Goal: Task Accomplishment & Management: Complete application form

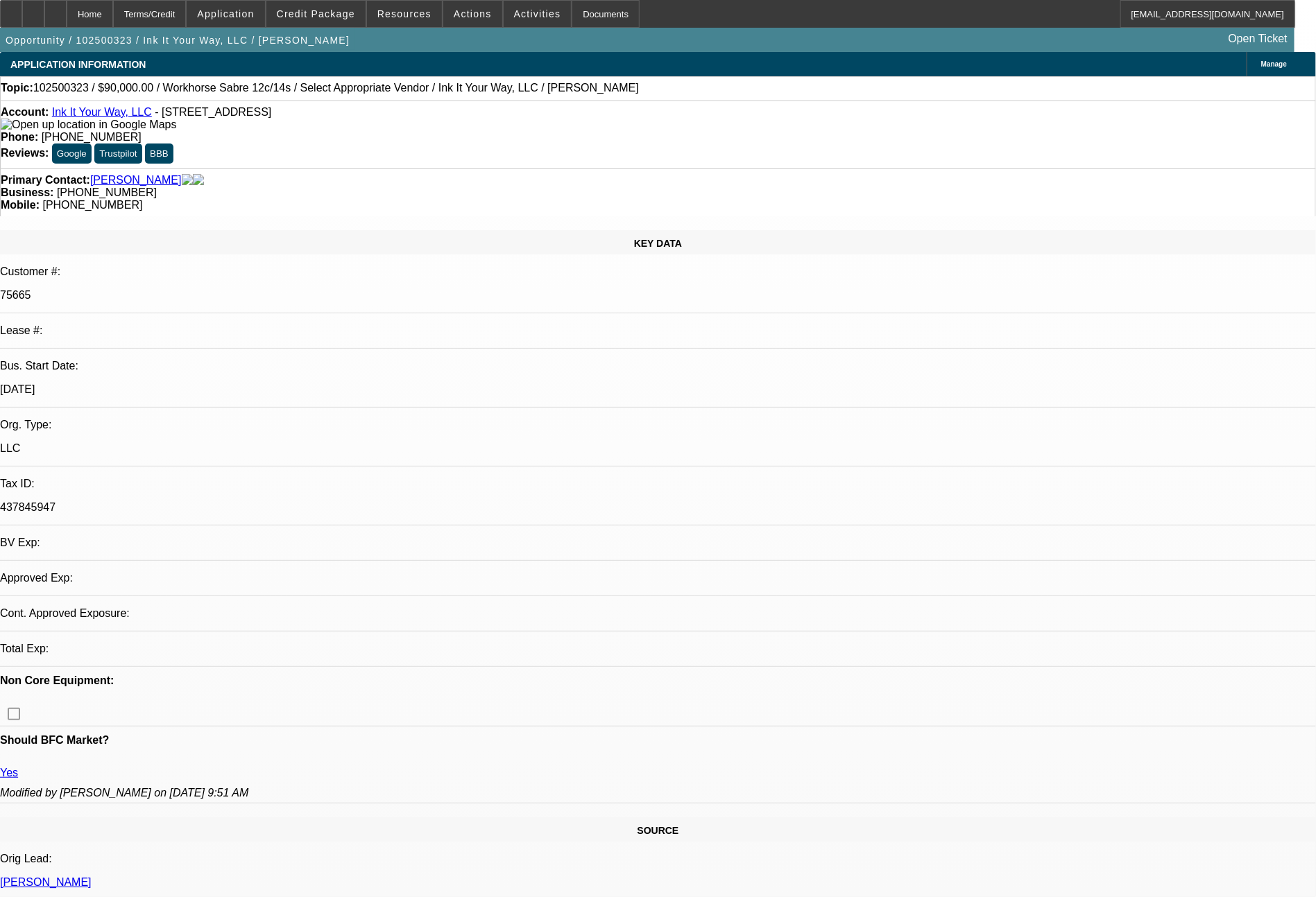
select select "0"
select select "2"
select select "0.1"
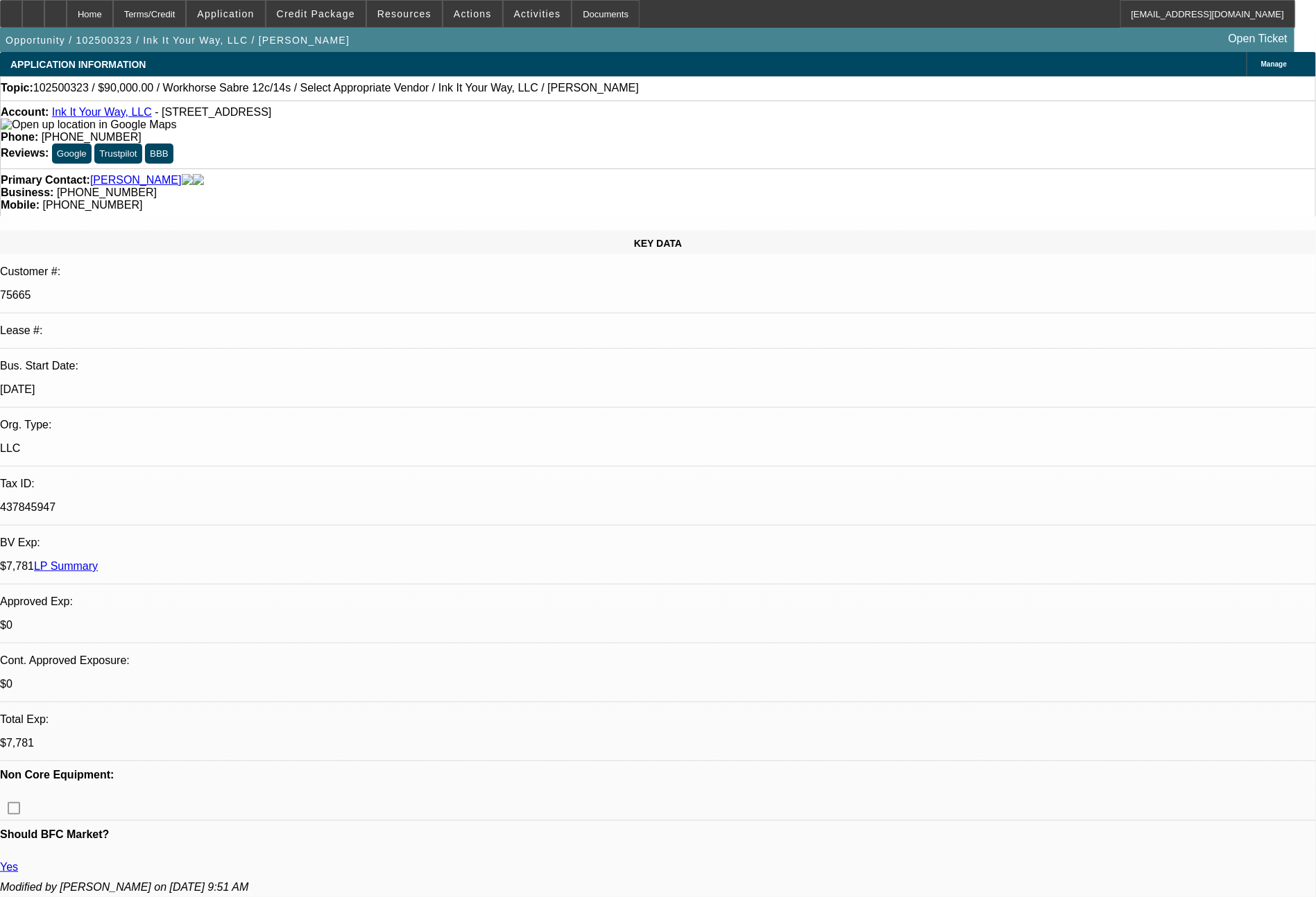
select select "1"
select select "2"
select select "4"
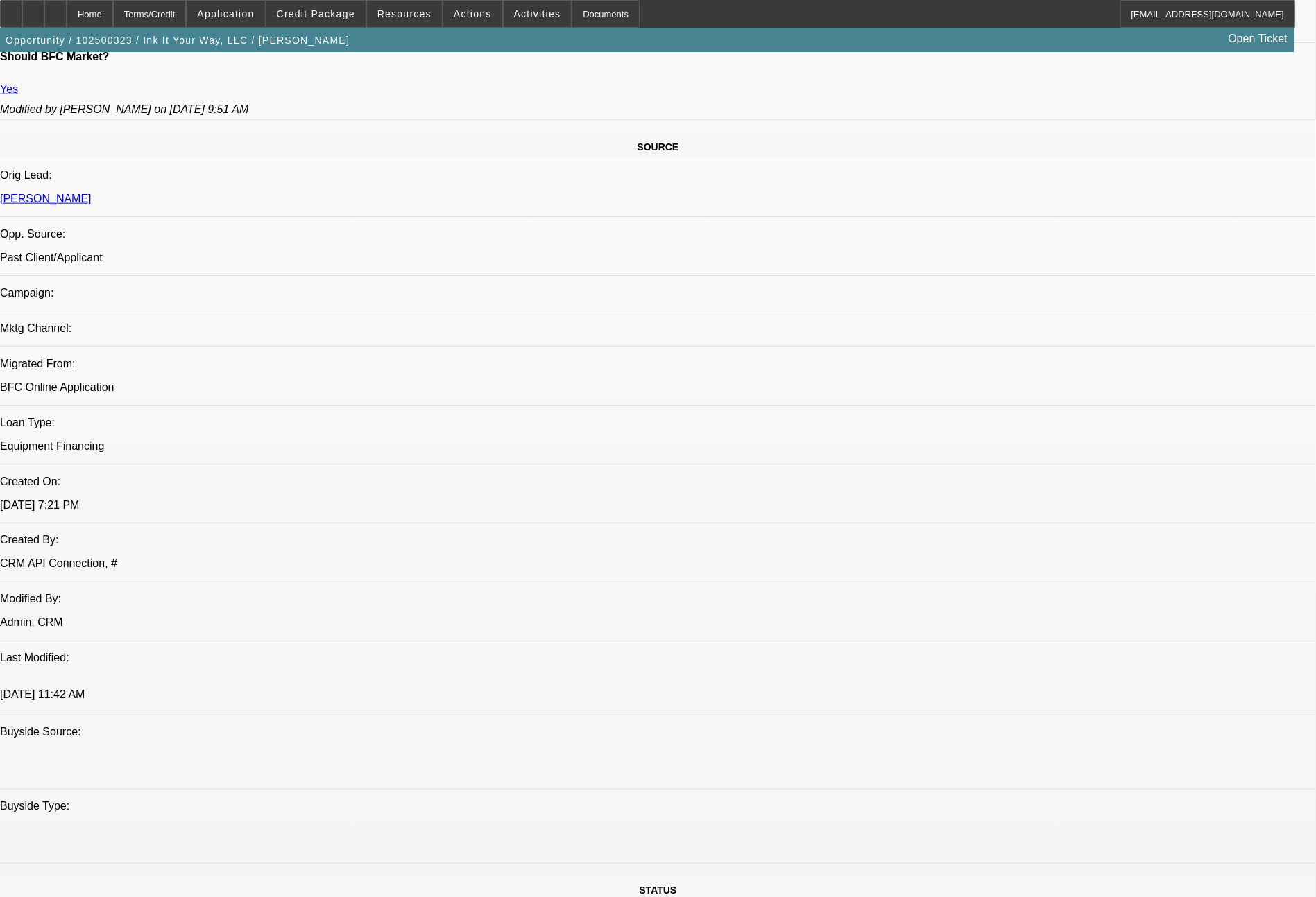
scroll to position [839, 0]
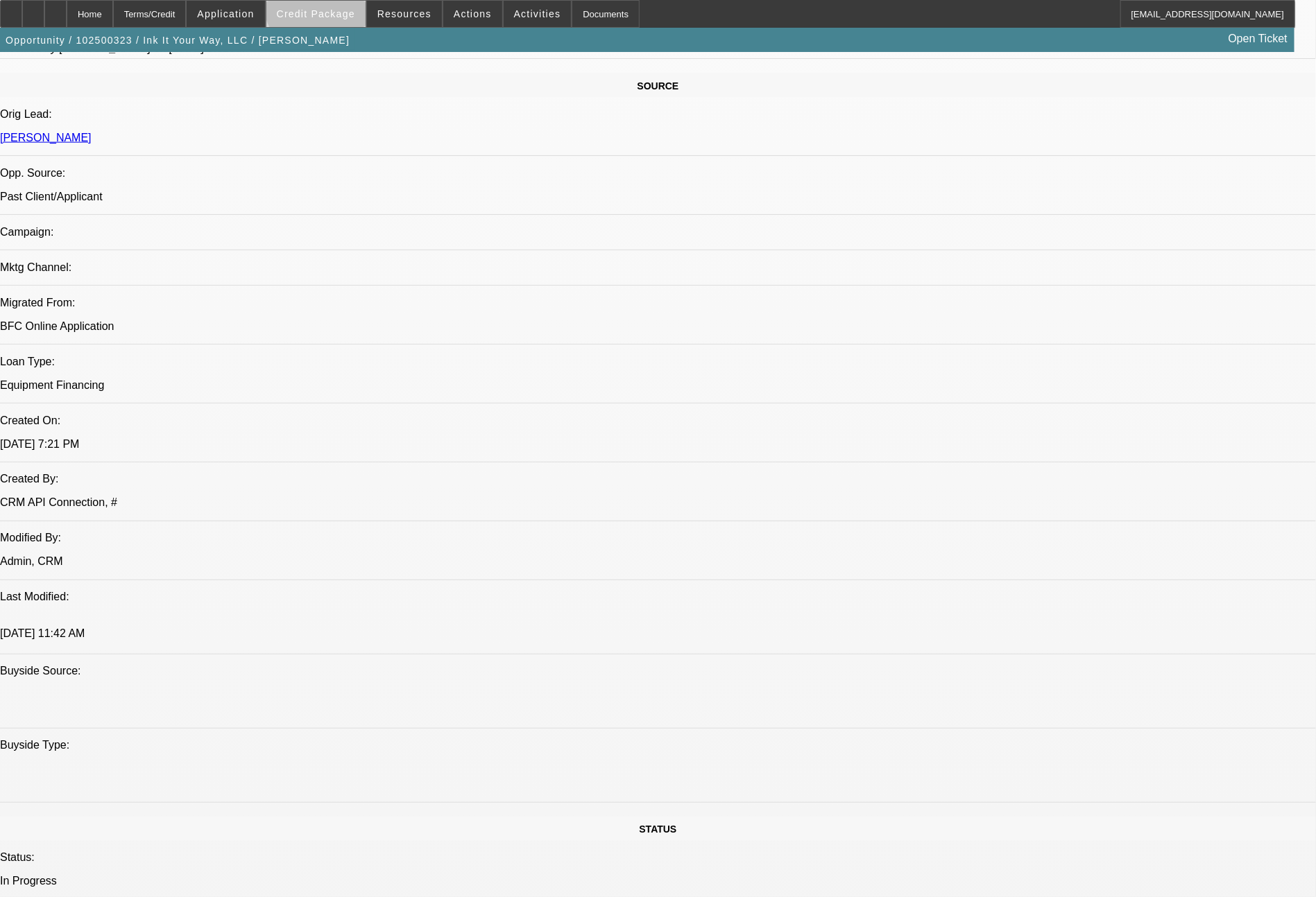
click at [348, 4] on span at bounding box center [316, 14] width 99 height 33
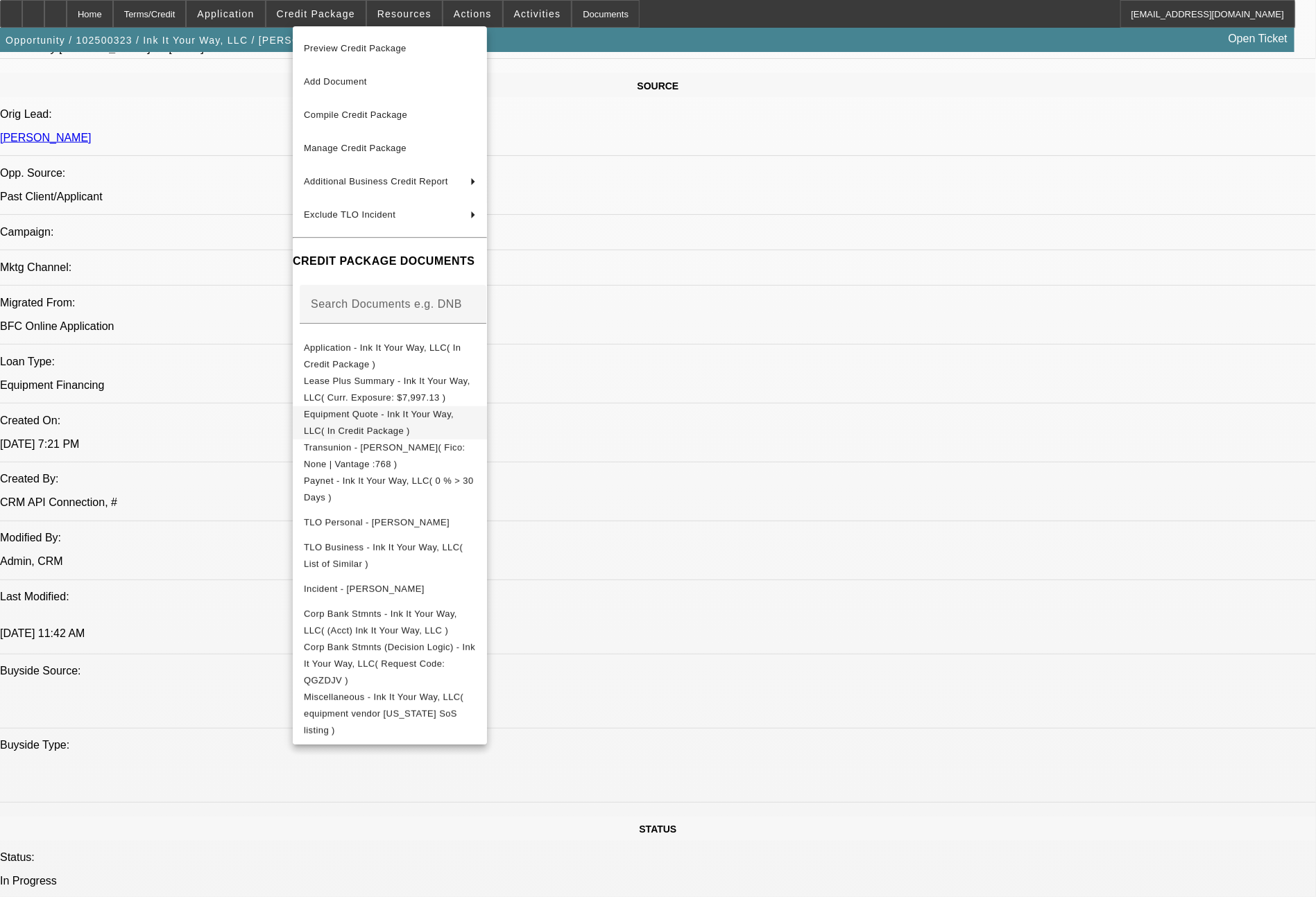
click at [381, 410] on span "Equipment Quote - Ink It Your Way, LLC( In Credit Package )" at bounding box center [389, 423] width 172 height 33
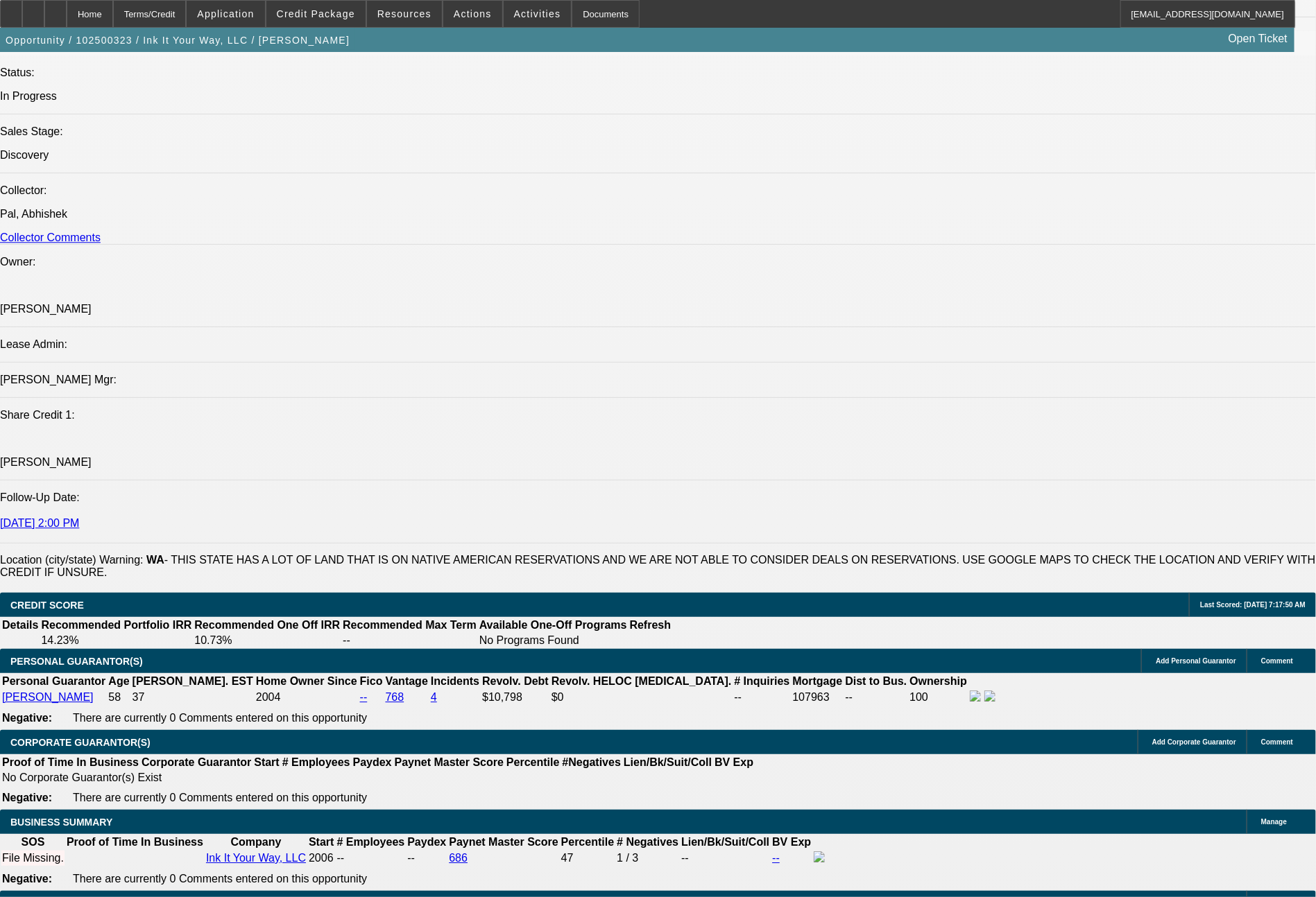
scroll to position [2409, 0]
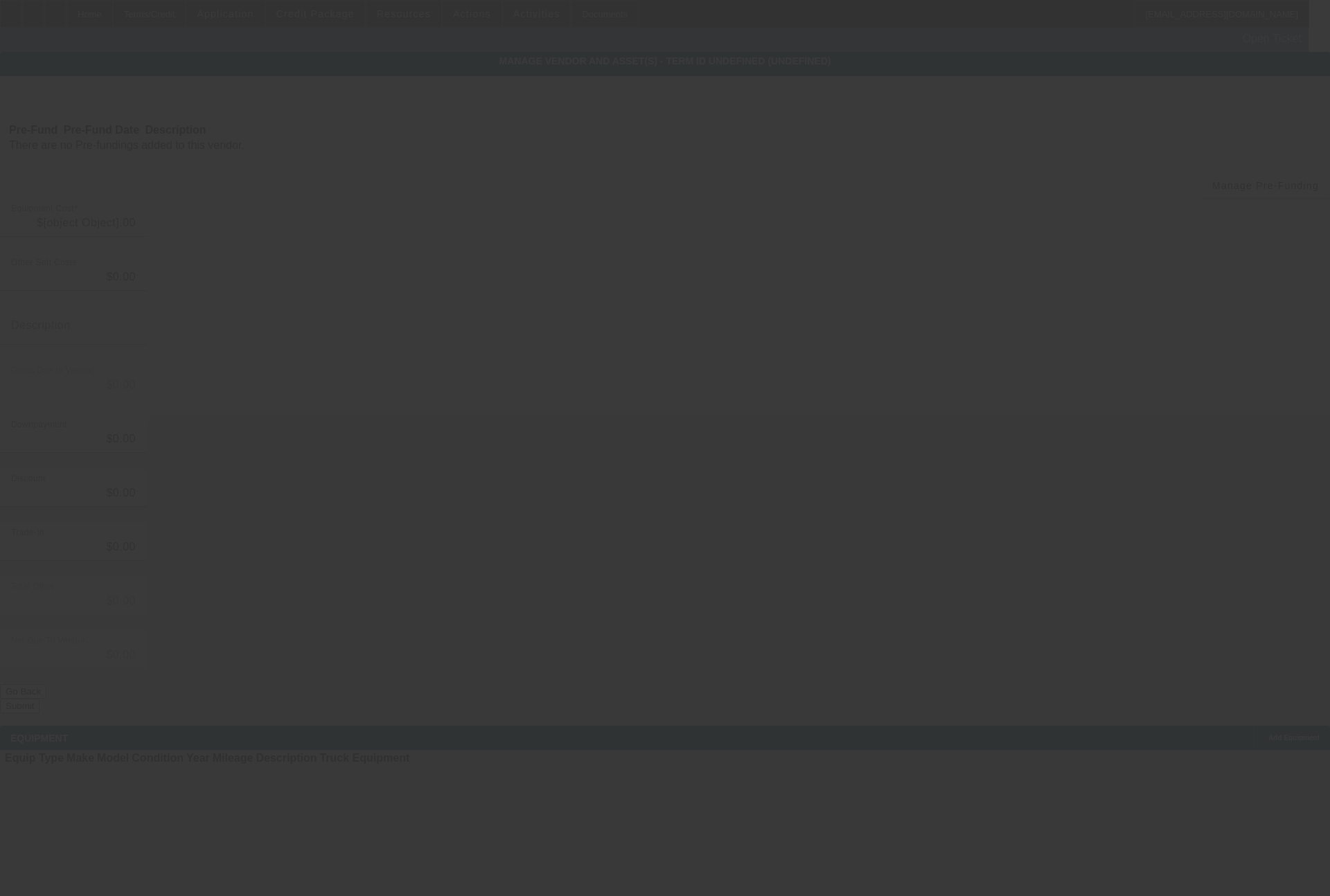
type input "$90,000.00"
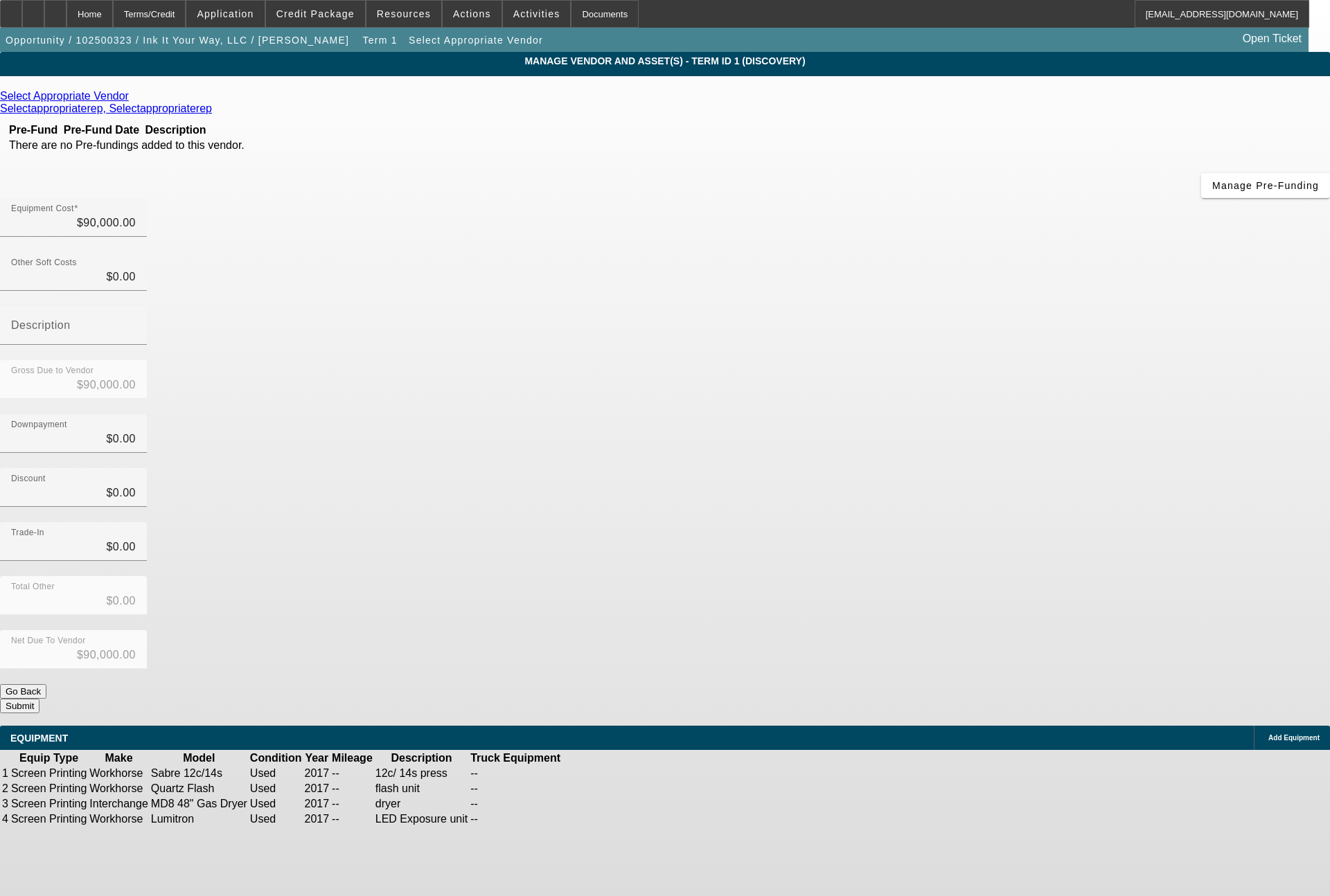
click at [384, 92] on div "Select Appropriate Vendor" at bounding box center [665, 96] width 1330 height 12
click at [132, 97] on icon at bounding box center [132, 96] width 0 height 12
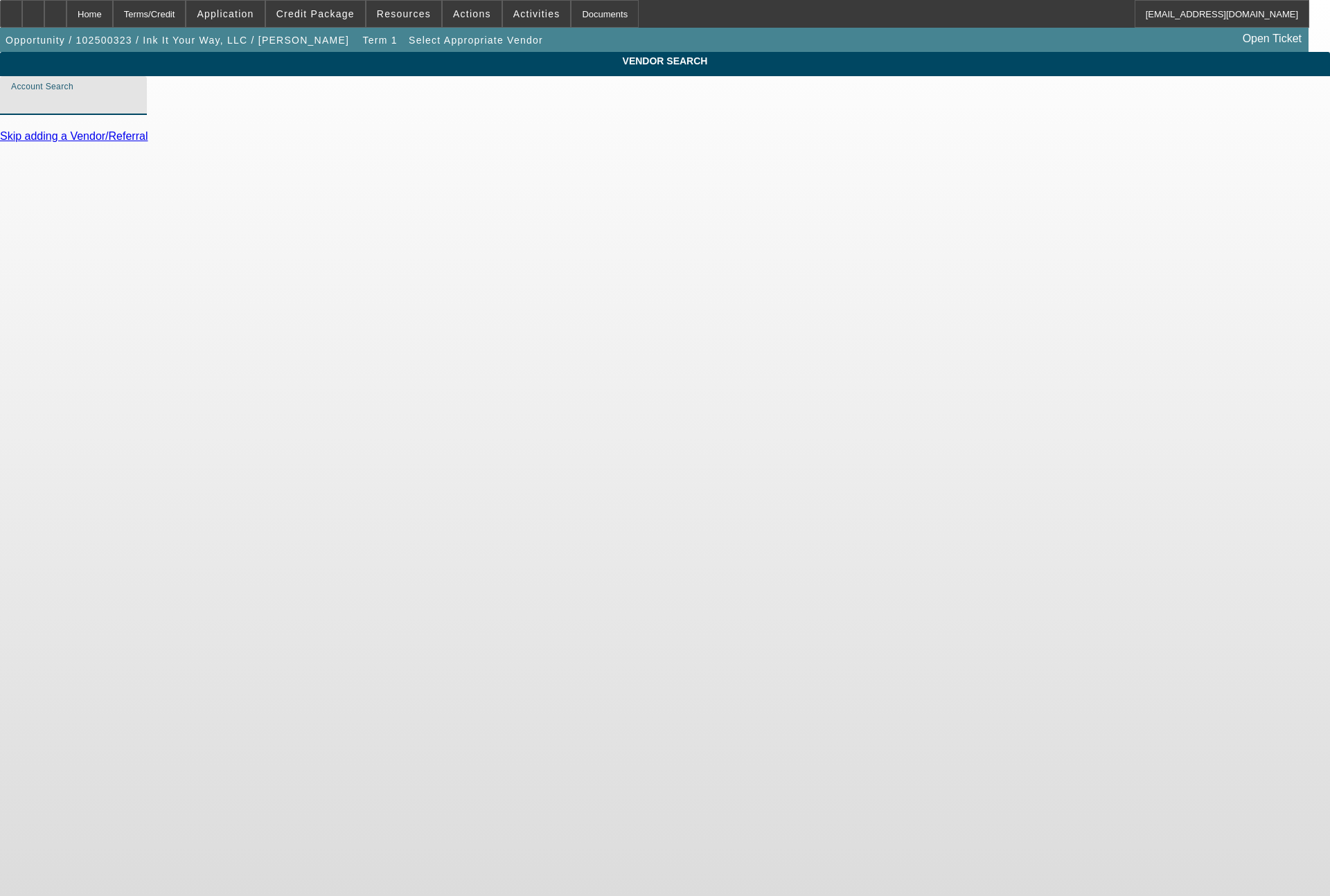
click at [136, 110] on input "Account Search" at bounding box center [73, 101] width 125 height 17
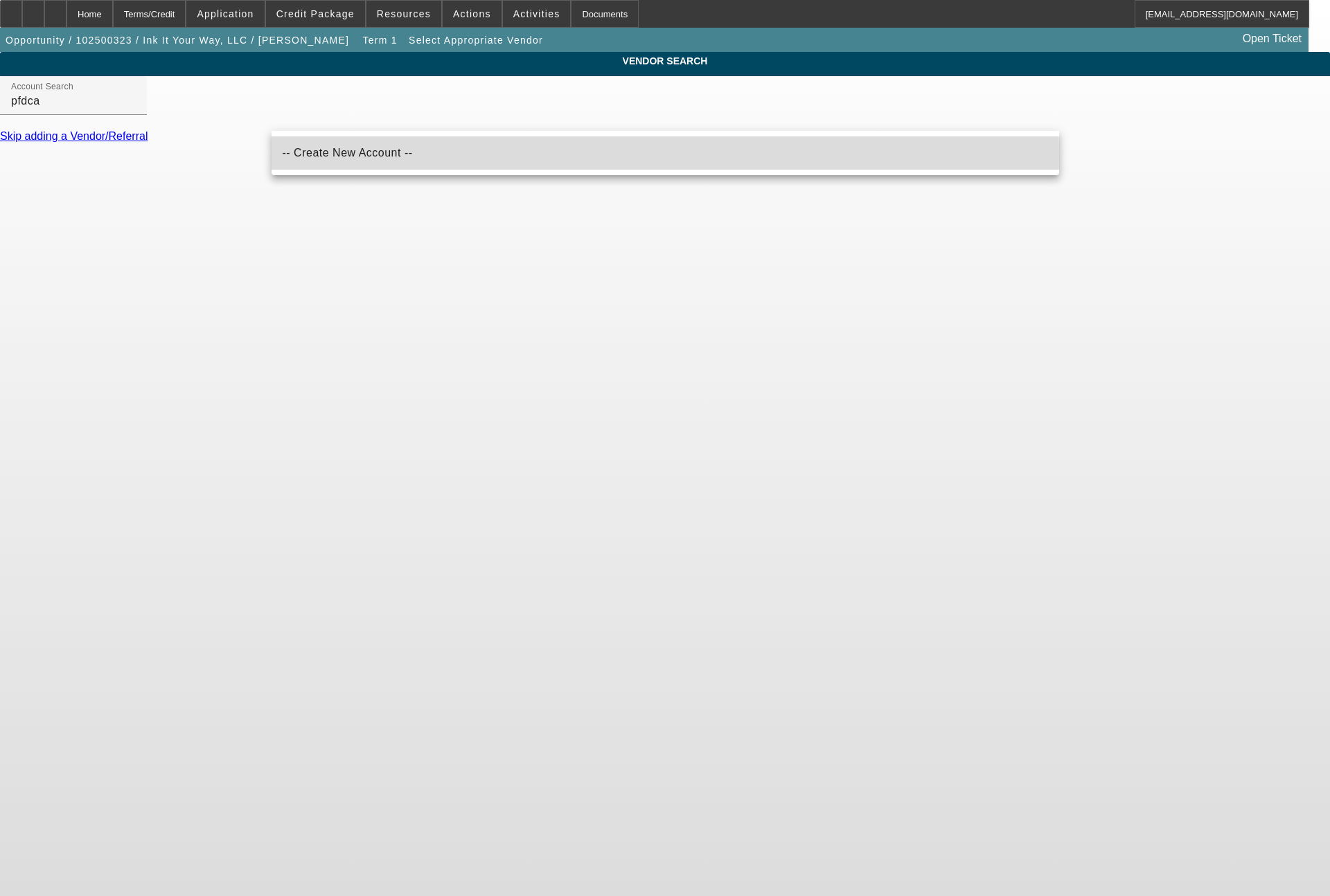
click at [346, 157] on span "-- Create New Account --" at bounding box center [348, 153] width 131 height 12
type input "-- Create New Account --"
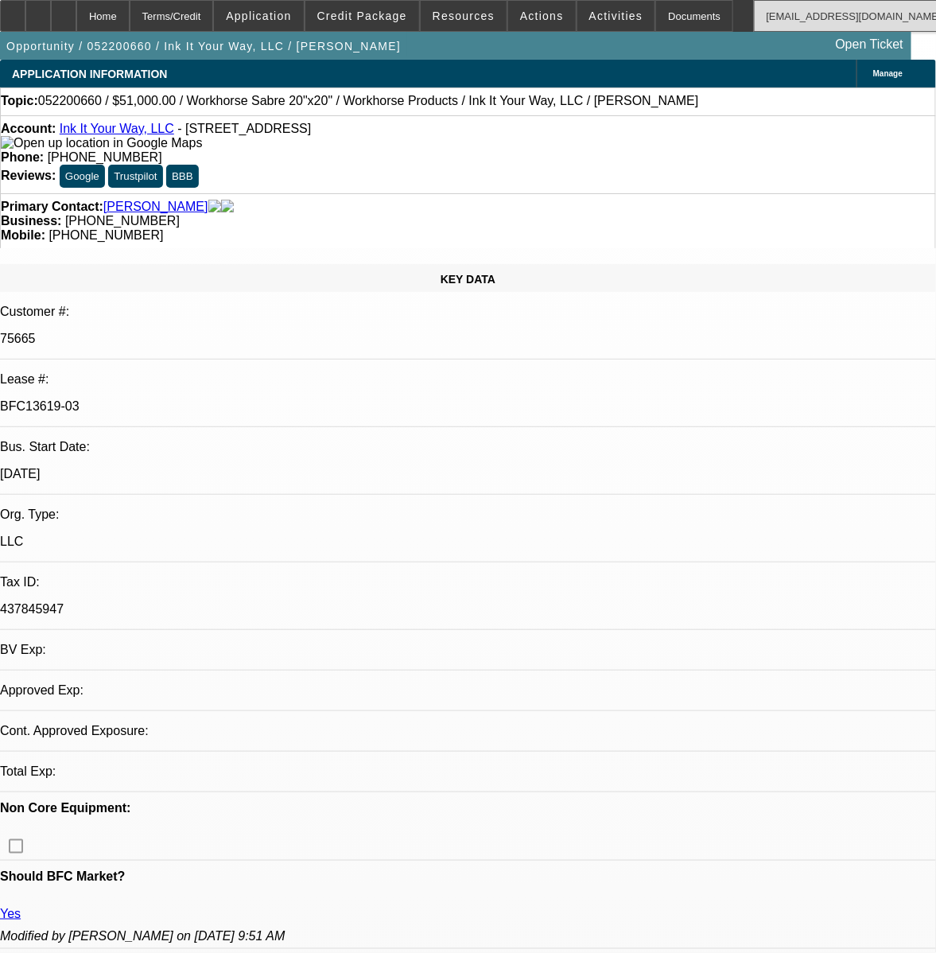
select select "0"
select select "2"
select select "0.1"
select select "4"
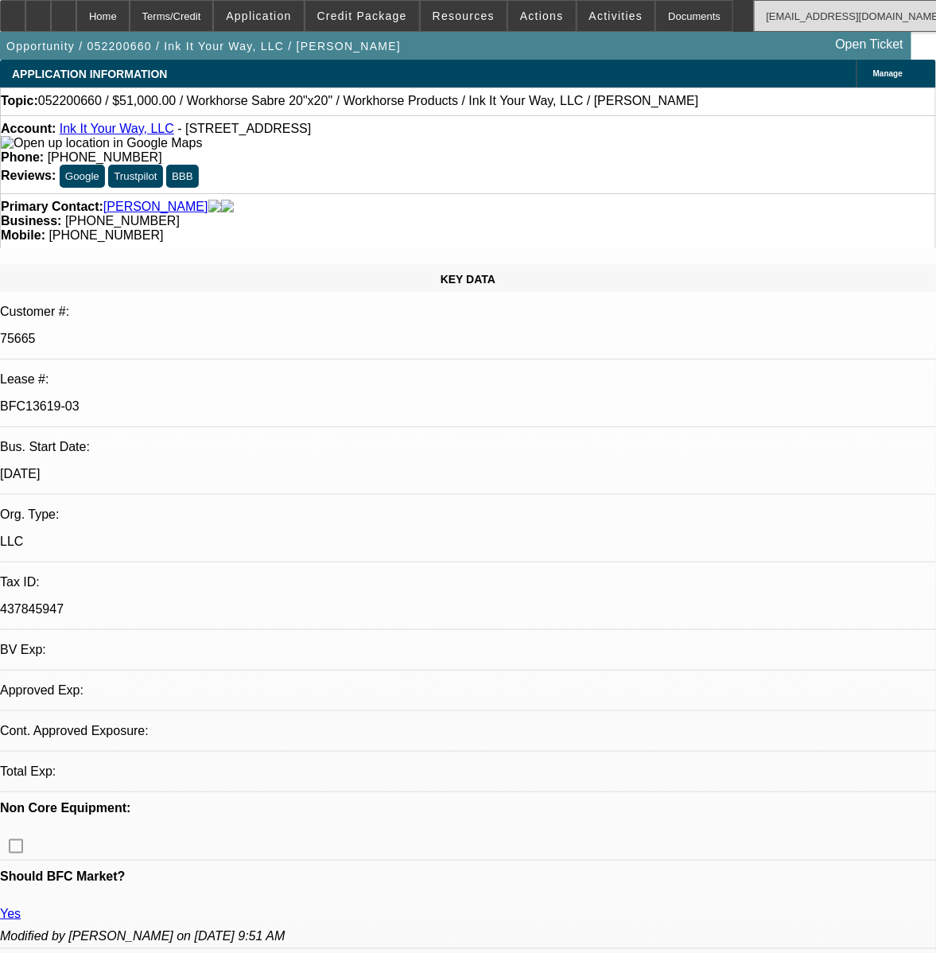
select select "0"
select select "0.1"
select select "4"
select select "0"
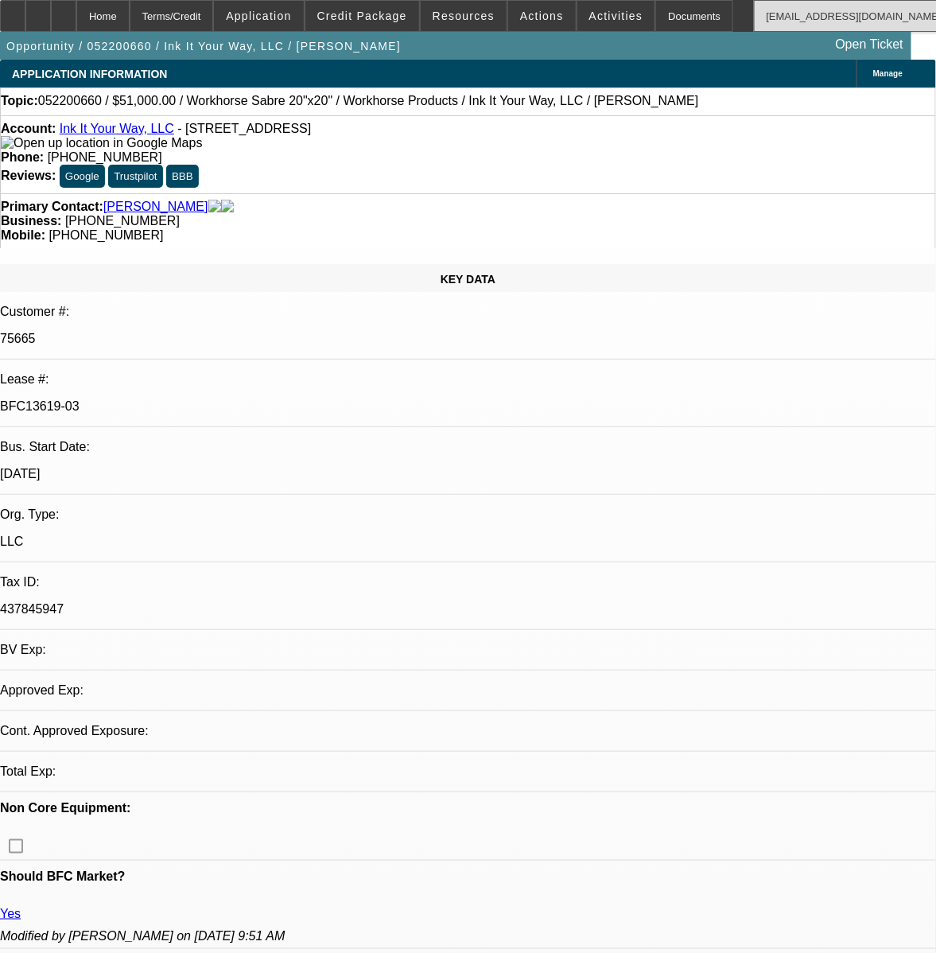
select select "2"
select select "0.1"
select select "4"
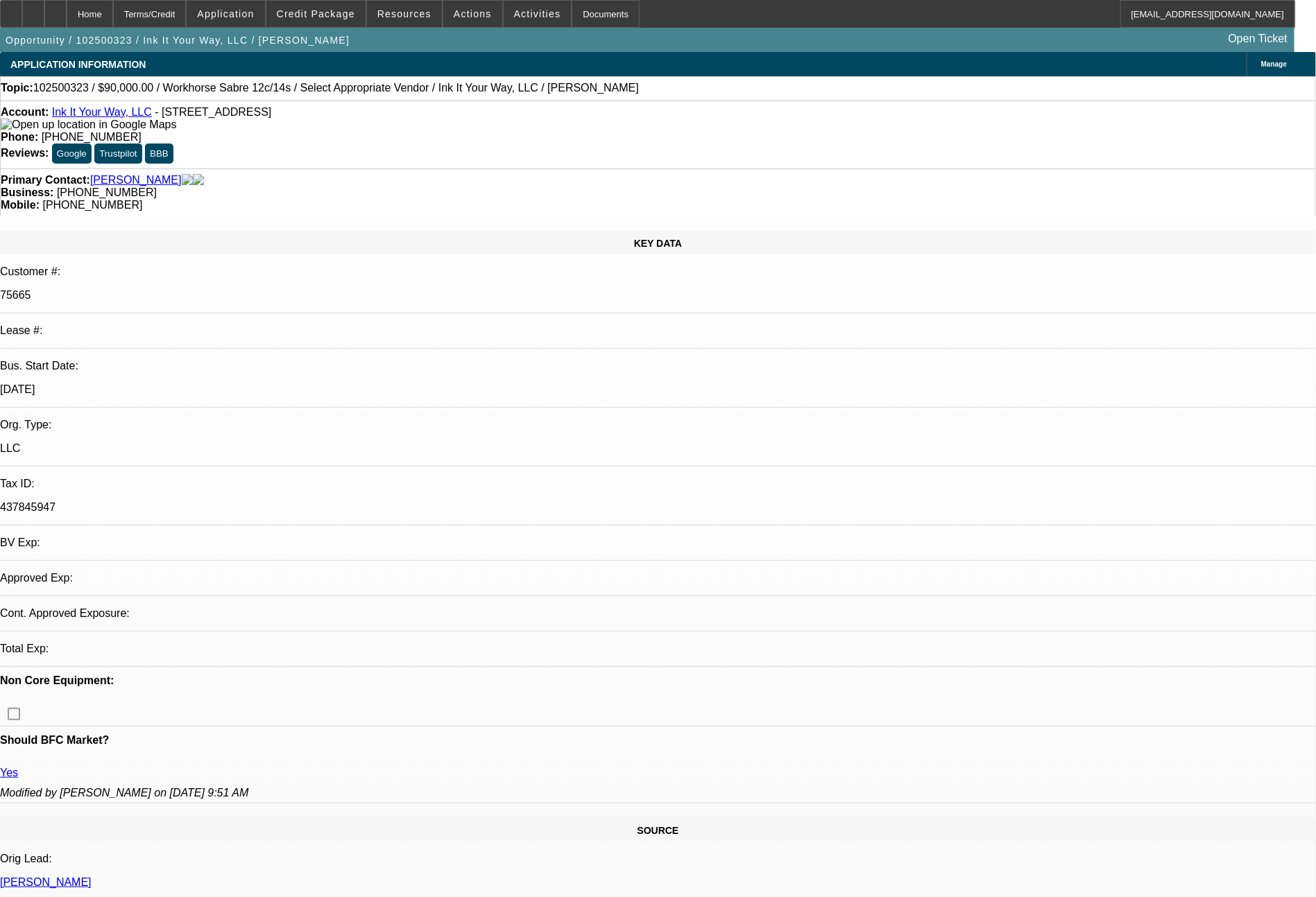
select select "0"
select select "2"
select select "0.1"
select select "2"
select select "4"
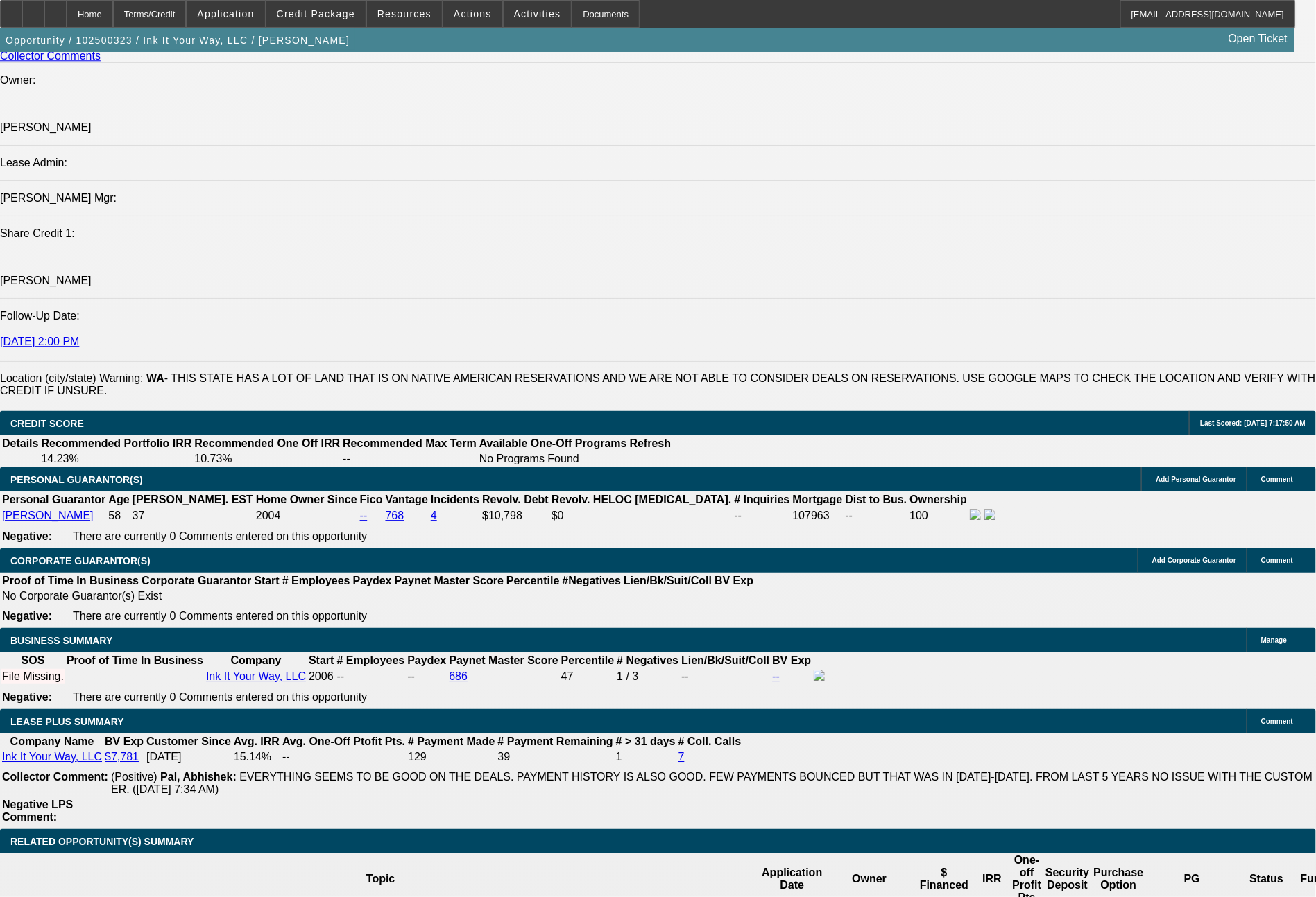
scroll to position [1972, 0]
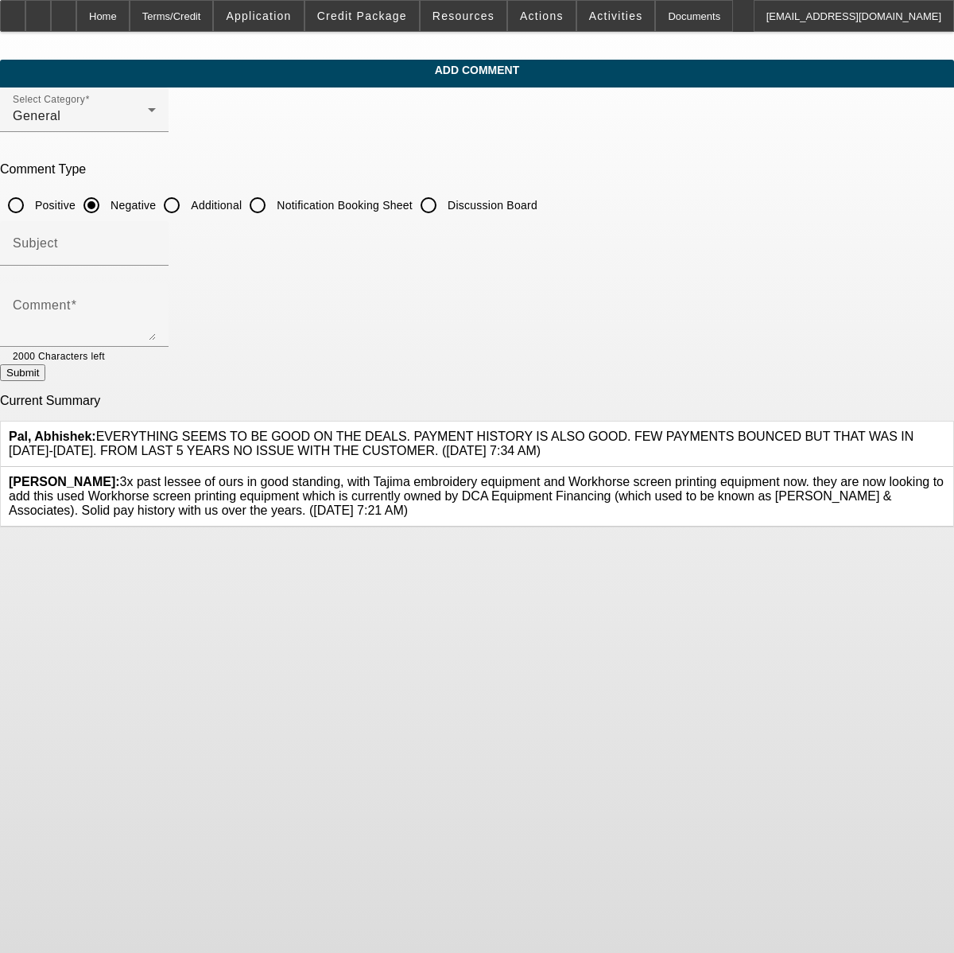
click at [188, 210] on input "Additional" at bounding box center [172, 205] width 32 height 32
radio input "true"
click at [156, 297] on div "Comment" at bounding box center [84, 315] width 143 height 64
click at [156, 332] on textarea "The equipment vendor here is PFDCA Financing Company LLC dba DCA Equipment Fina…" at bounding box center [84, 321] width 143 height 38
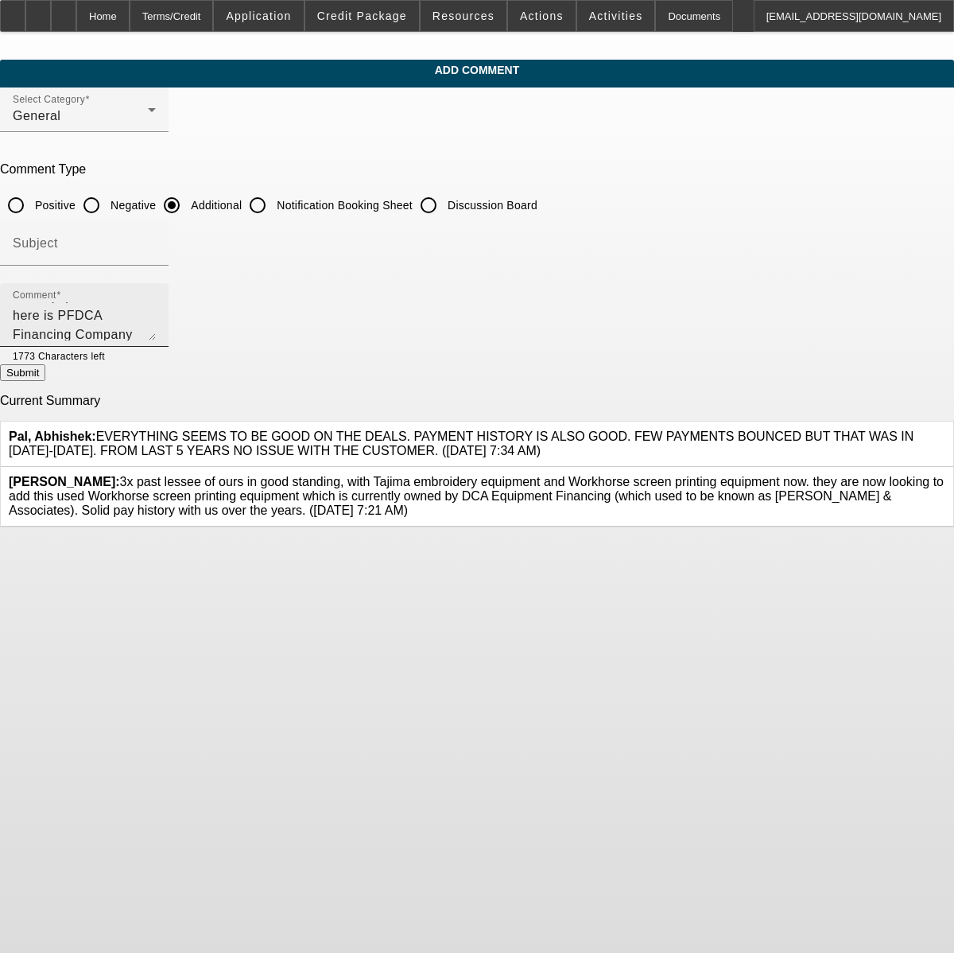
click at [156, 335] on textarea "The equipment vendor here is PFDCA Financing Company LLC dba DCA Equipment Fina…" at bounding box center [84, 321] width 143 height 38
click at [156, 305] on textarea "The equipment vendor here is PFDCA Financing Company LLC dba DCA Equipment Fina…" at bounding box center [84, 321] width 143 height 38
click at [156, 327] on textarea "The equipment vendor here is PFDCA Financing Company LLC dba DCA Equipment Fina…" at bounding box center [84, 321] width 143 height 38
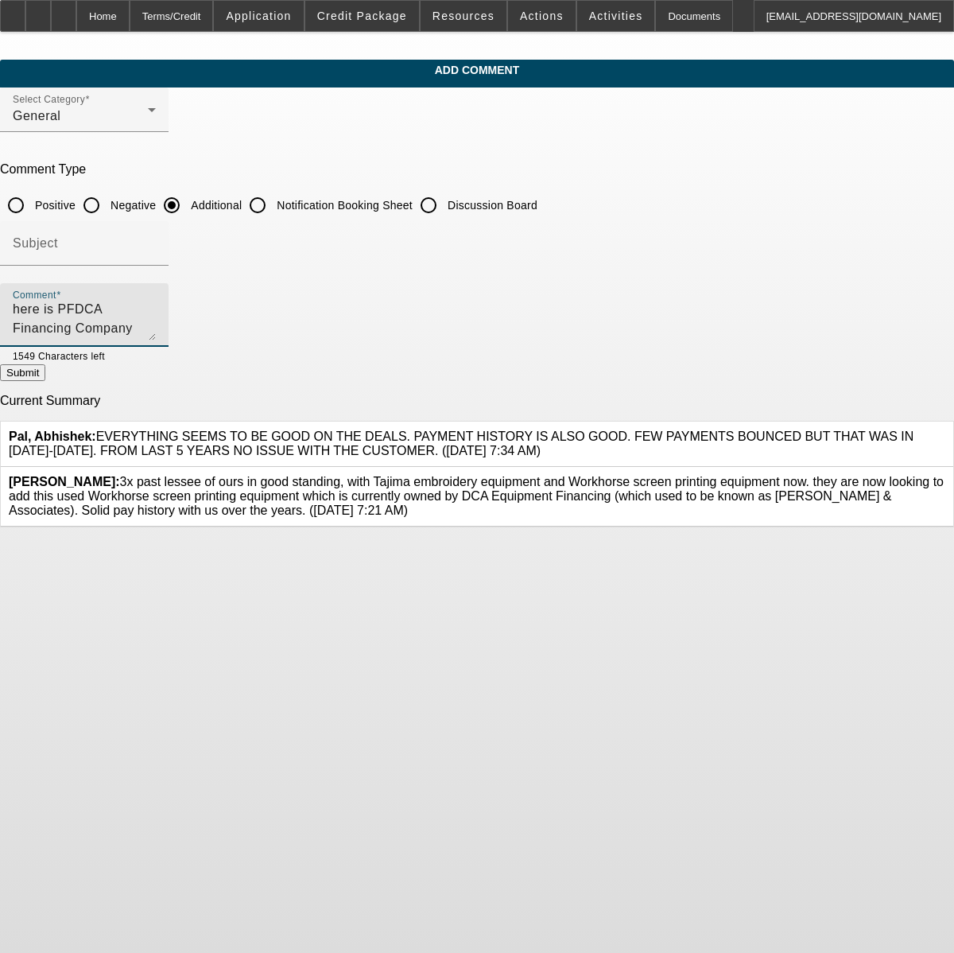
scroll to position [34, 0]
click at [156, 337] on textarea "The equipment vendor here is PFDCA Financing Company LLC dba DCA Equipment Fina…" at bounding box center [84, 321] width 143 height 38
click at [156, 318] on textarea "The equipment vendor here is PFDCA Financing Company LLC dba DCA Equipment Fina…" at bounding box center [84, 321] width 143 height 38
click at [156, 332] on textarea "The equipment vendor here is PFDCA Financing Company LLC dba DCA Equipment Fina…" at bounding box center [84, 321] width 143 height 38
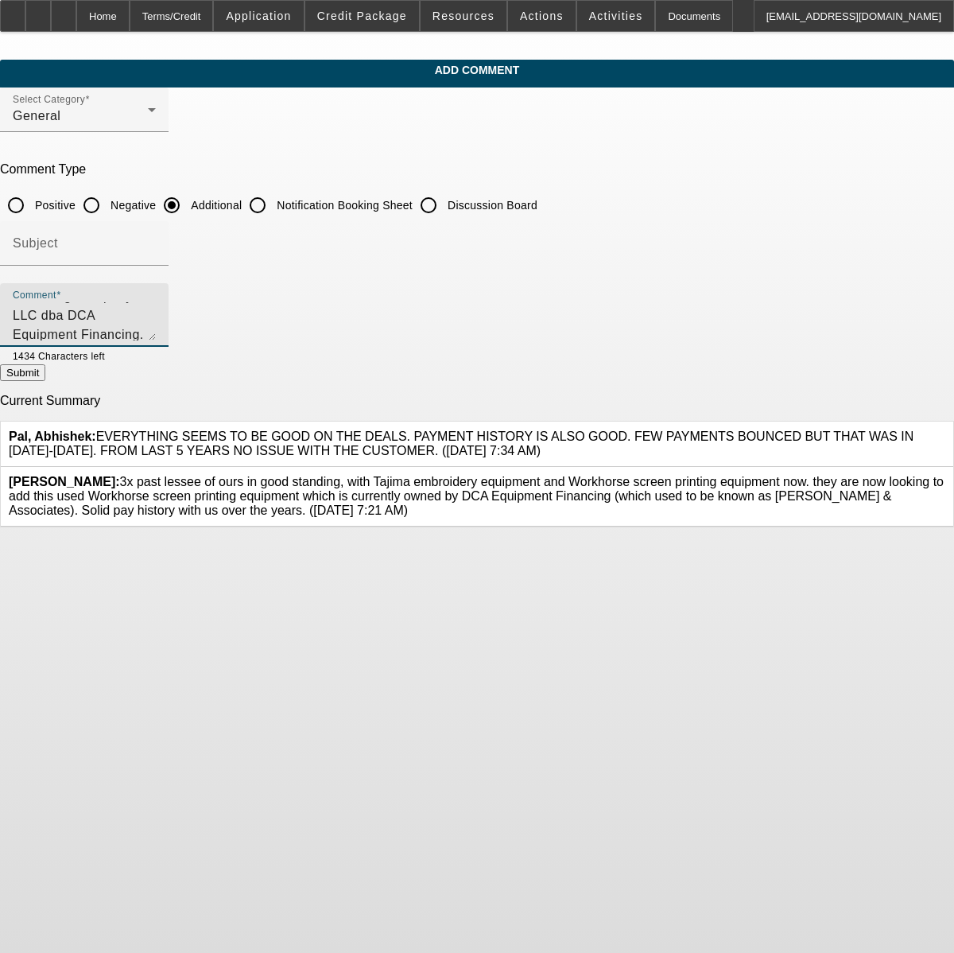
scroll to position [72, 0]
click at [156, 337] on textarea "The equipment vendor here is PFDCA Financing Company LLC dba DCA Equipment Fina…" at bounding box center [84, 321] width 143 height 38
type textarea "The equipment vendor here is PFDCA Financing Company LLC dba DCA Equipment Fina…"
click at [45, 378] on button "Submit" at bounding box center [22, 372] width 45 height 17
radio input "true"
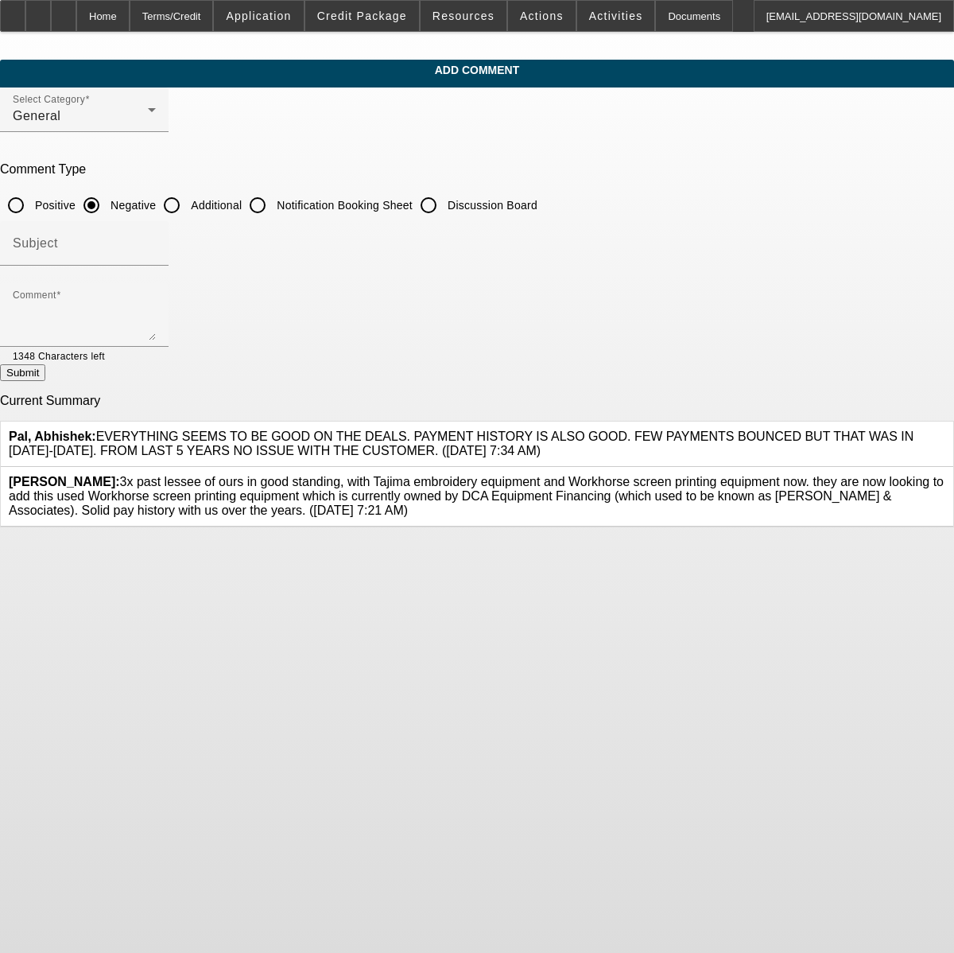
scroll to position [0, 0]
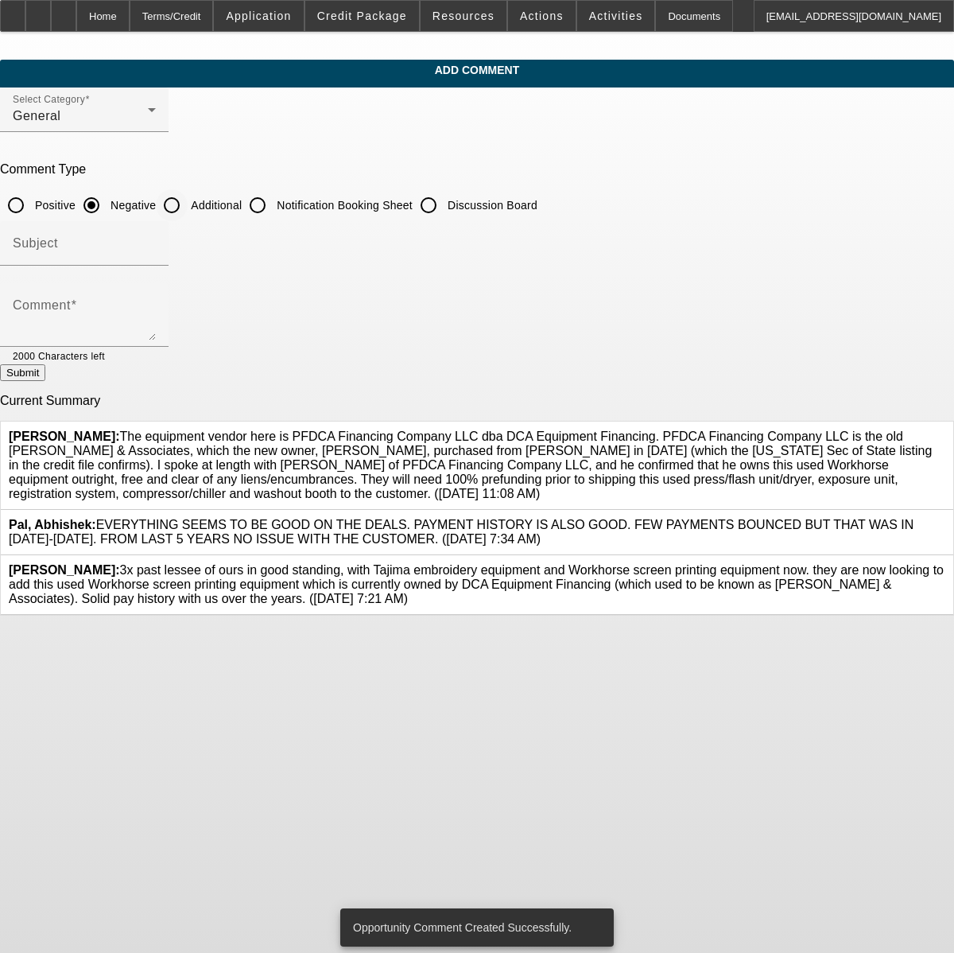
click at [188, 205] on input "Additional" at bounding box center [172, 205] width 32 height 32
radio input "true"
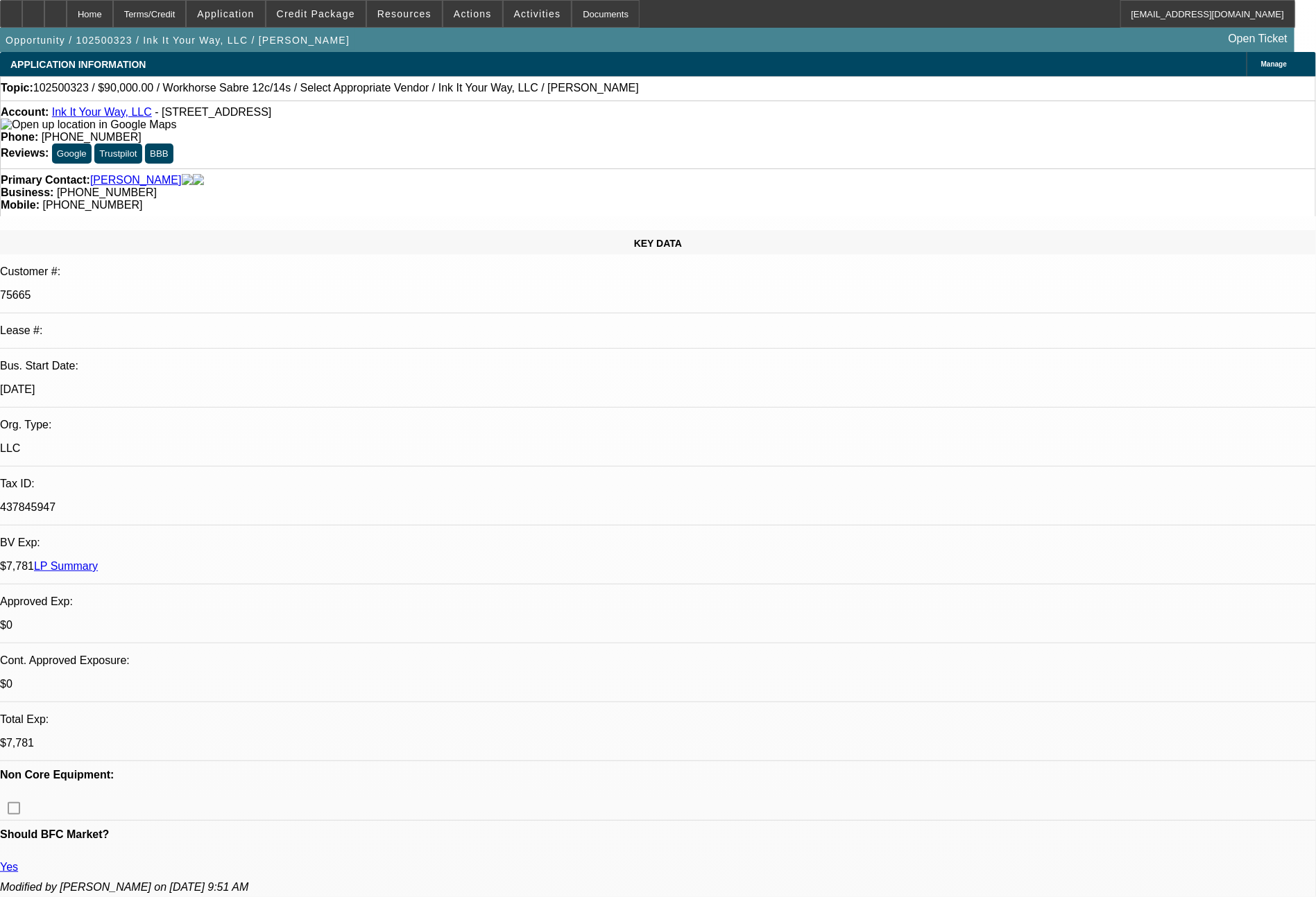
select select "0"
select select "2"
select select "0.1"
select select "4"
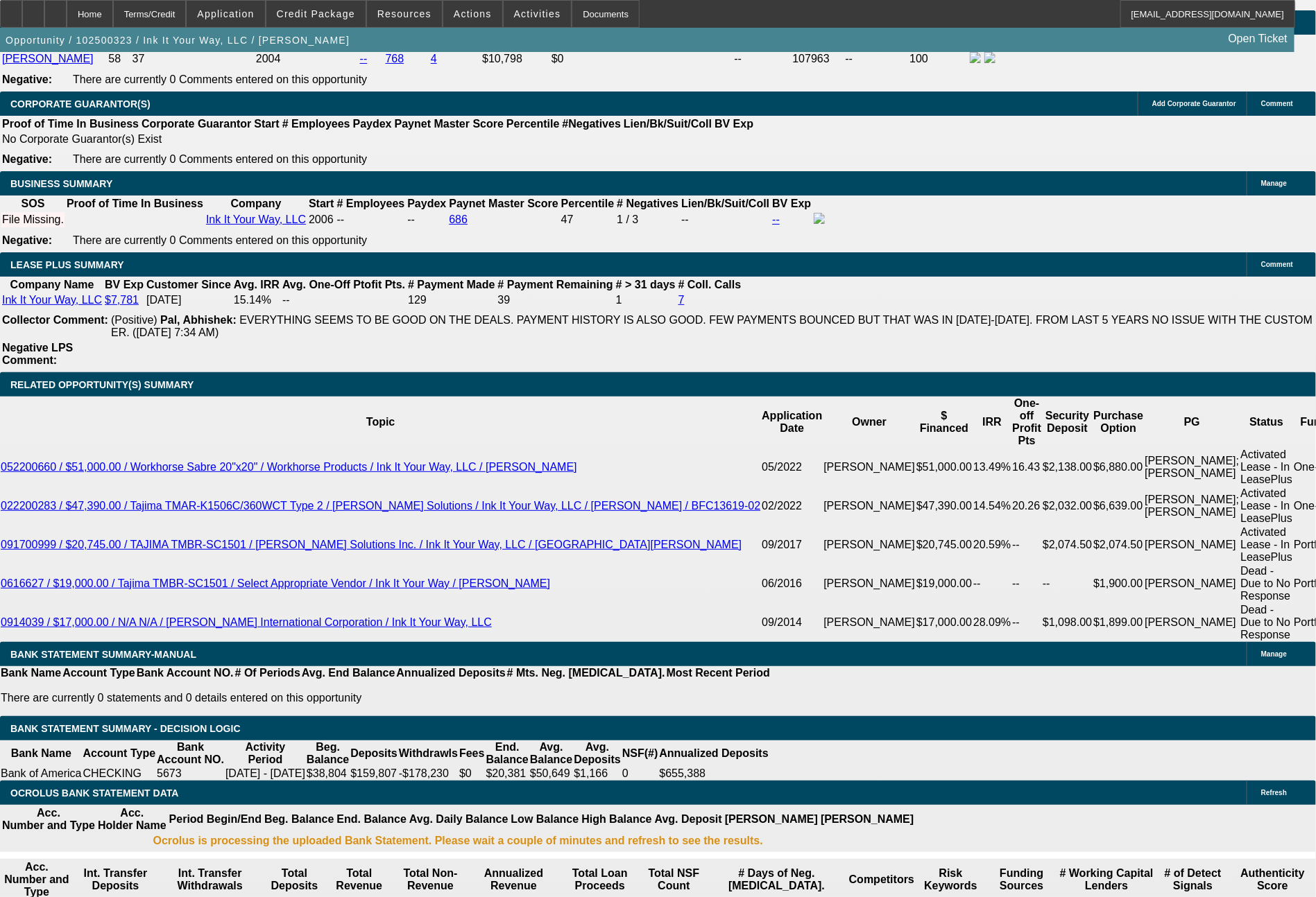
scroll to position [2332, 0]
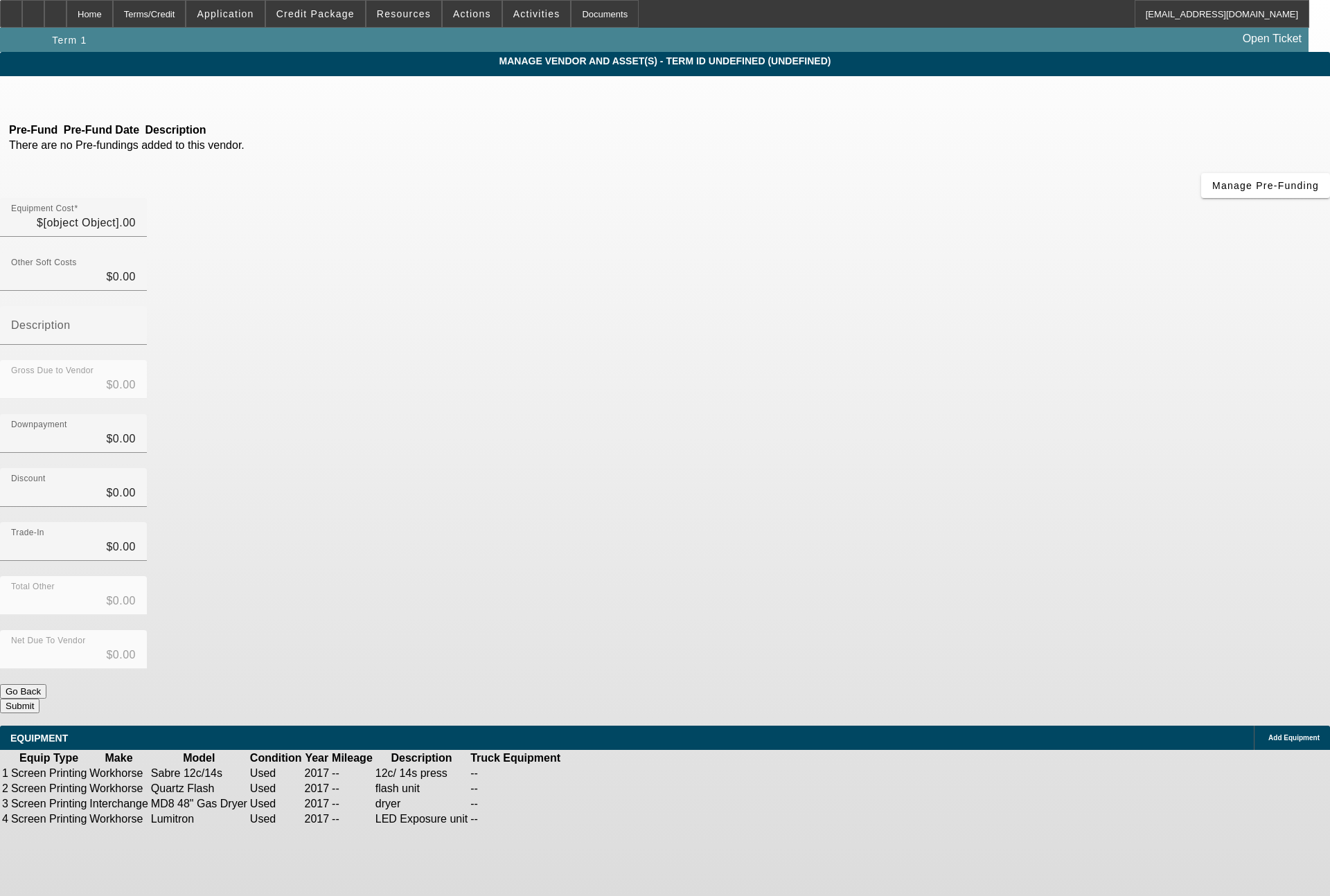
type input "$90,000.00"
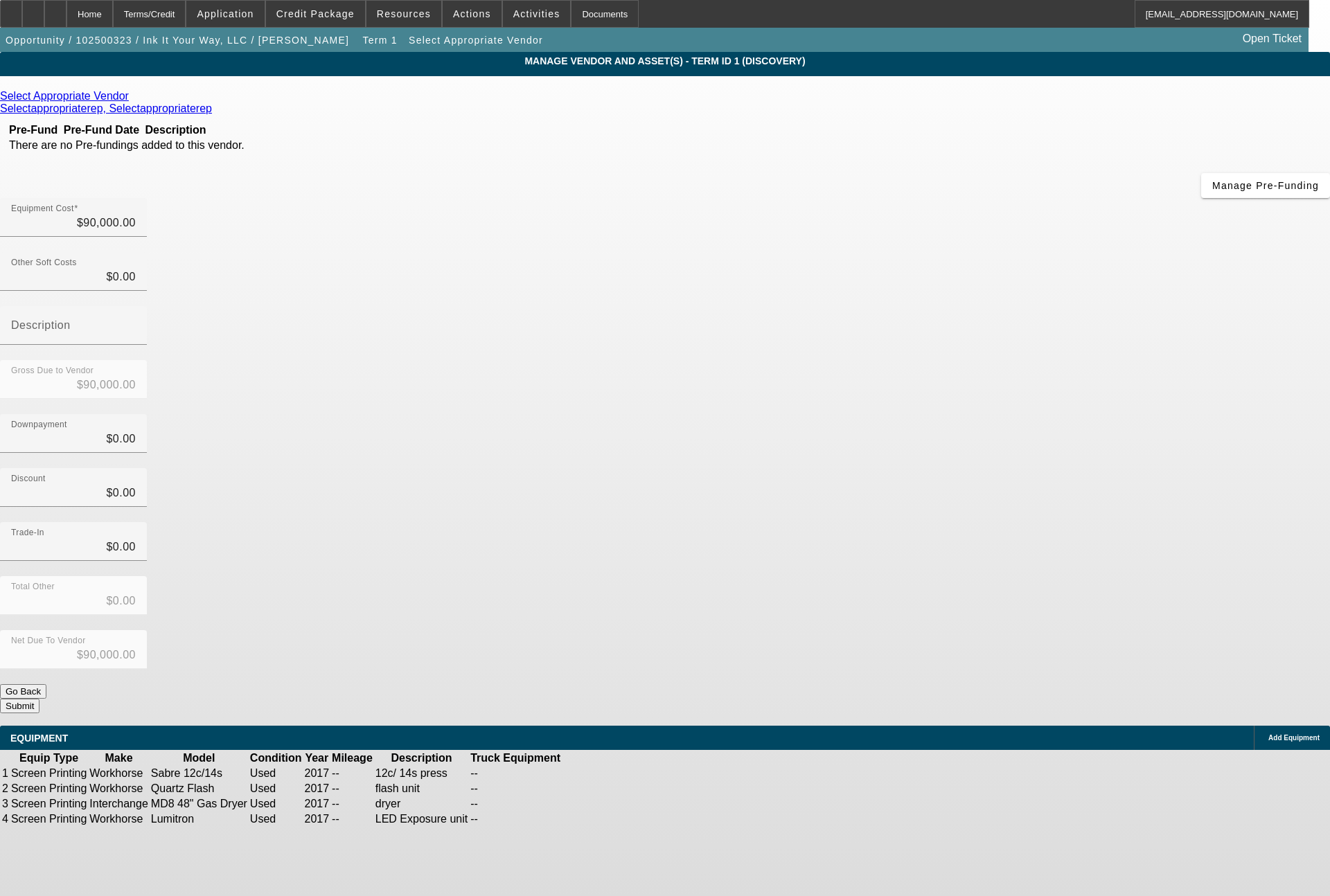
click at [132, 98] on icon at bounding box center [132, 96] width 0 height 12
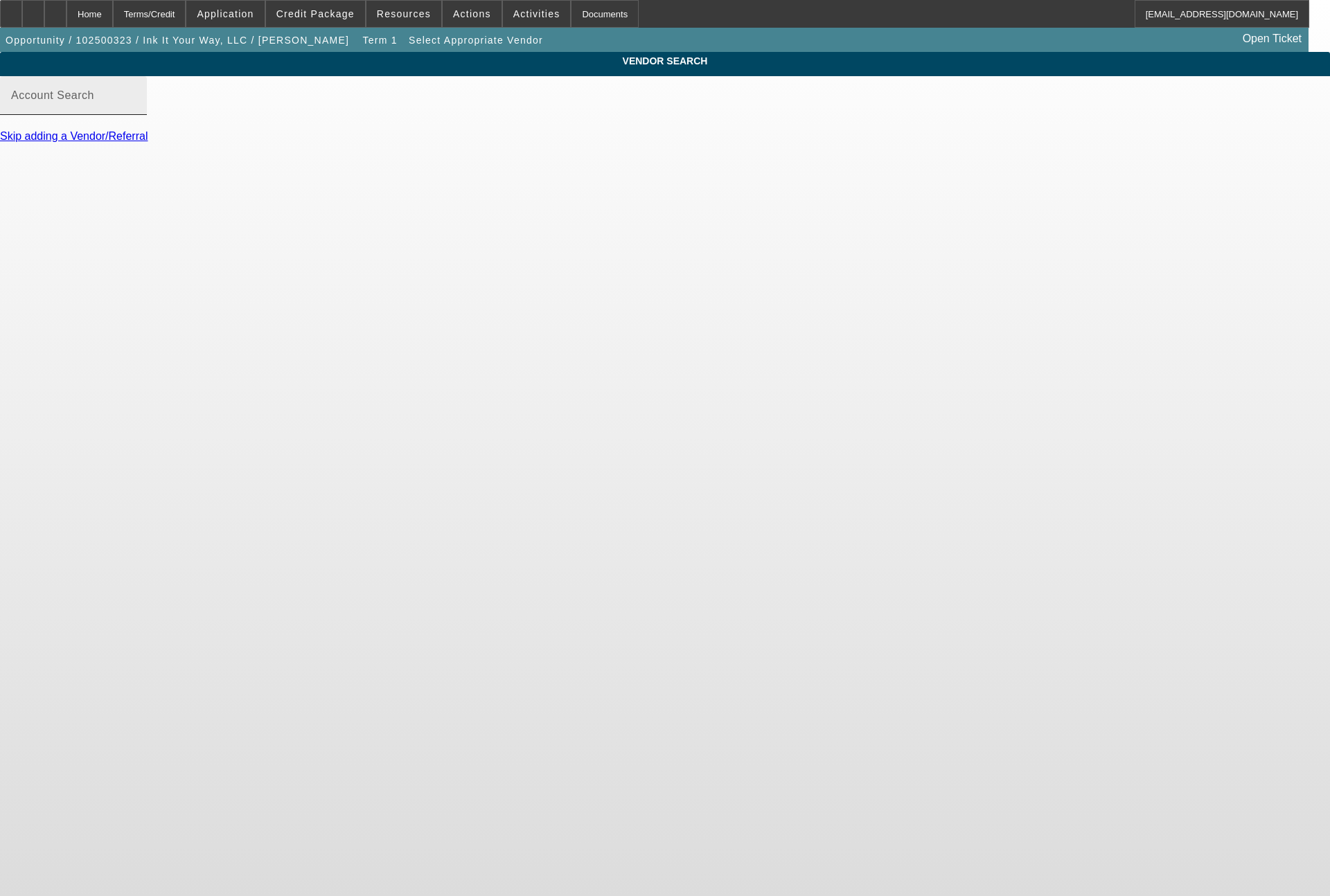
click at [136, 115] on div "Account Search" at bounding box center [73, 95] width 125 height 39
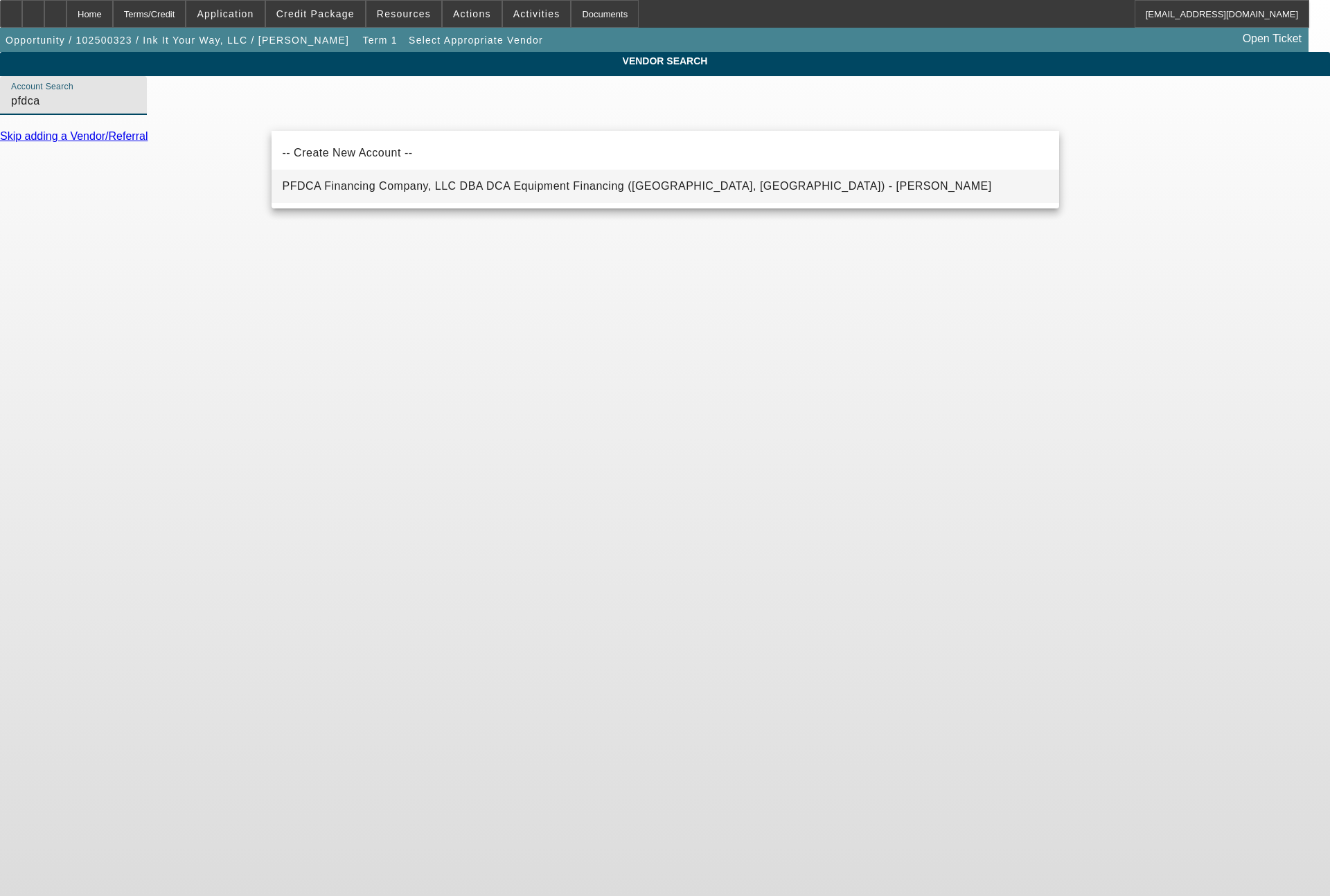
click at [345, 190] on span "PFDCA Financing Company, LLC DBA DCA Equipment Financing (Dover, OH) - Harding,…" at bounding box center [637, 186] width 709 height 12
type input "PFDCA Financing Company, LLC DBA DCA Equipment Financing (Dover, OH) - Harding,…"
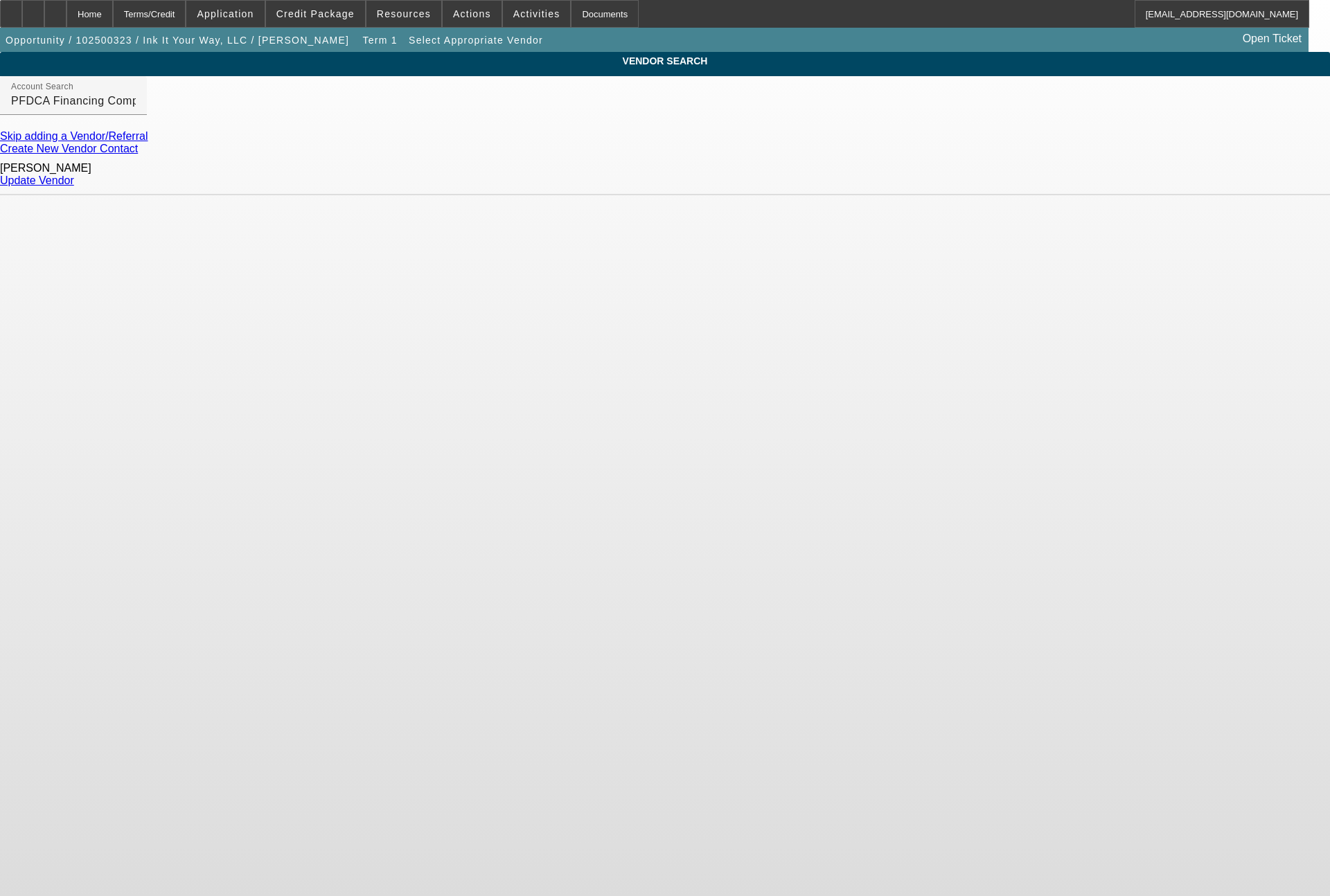
click at [74, 174] on link "Update Vendor" at bounding box center [37, 180] width 74 height 12
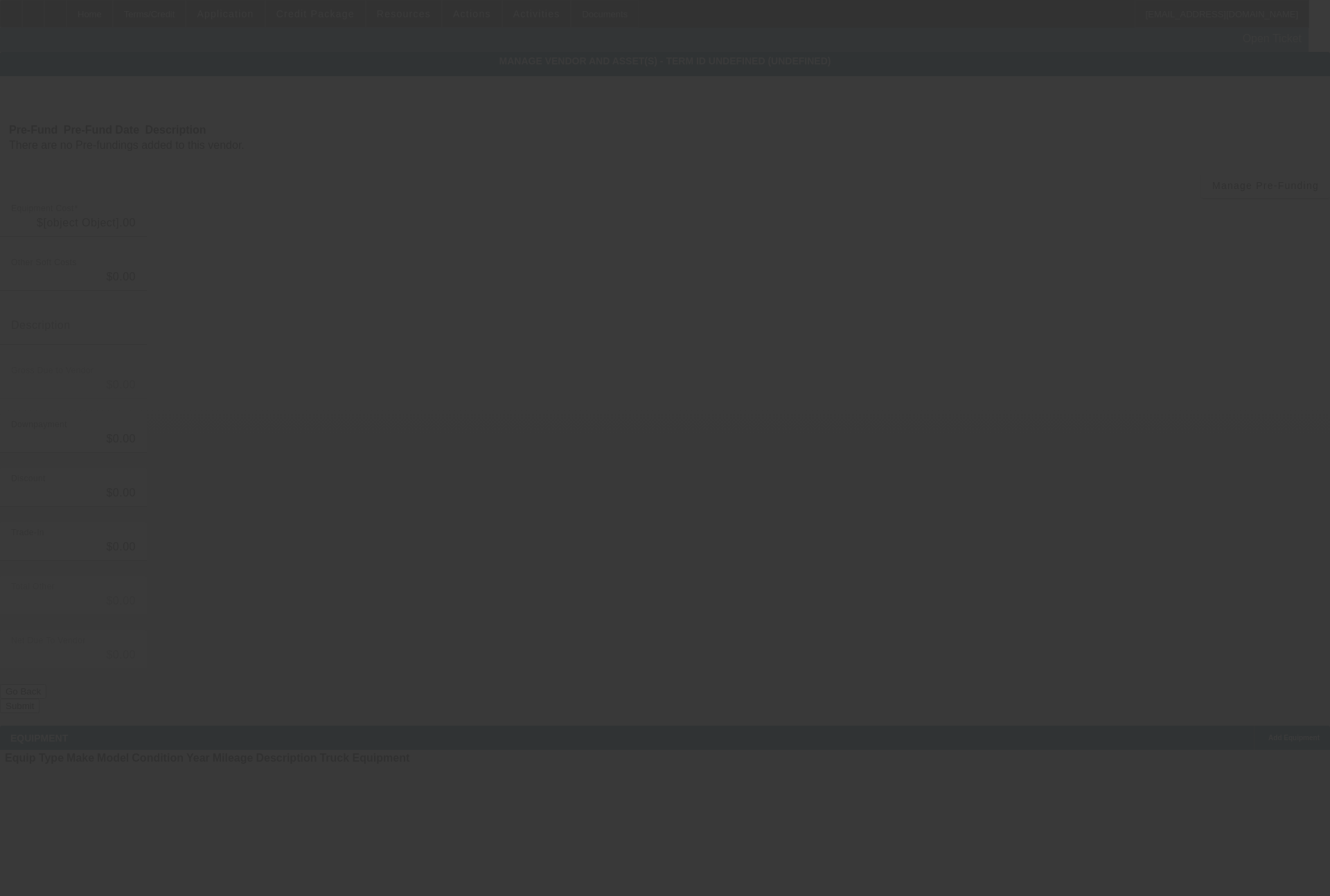
type input "$90,000.00"
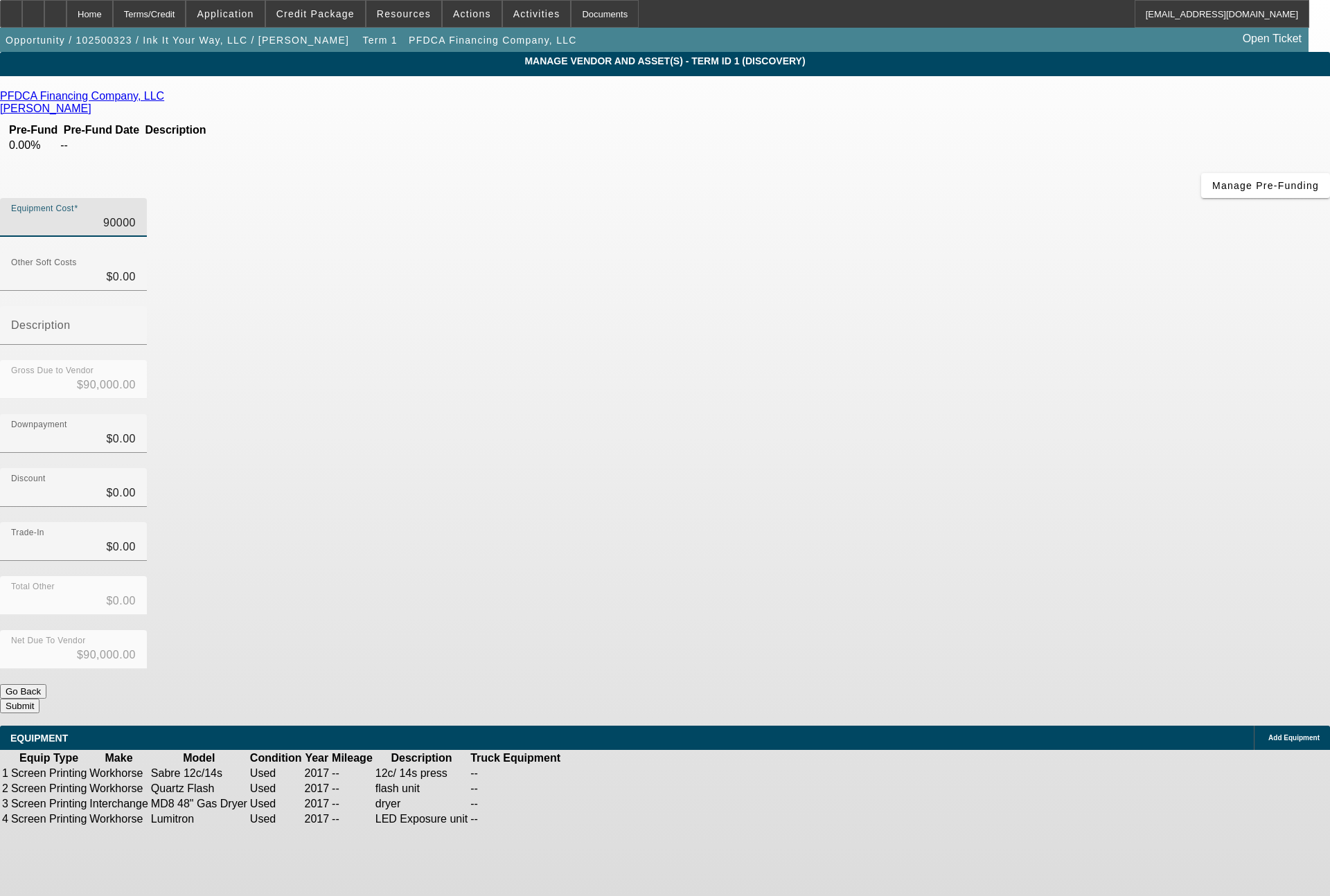
drag, startPoint x: 793, startPoint y: 115, endPoint x: 867, endPoint y: 110, distance: 74.2
click at [867, 198] on div "Equipment Cost 90000" at bounding box center [665, 225] width 1330 height 54
type input "8"
type input "$8.00"
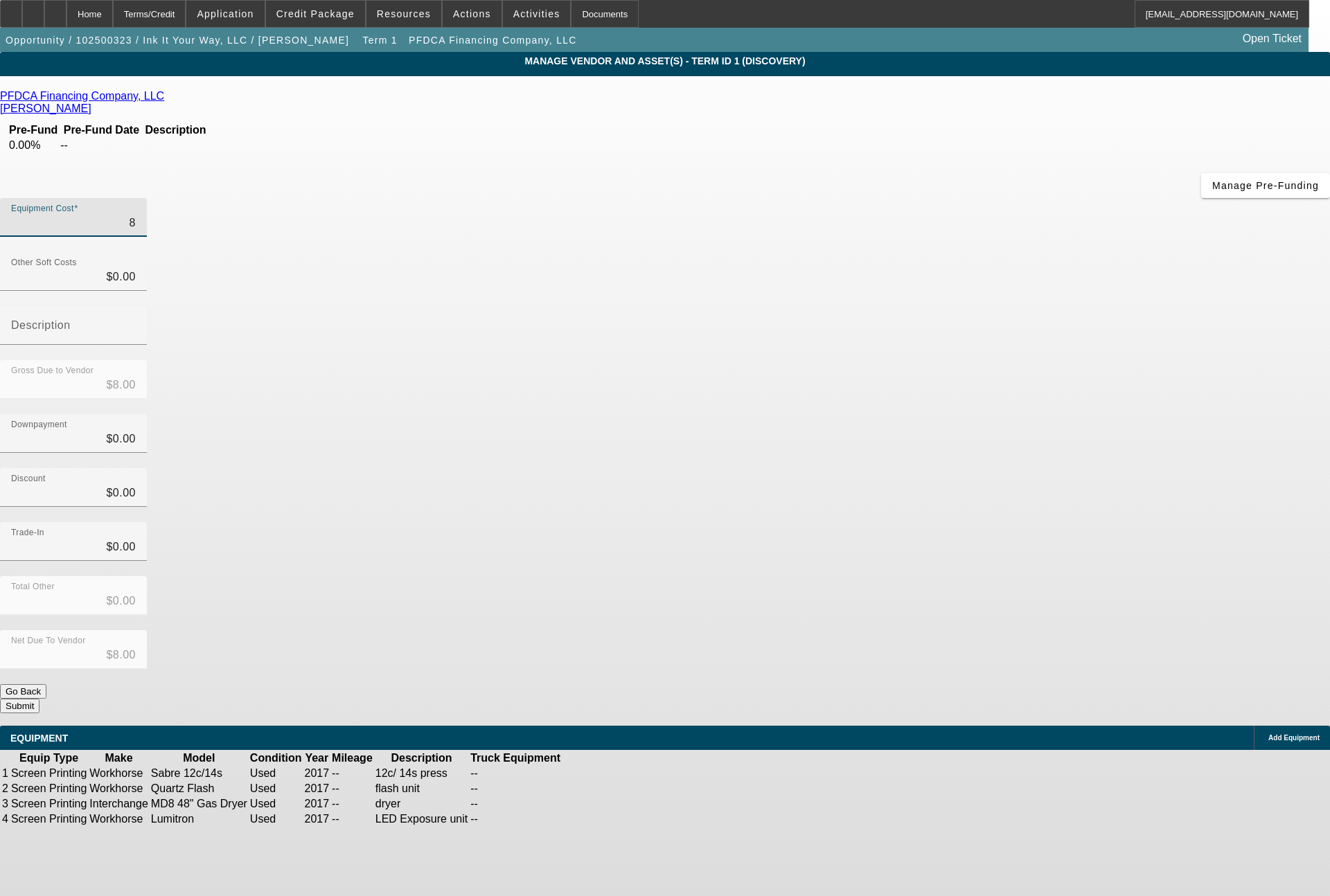
type input "85"
type input "$85.00"
type input "850"
type input "$850.00"
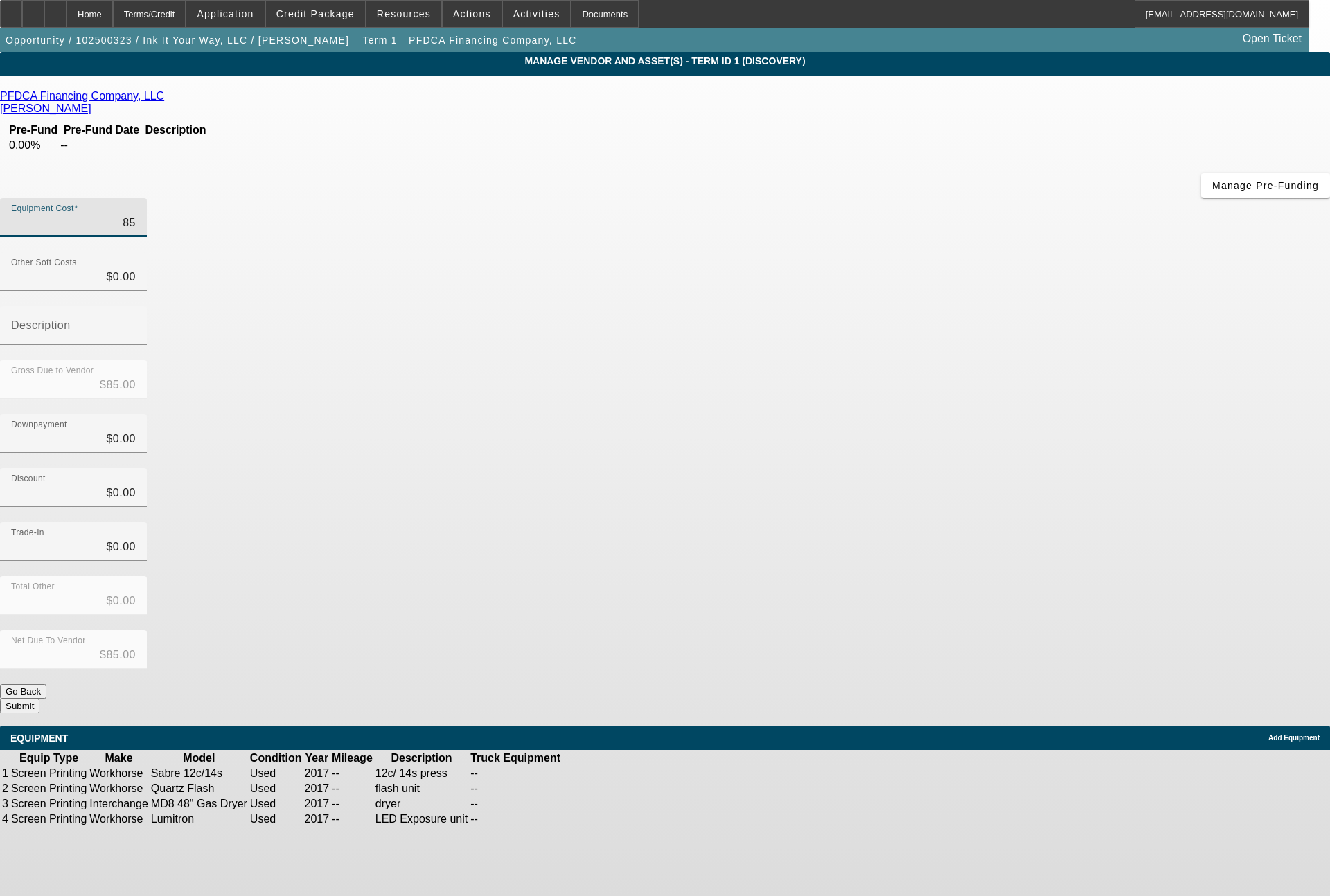
type input "$850.00"
type input "8500"
type input "$8,500.00"
type input "85000"
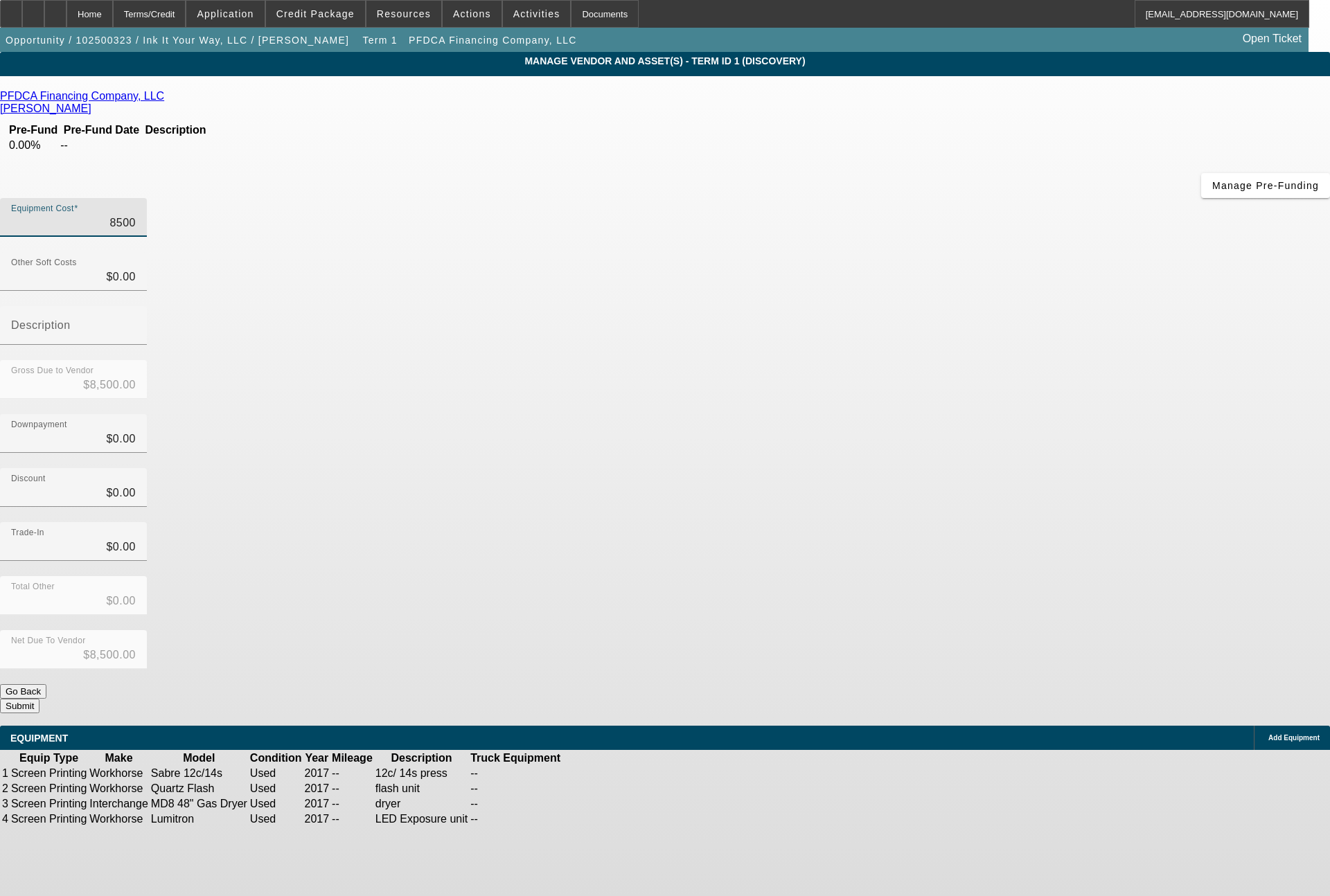
type input "$85,000.00"
click at [39, 698] on button "Submit" at bounding box center [19, 705] width 39 height 15
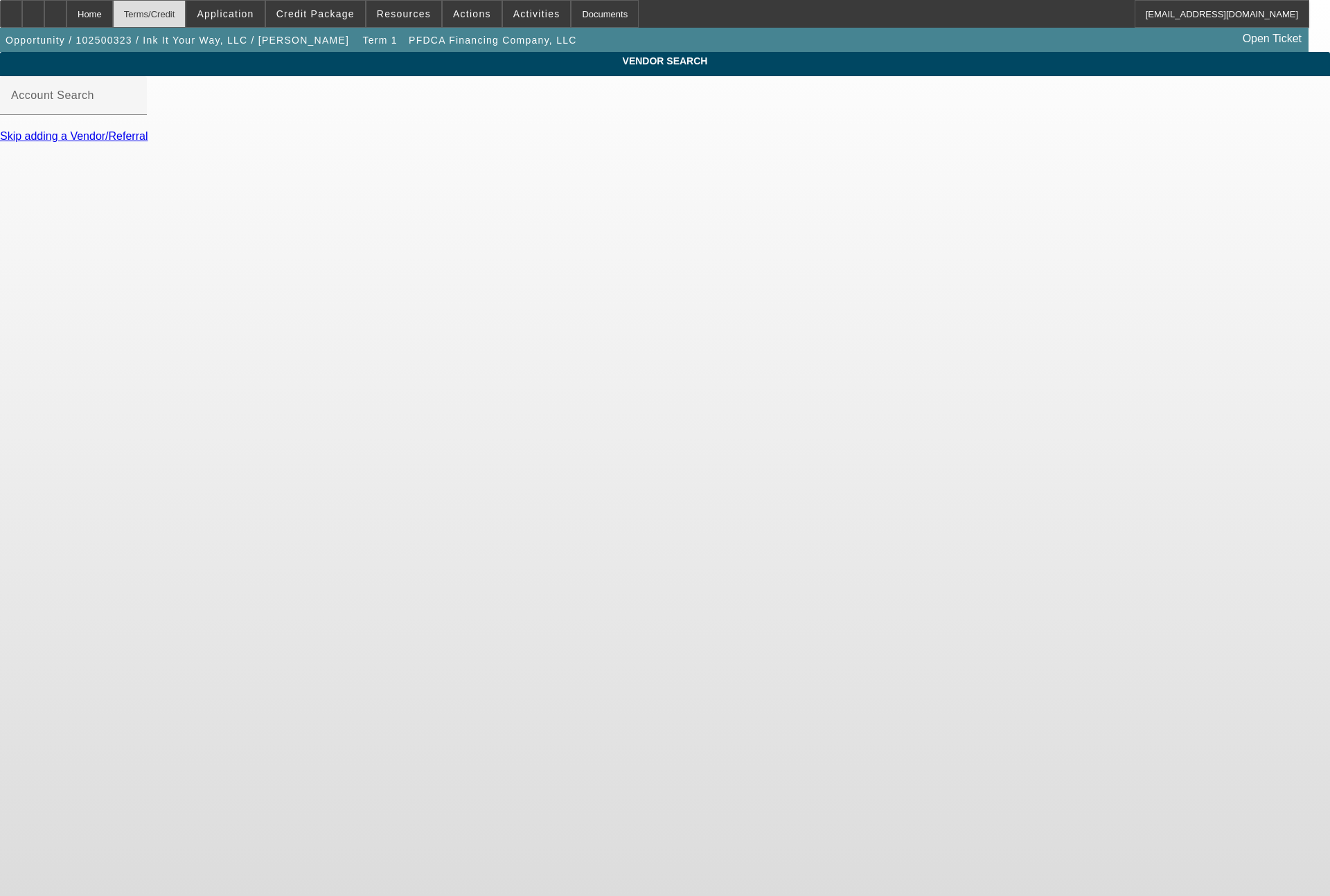
click at [186, 13] on div "Terms/Credit" at bounding box center [150, 14] width 73 height 28
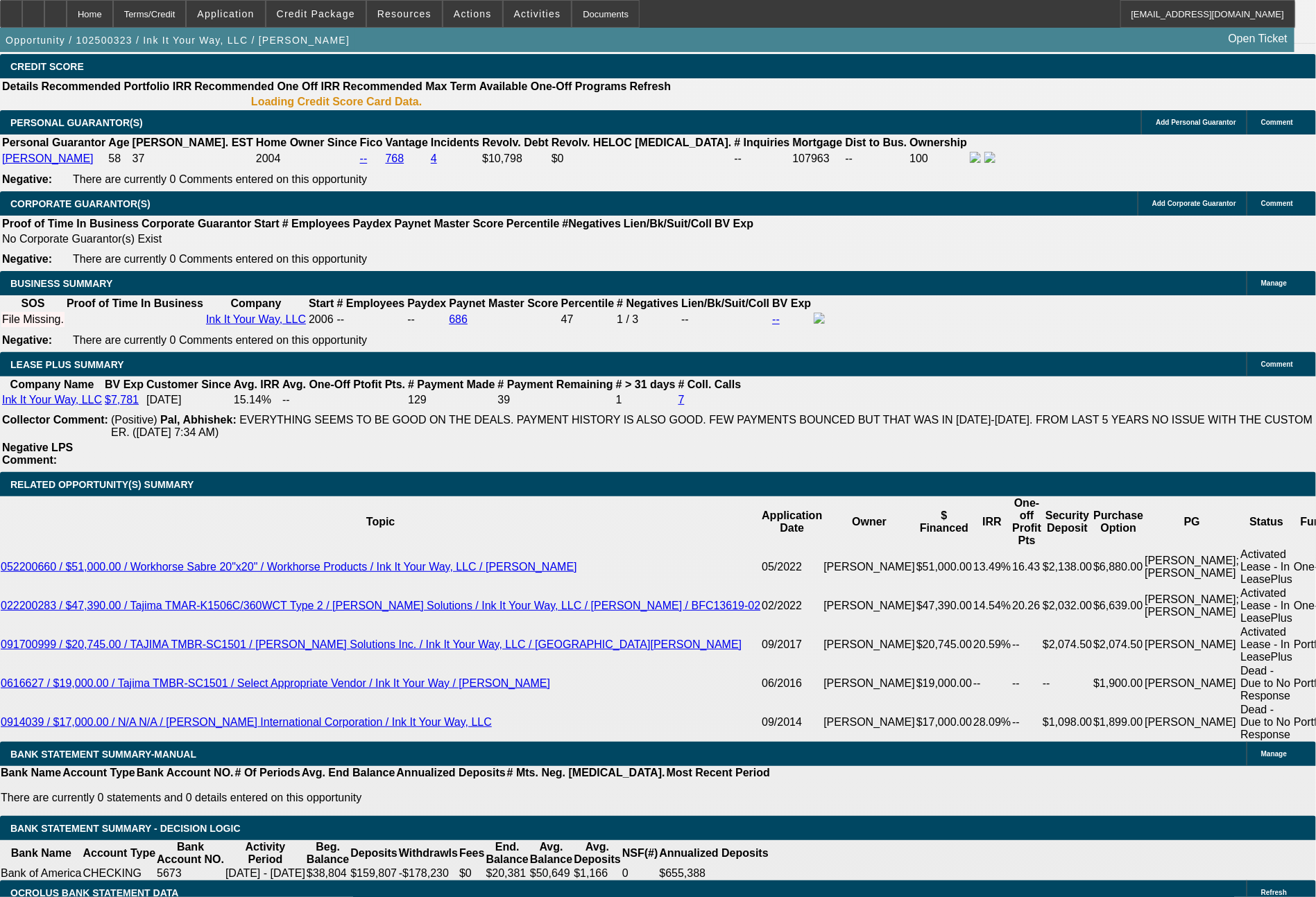
select select "0"
select select "2"
select select "0.1"
select select "4"
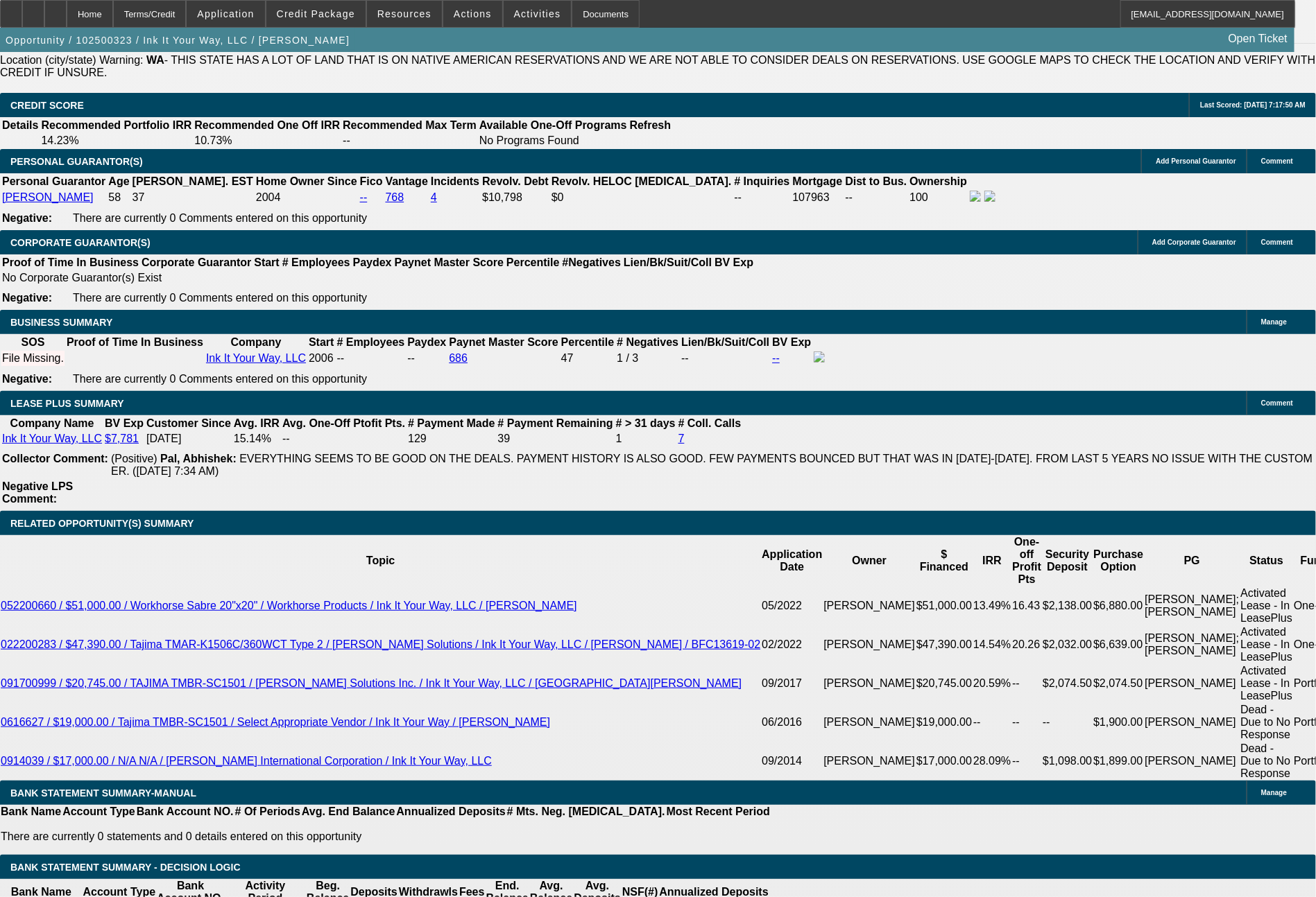
scroll to position [2178, 0]
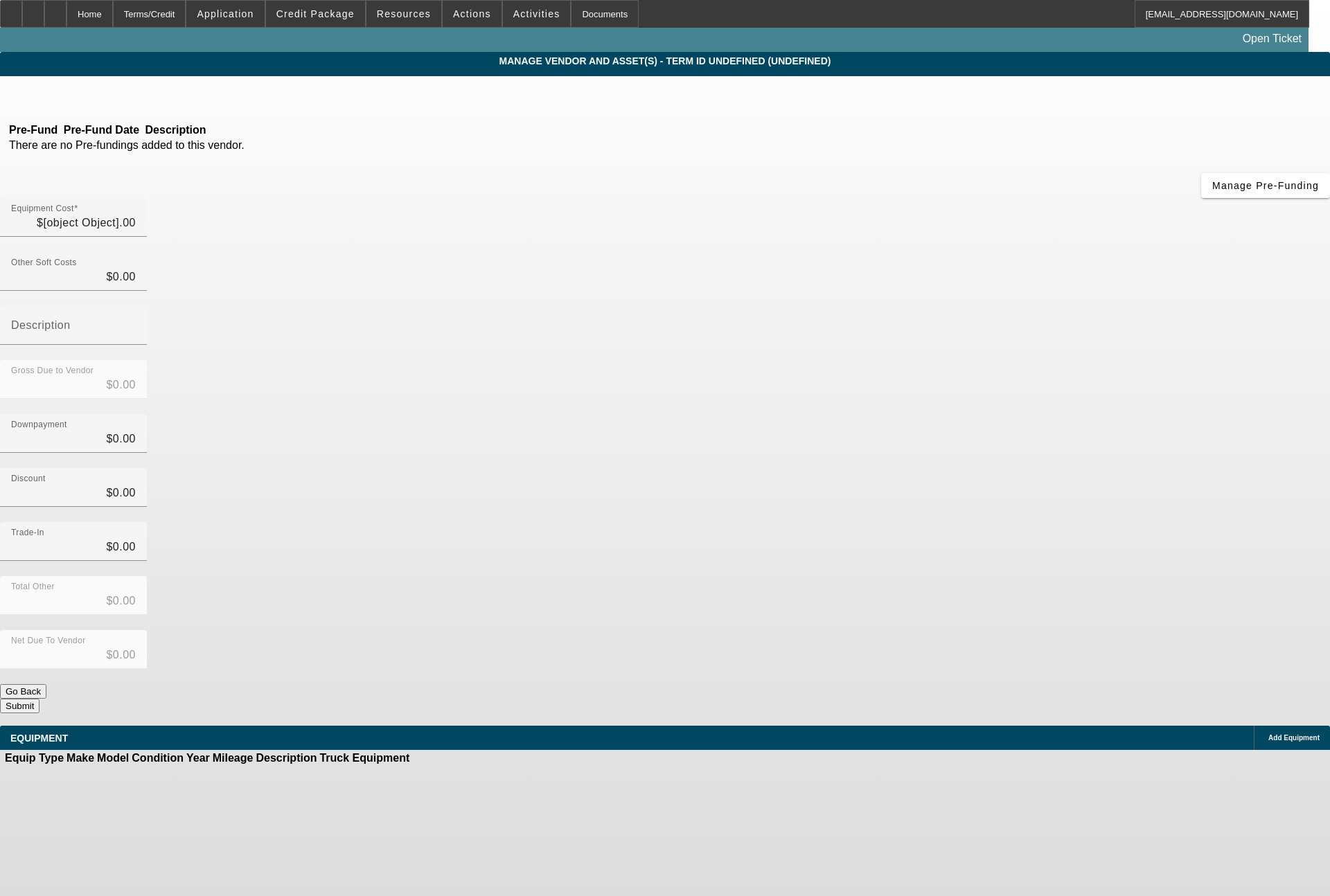
type input "$85,000.00"
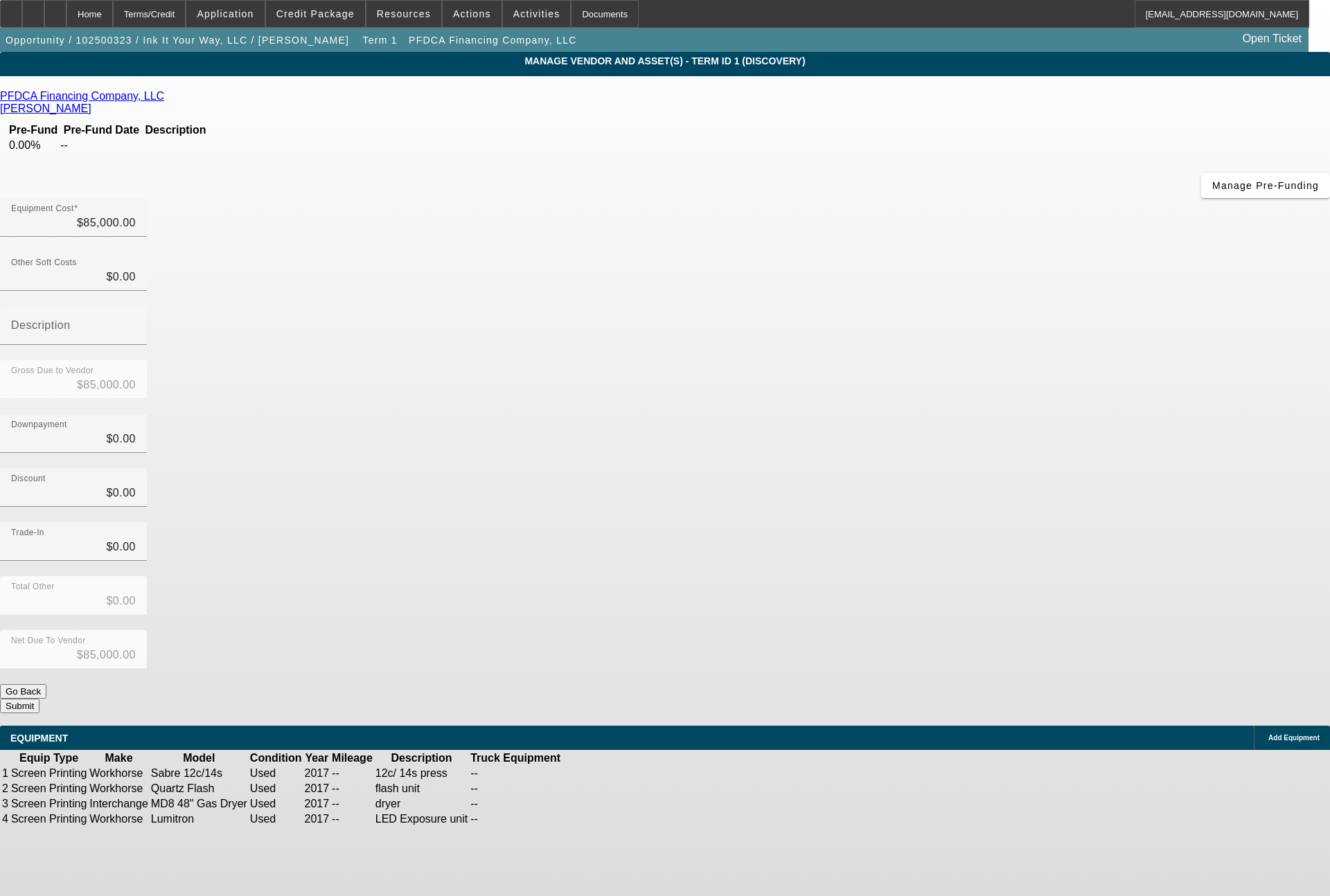
click at [591, 773] on link at bounding box center [591, 773] width 0 height 0
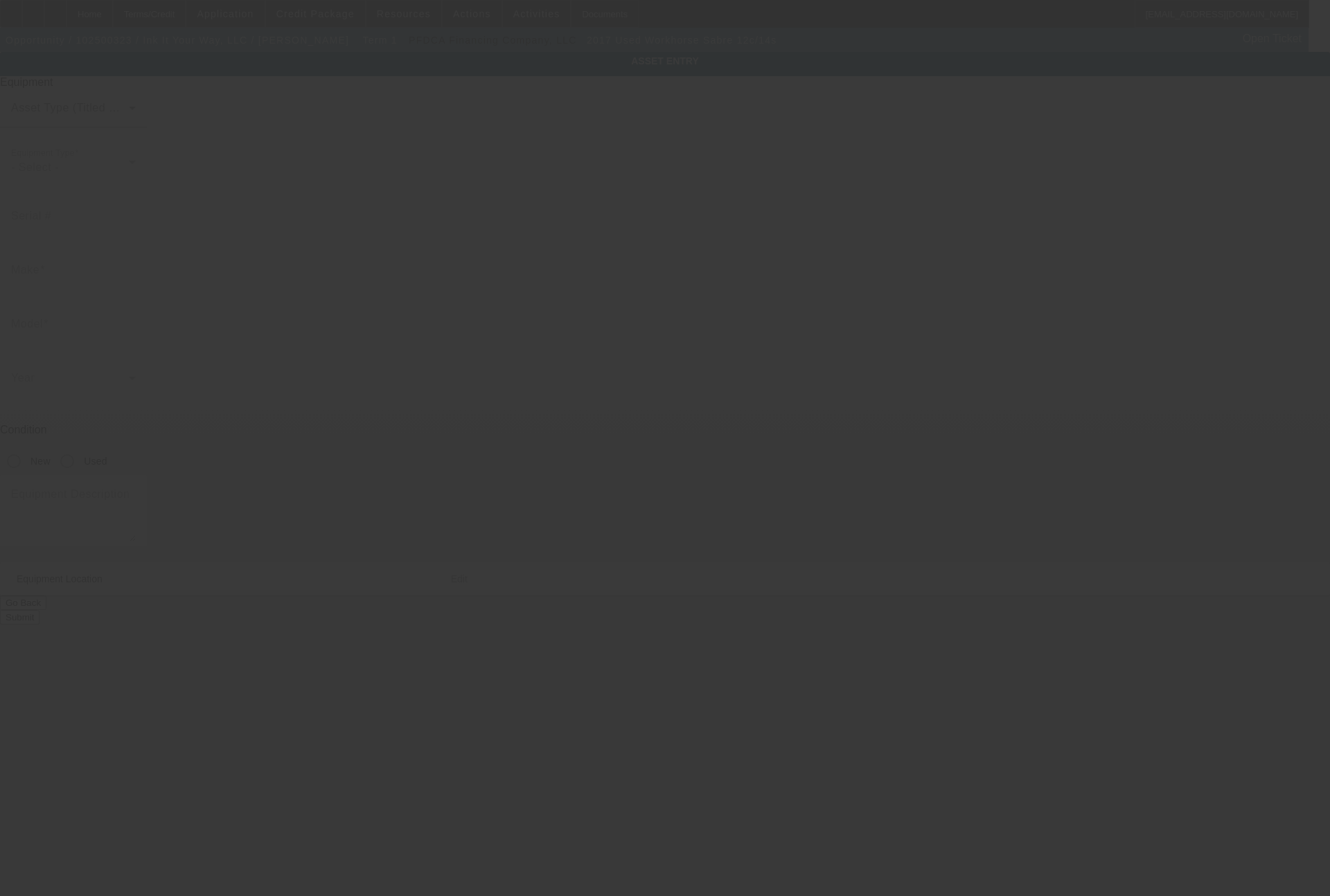
type input "B104846"
type input "Workhorse"
type input "Sabre 12c/14s"
radio input "true"
type textarea "12c/ 14s press"
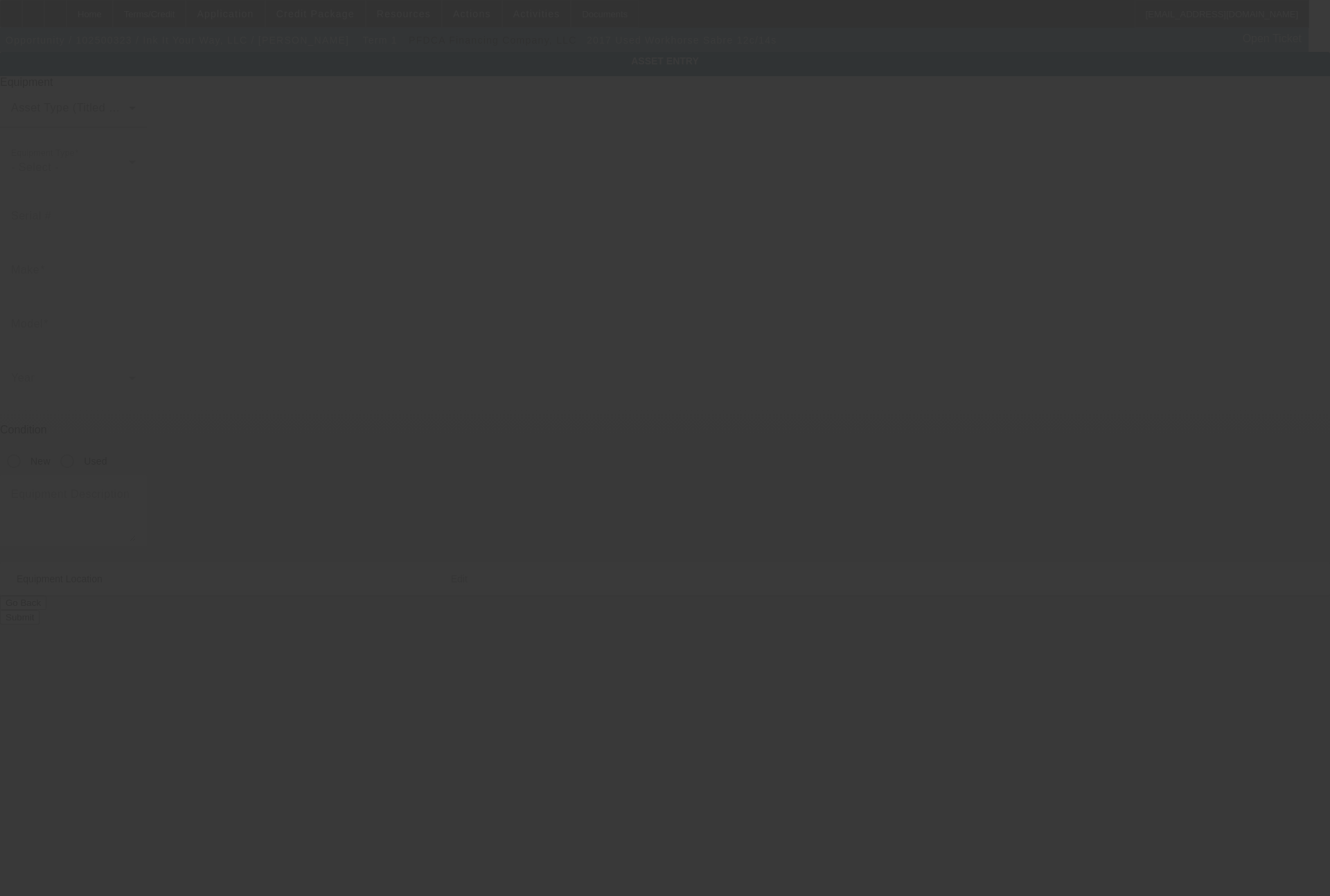
type input "17631 147th St SE"
type input "Unit 7"
type input "MONROE"
type input "98272"
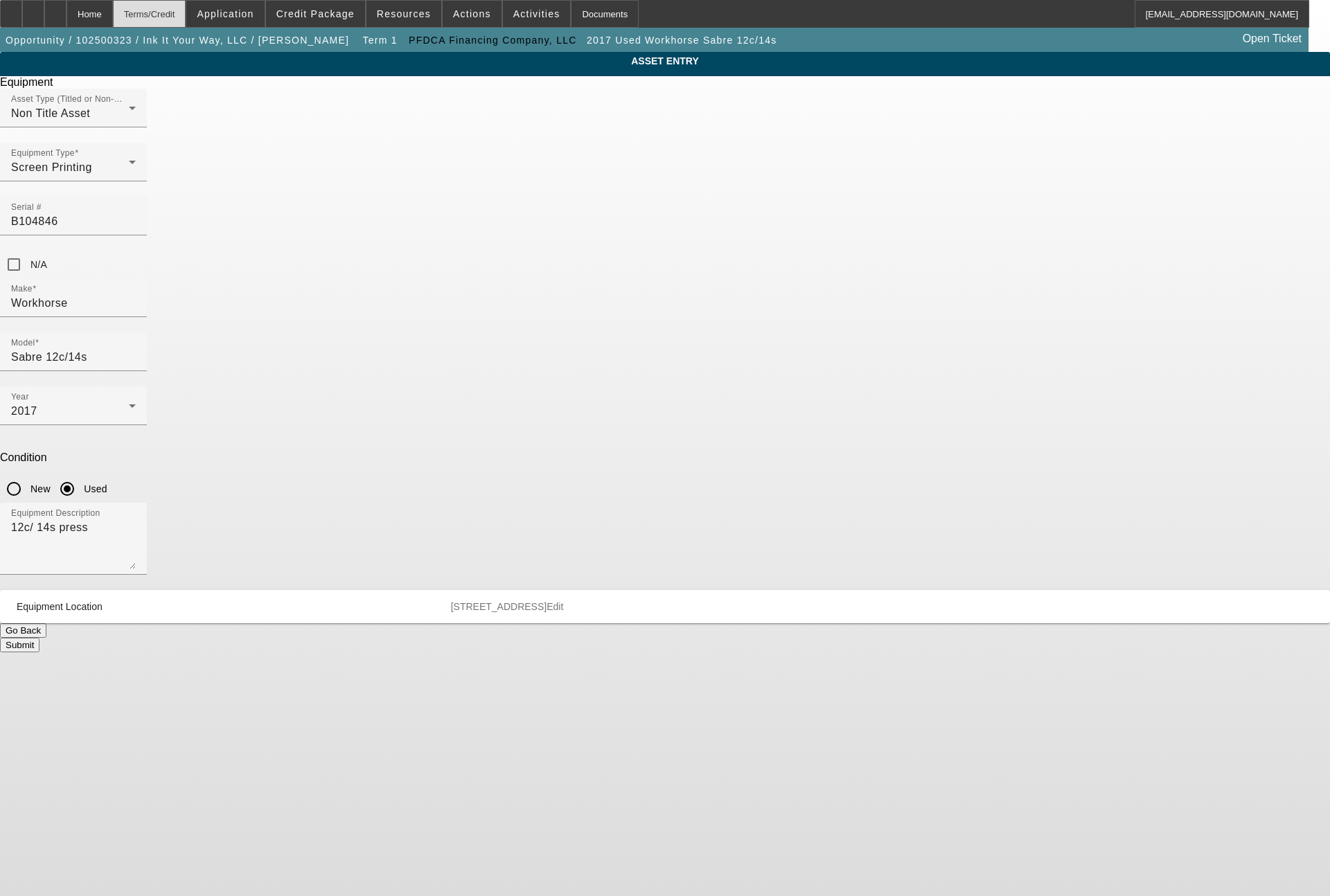
click at [186, 17] on div "Terms/Credit" at bounding box center [150, 14] width 73 height 28
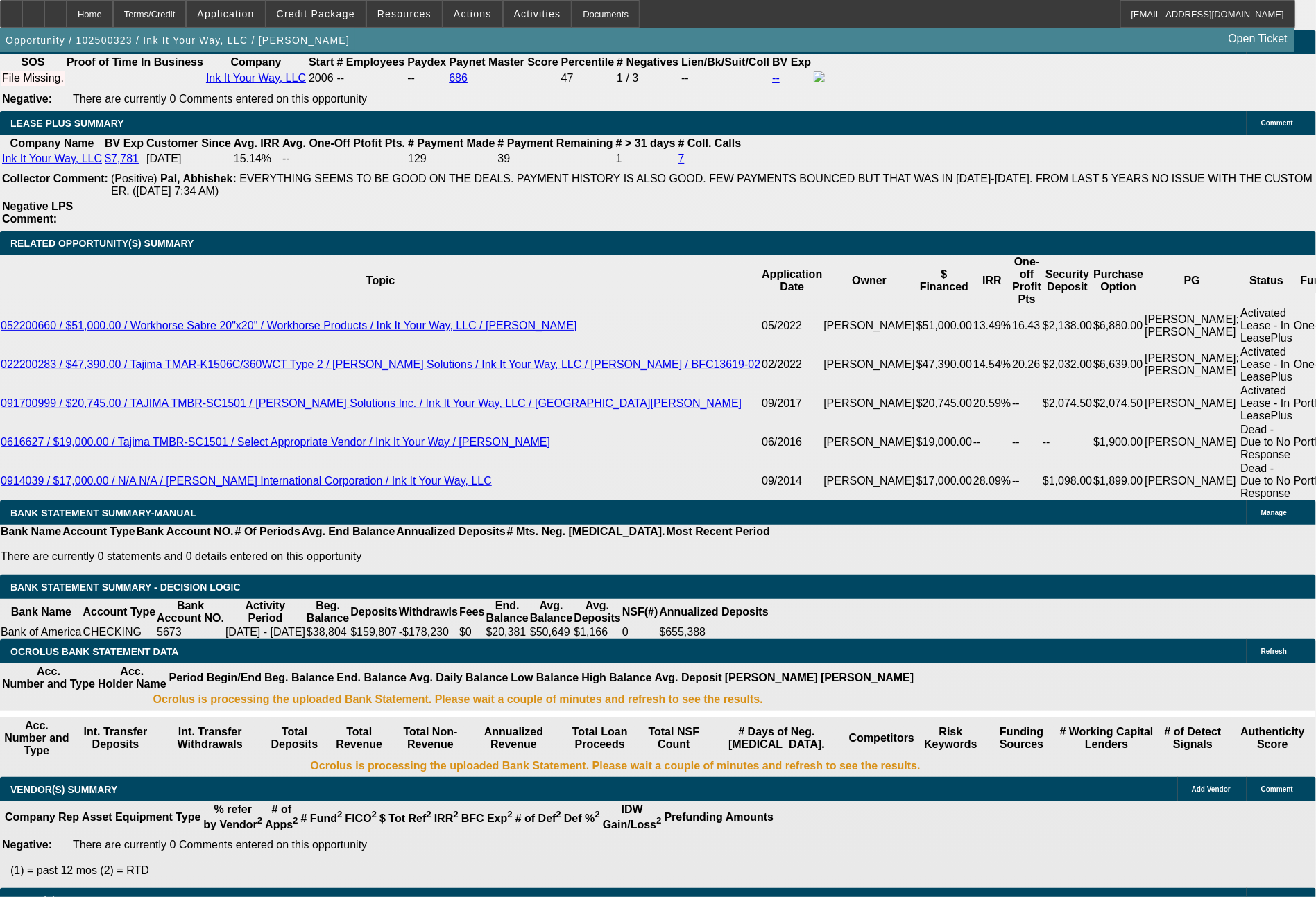
select select "0"
select select "2"
select select "0.1"
select select "4"
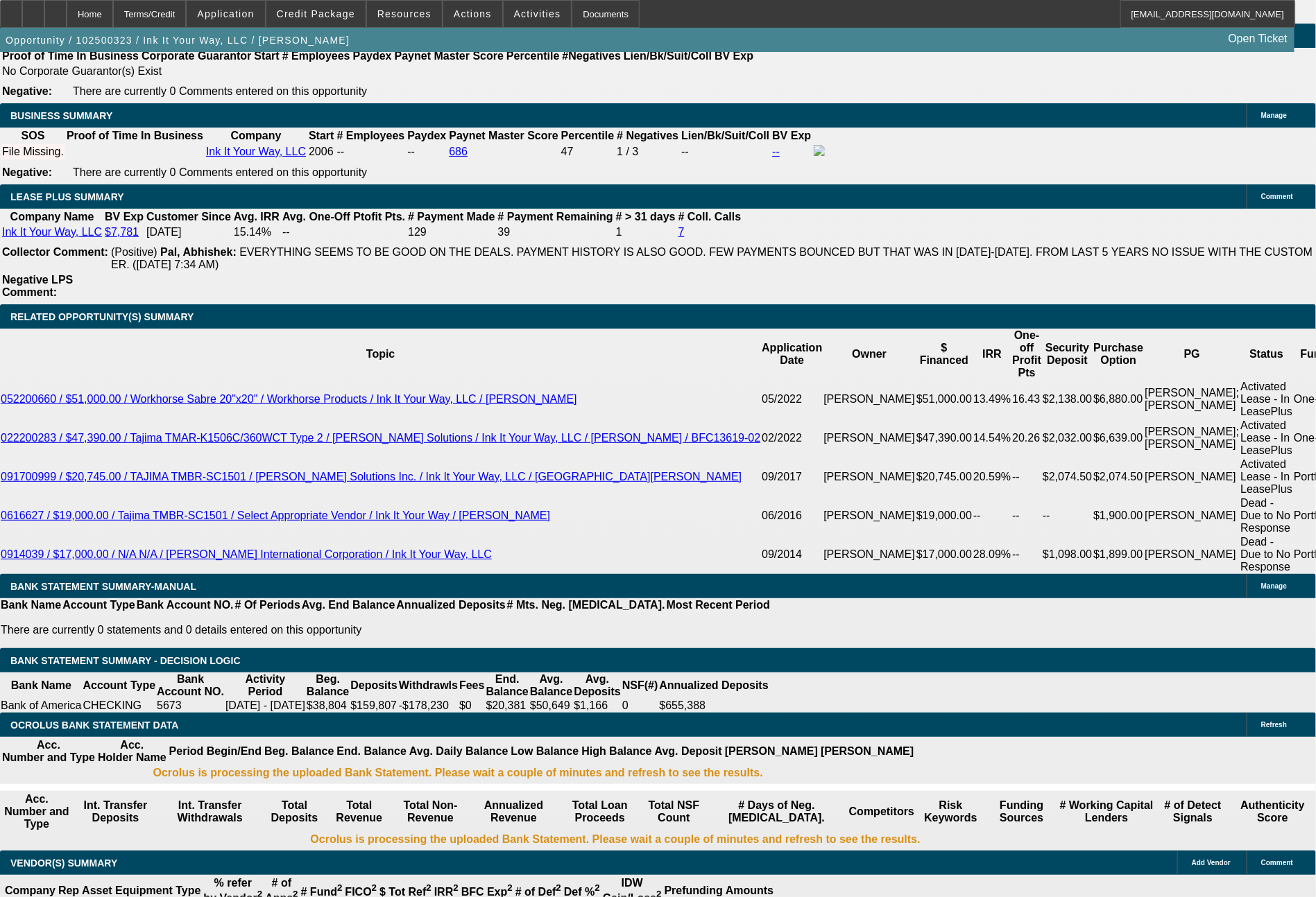
scroll to position [2353, 0]
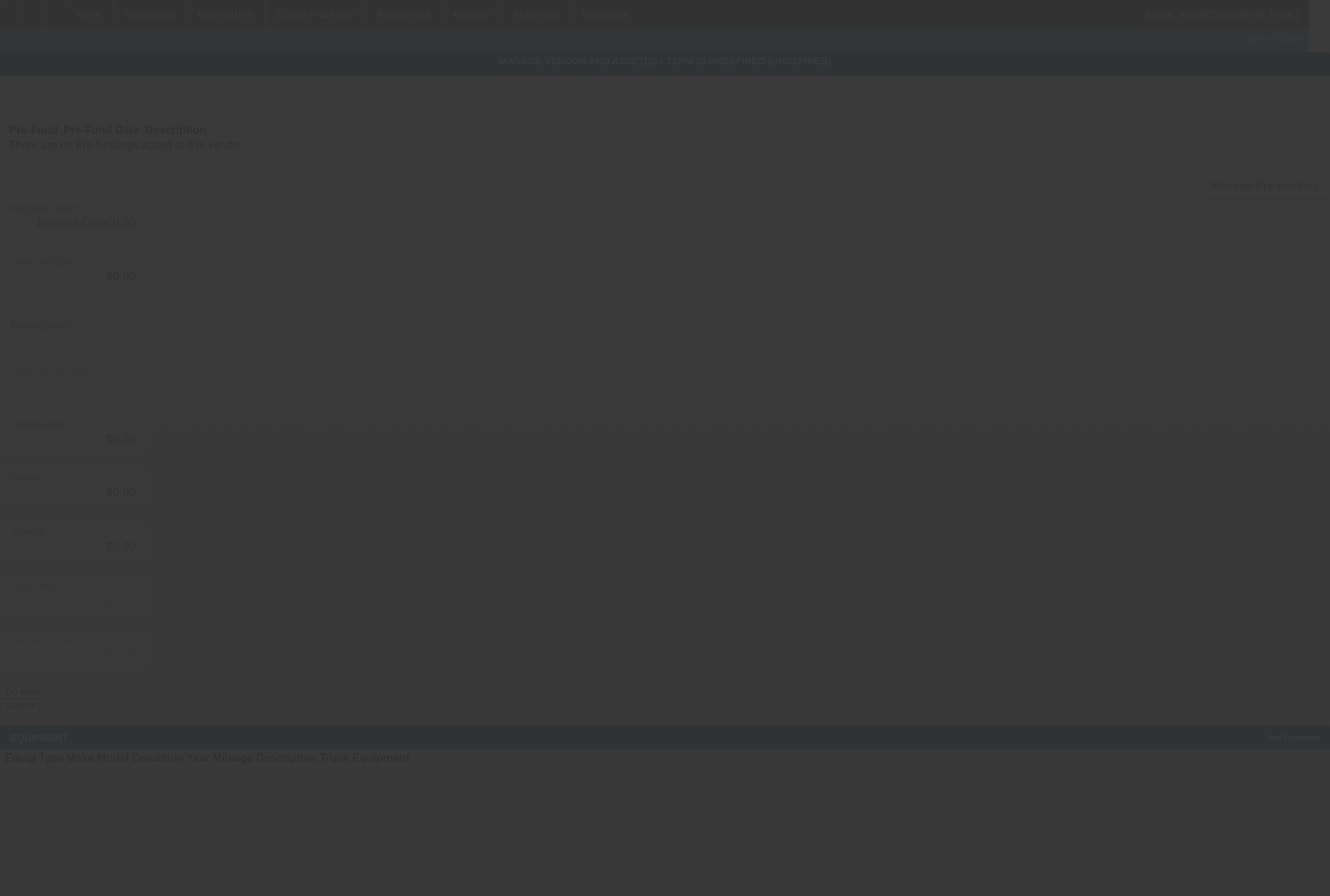
type input "$85,000.00"
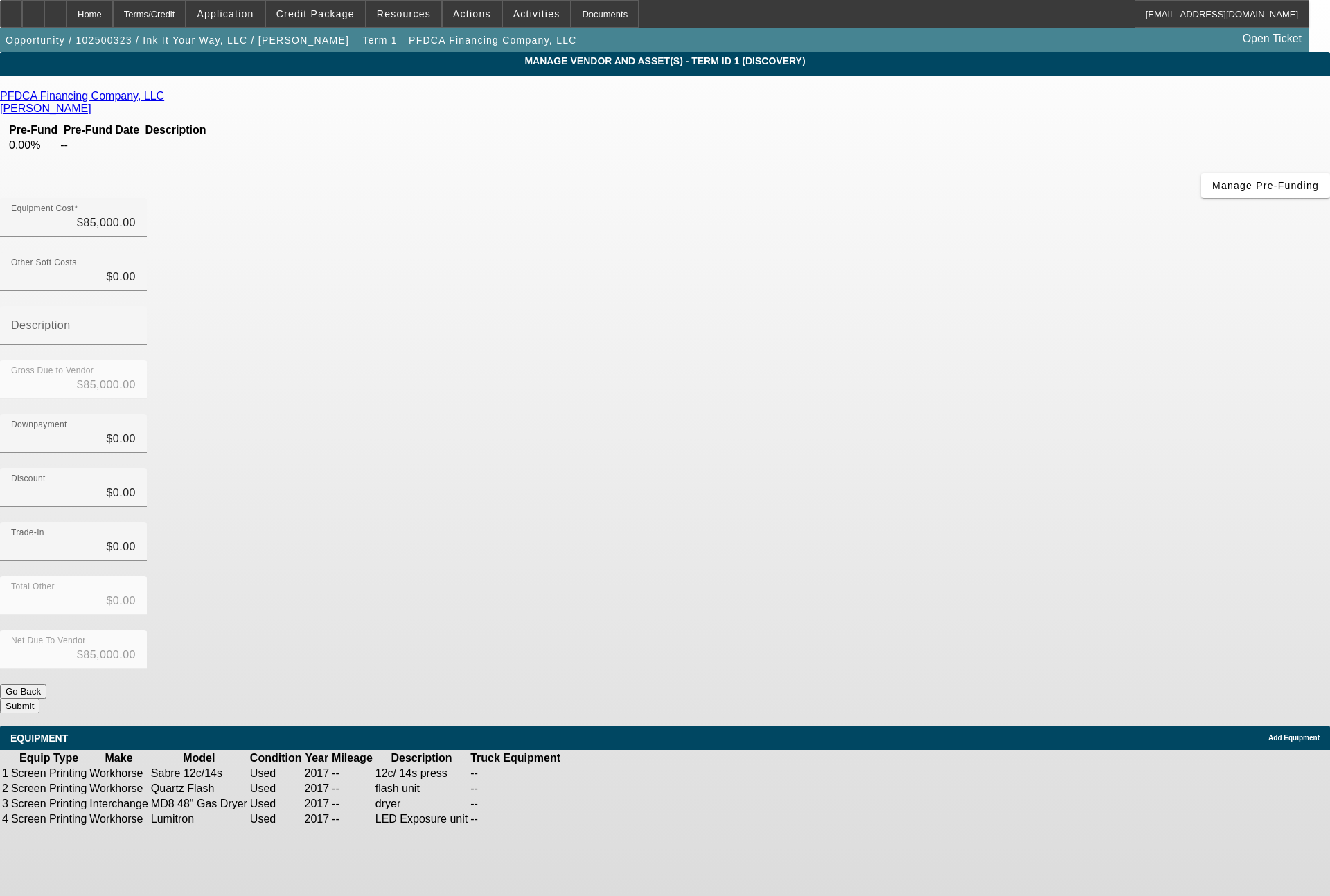
click at [604, 789] on icon at bounding box center [604, 789] width 0 height 0
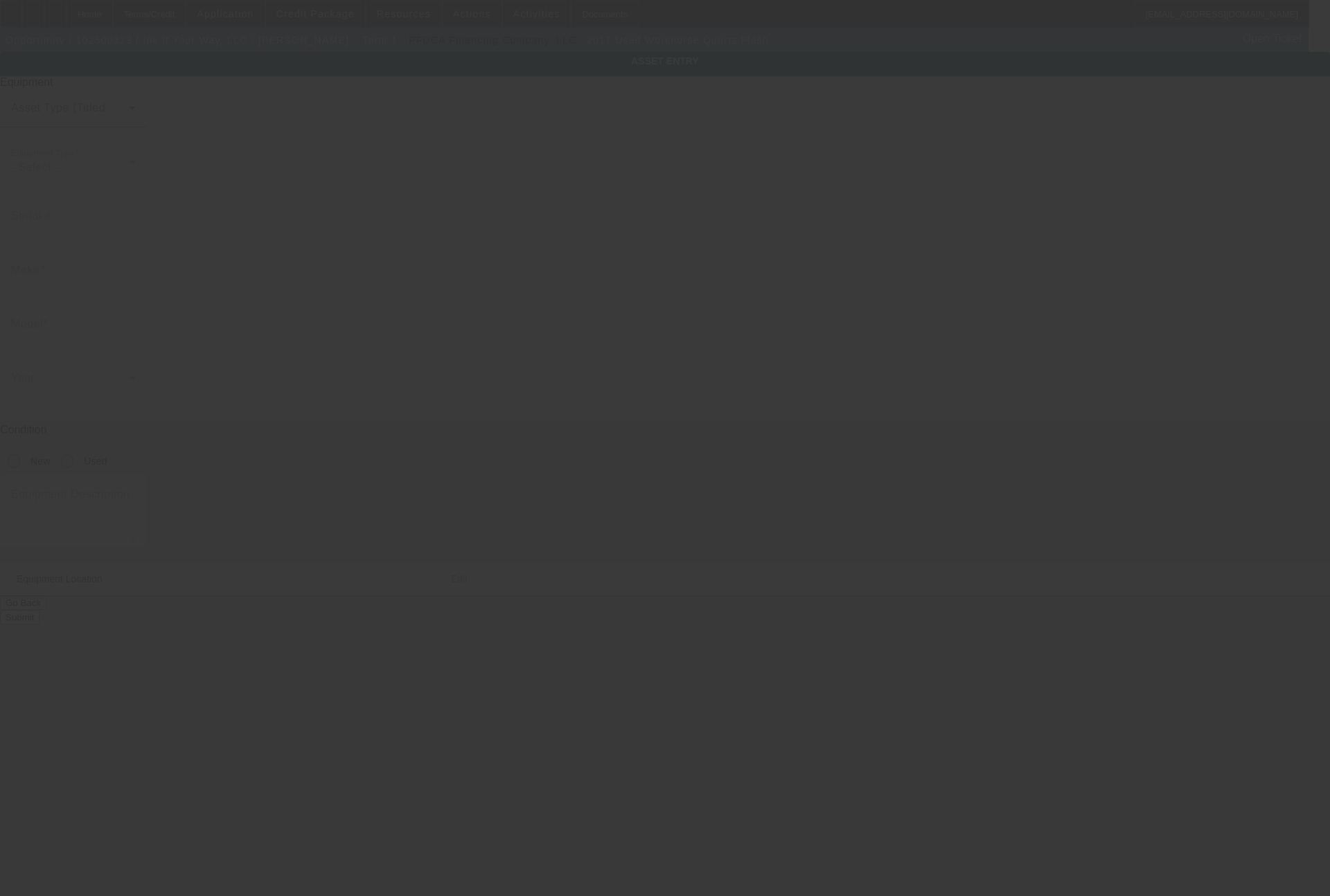
type input "Workhorse"
type input "Quartz Flash"
radio input "true"
type textarea "flash unit"
type input "17631 147th St SE"
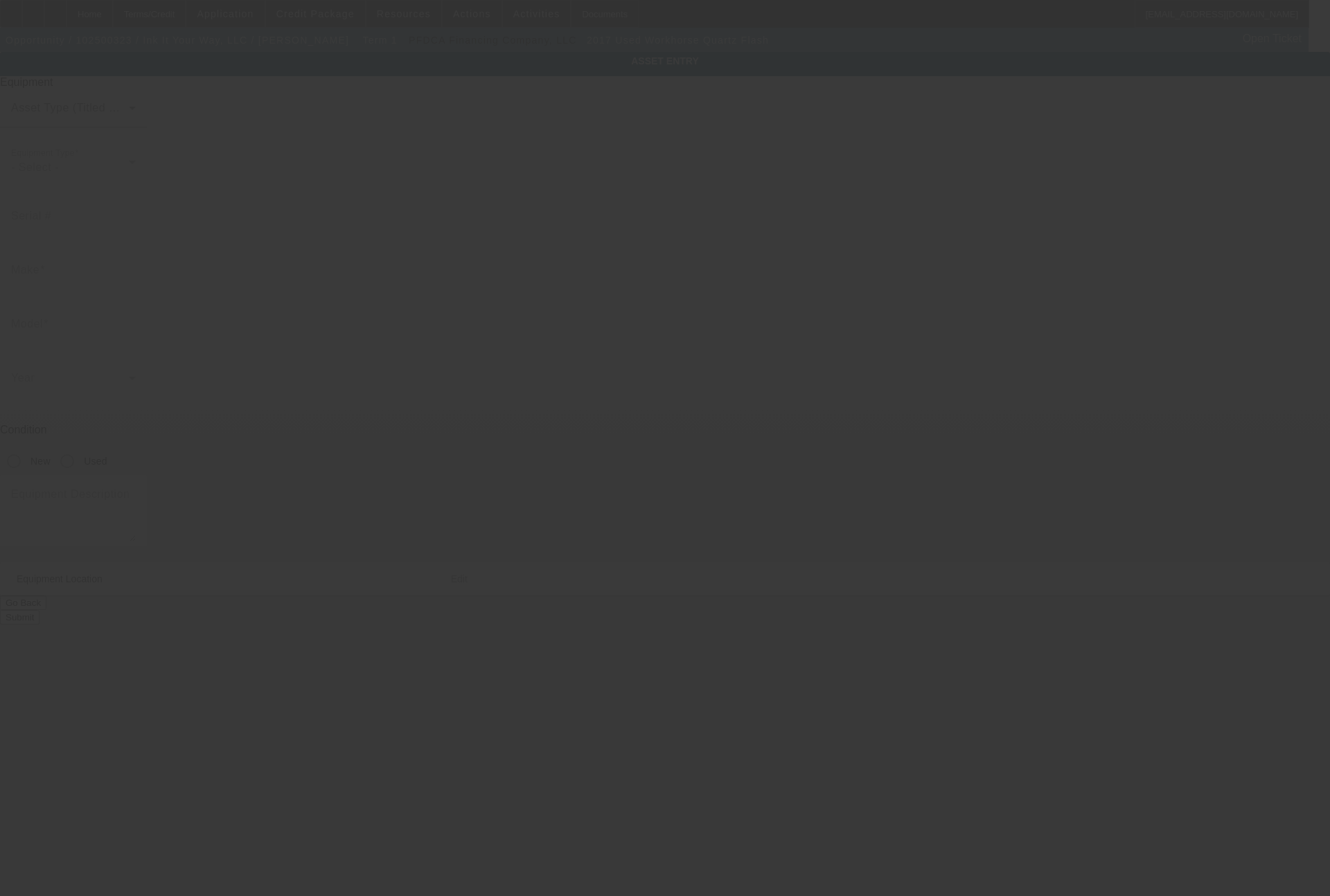
type input "Ste 7"
type input "Monroe"
type input "98272"
type input "Snohomish"
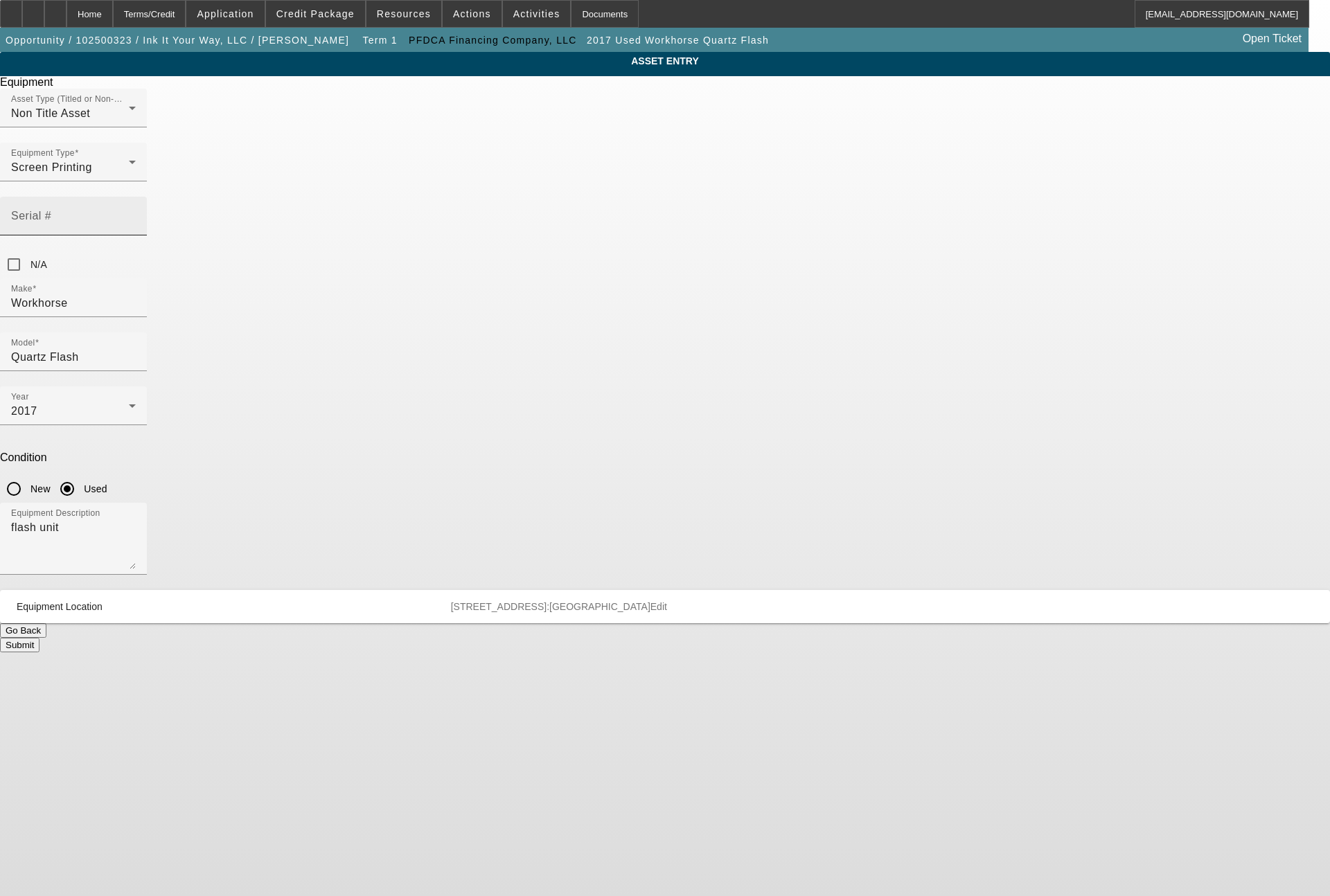
click at [136, 213] on input "Serial #" at bounding box center [73, 221] width 125 height 17
type input "B104772"
click at [39, 637] on button "Submit" at bounding box center [19, 644] width 39 height 15
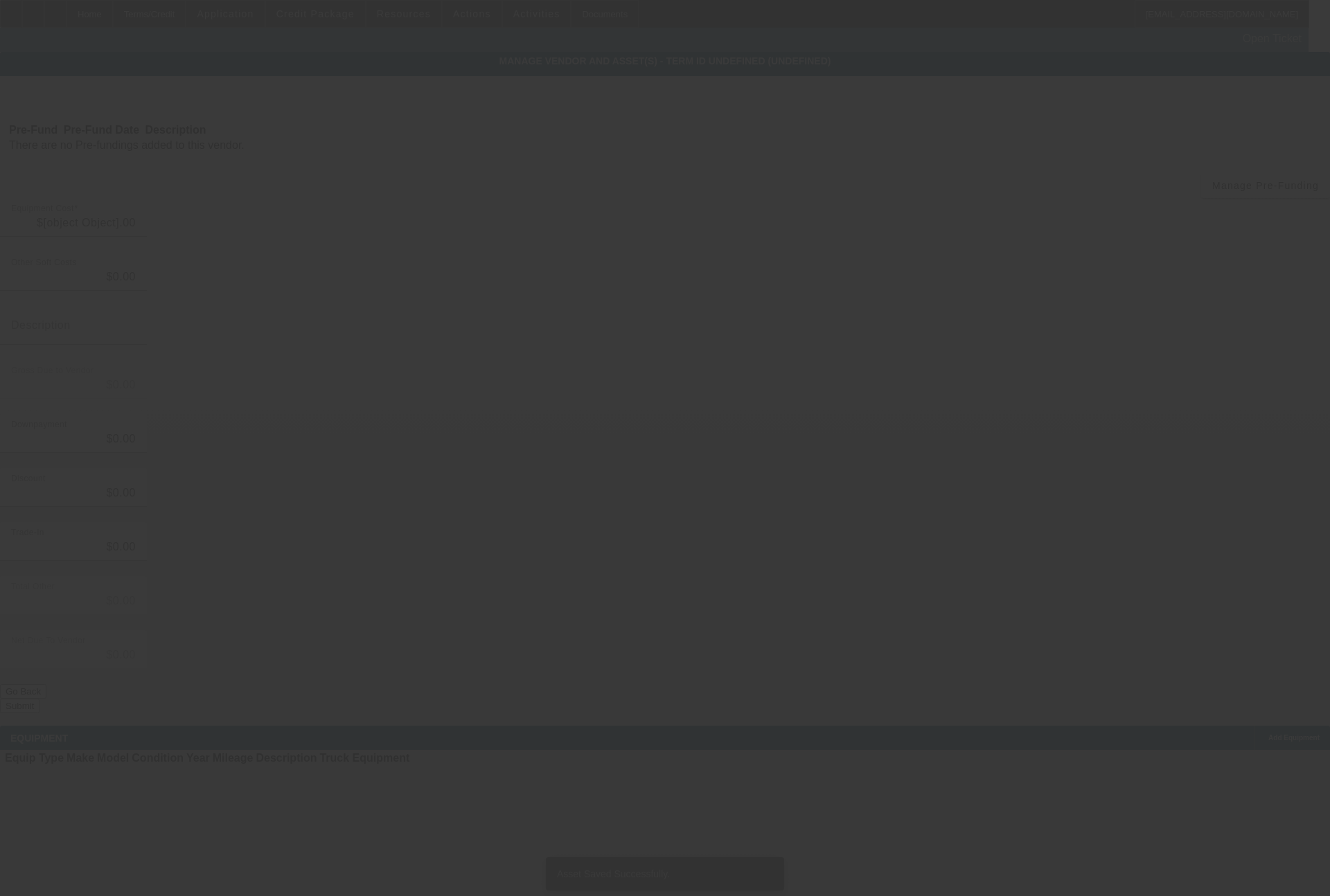
type input "$85,000.00"
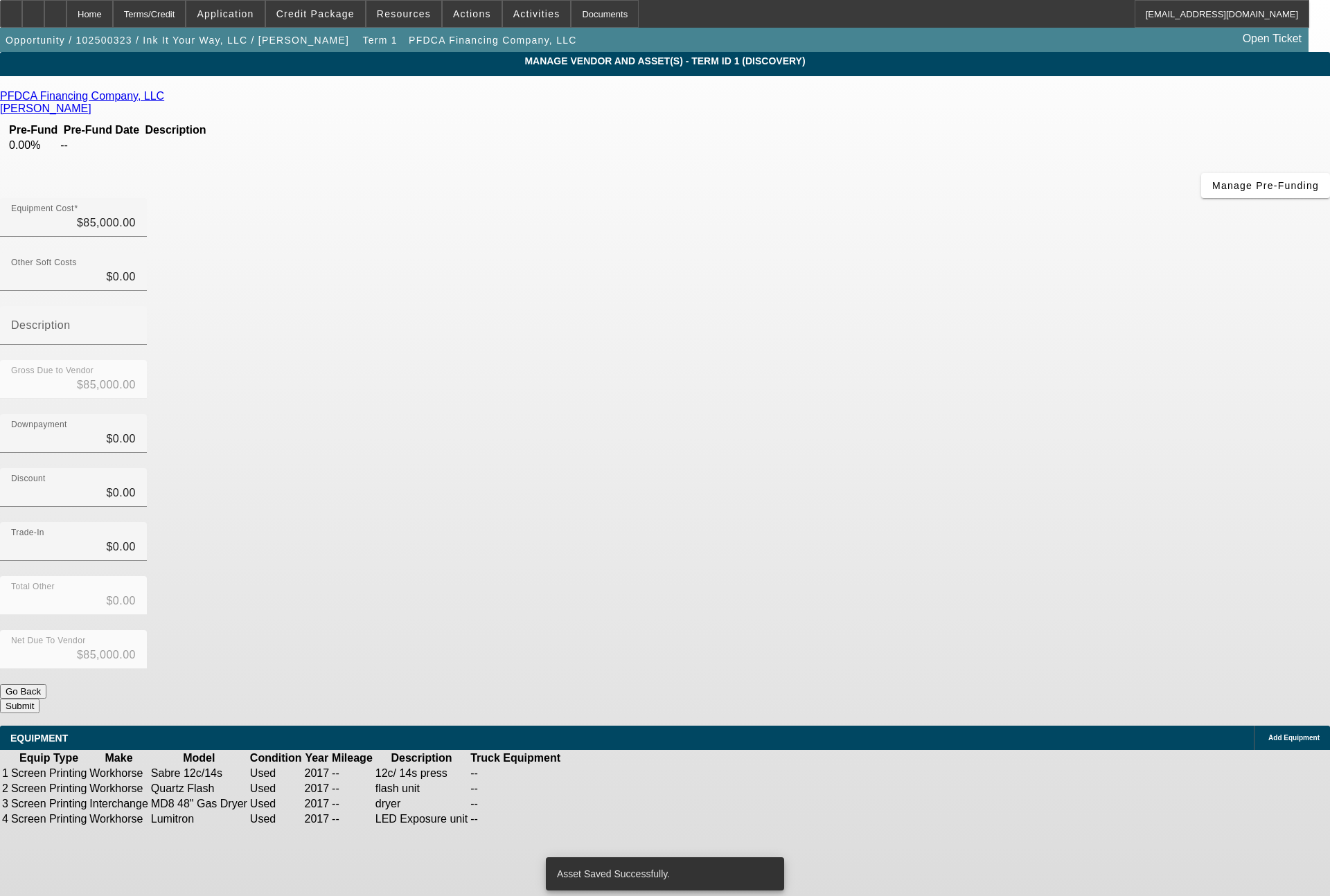
click at [604, 804] on icon at bounding box center [604, 804] width 0 height 0
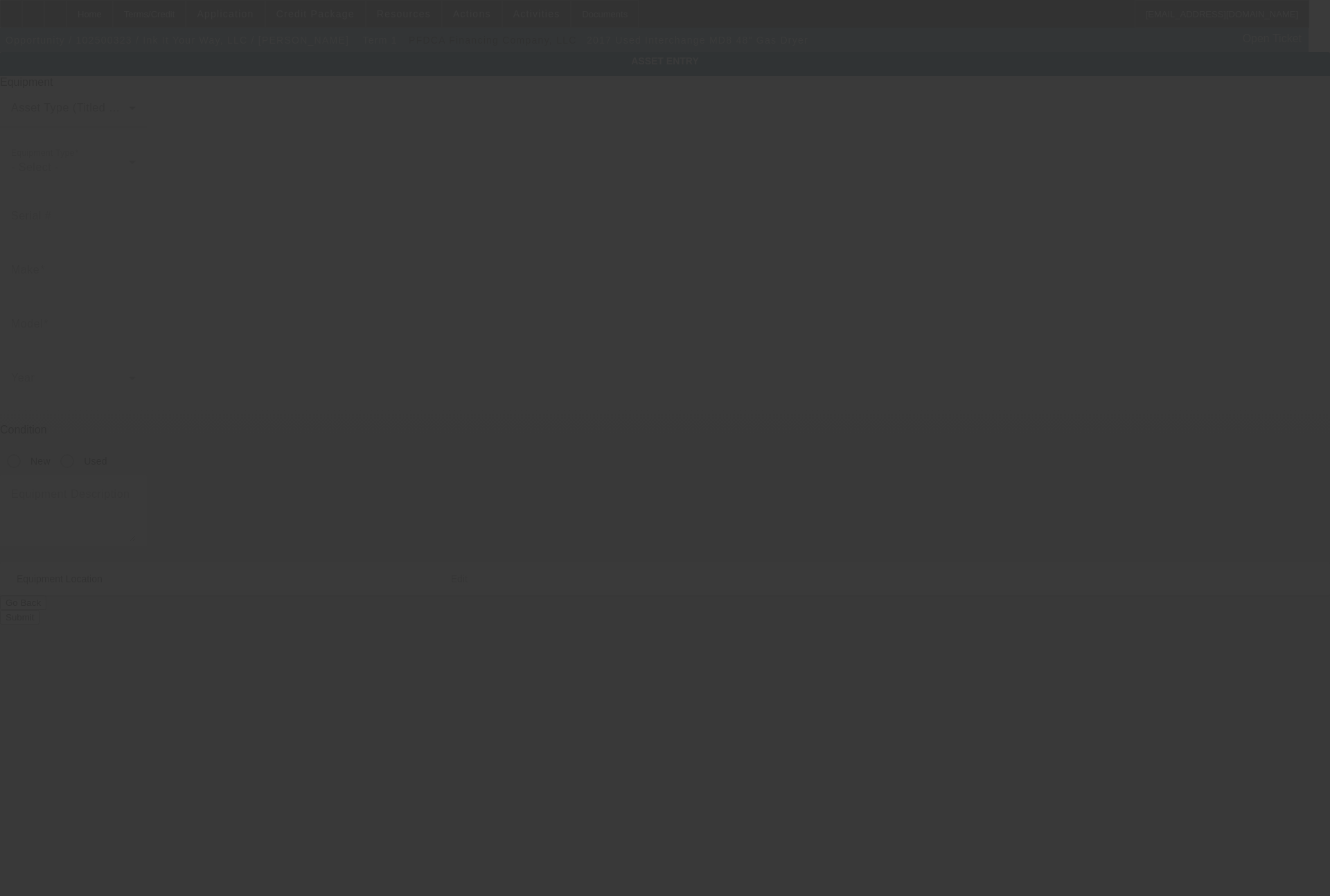
type input "Interchange"
type input "MD8 48" Gas Dryer"
radio input "true"
type textarea "dryer"
type input "17631 147th St SE"
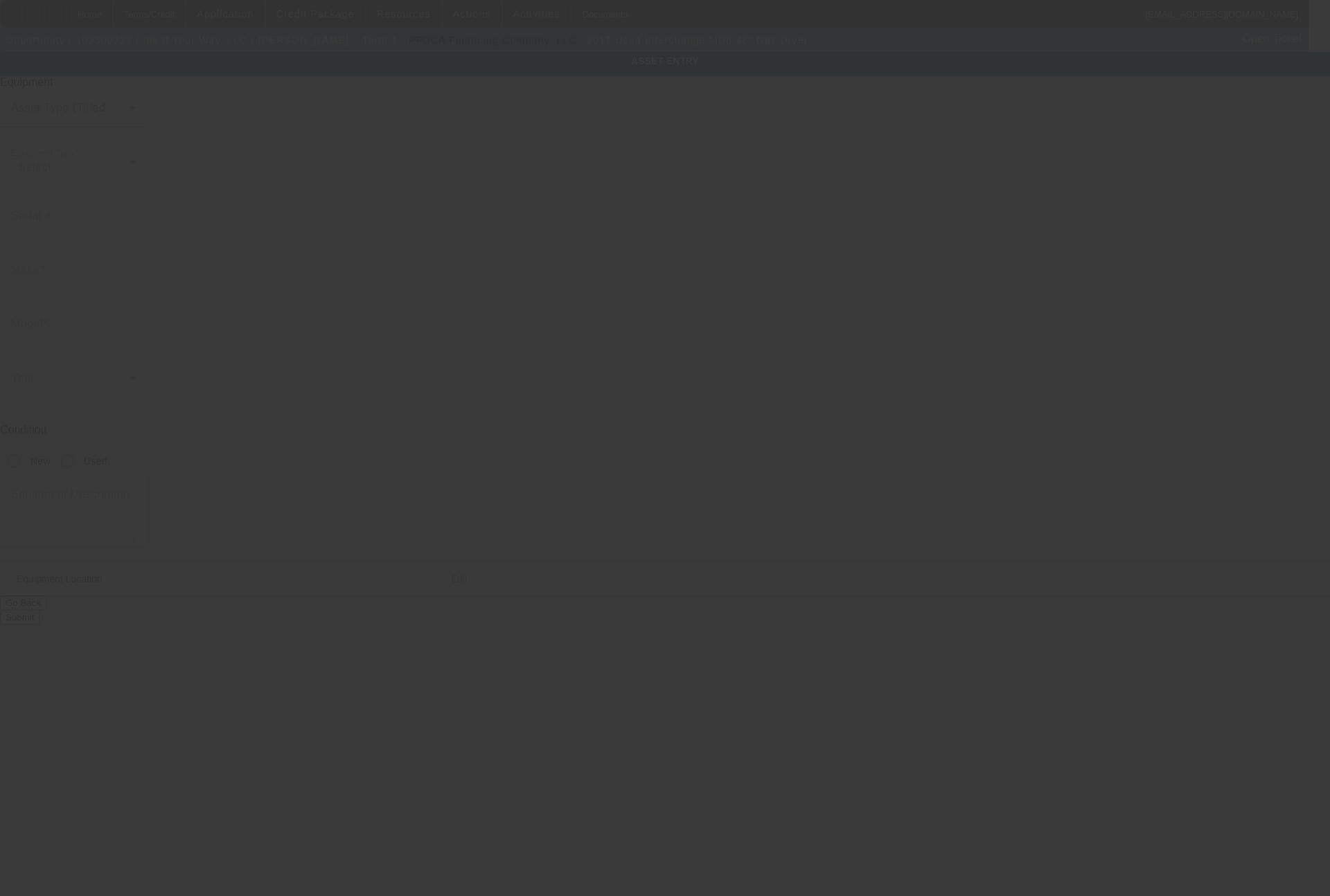
type input "Ste 7"
type input "Monroe"
type input "98272"
type input "Snohomish"
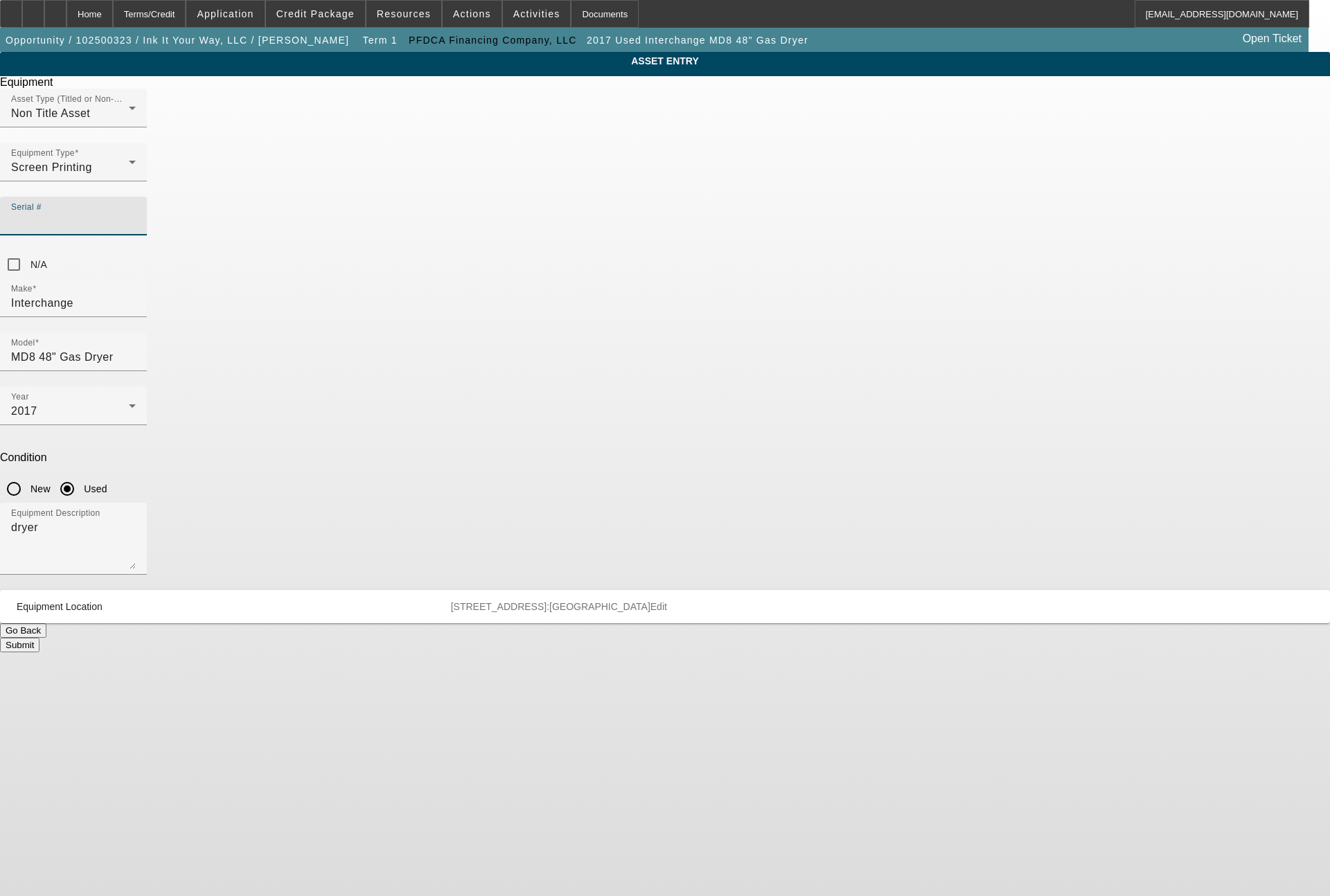
click at [136, 213] on input "Serial #" at bounding box center [73, 221] width 125 height 17
type input "3405"
click at [39, 637] on button "Submit" at bounding box center [19, 644] width 39 height 15
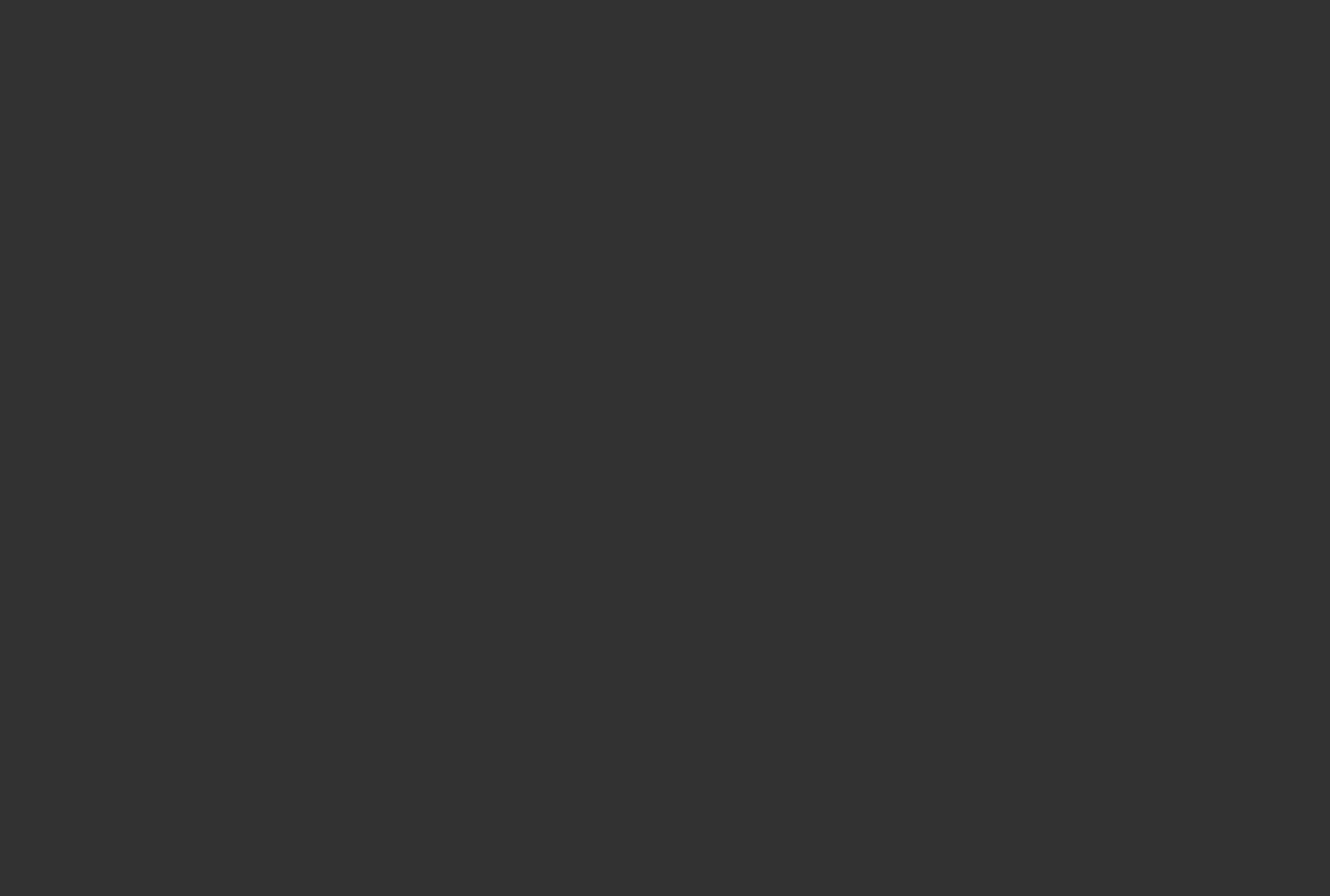
type input "$85,000.00"
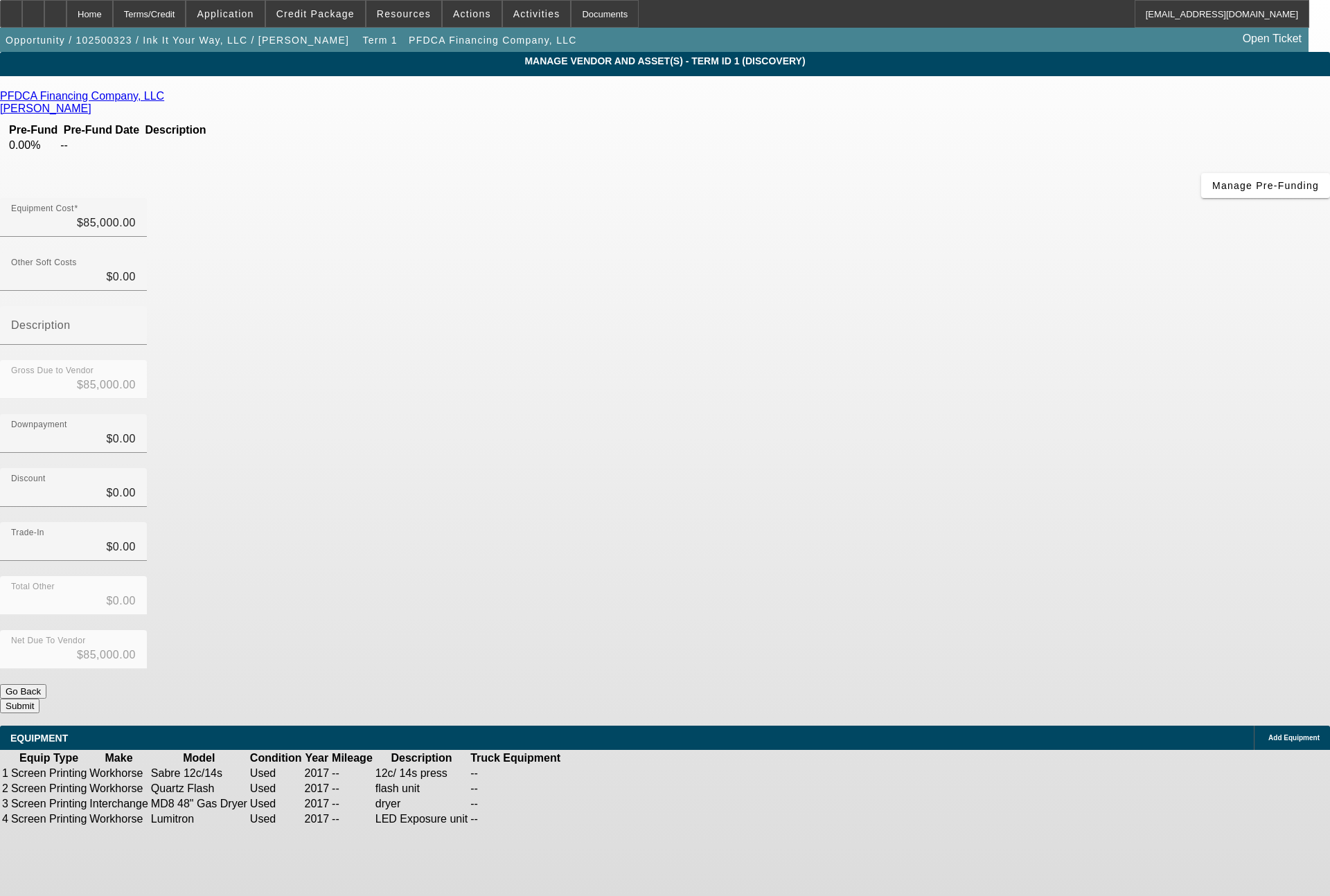
click at [604, 819] on icon at bounding box center [604, 819] width 0 height 0
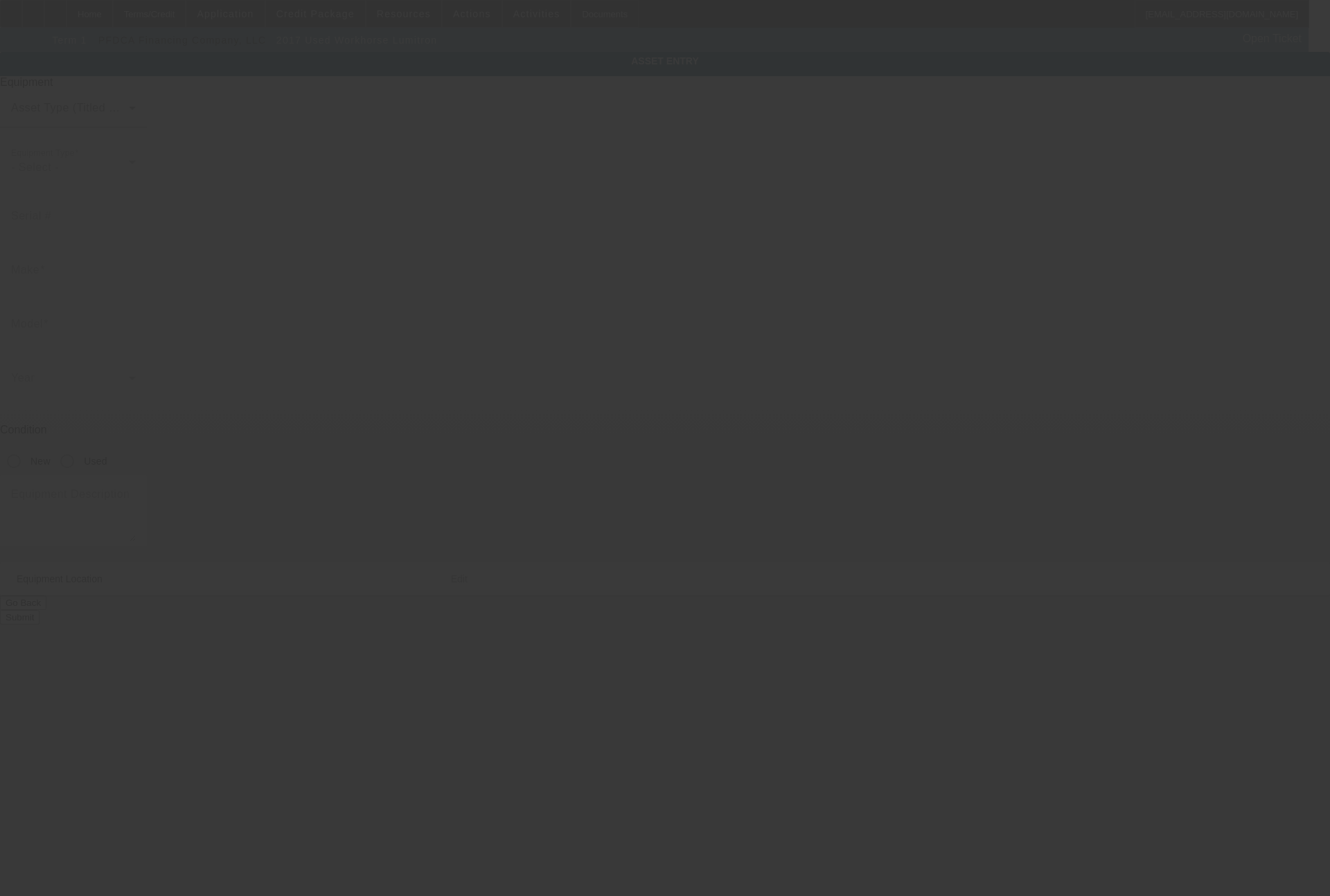
type input "Workhorse"
type input "Lumitron"
radio input "true"
type textarea "LED Exposure unit"
type input "17631 147th St SE"
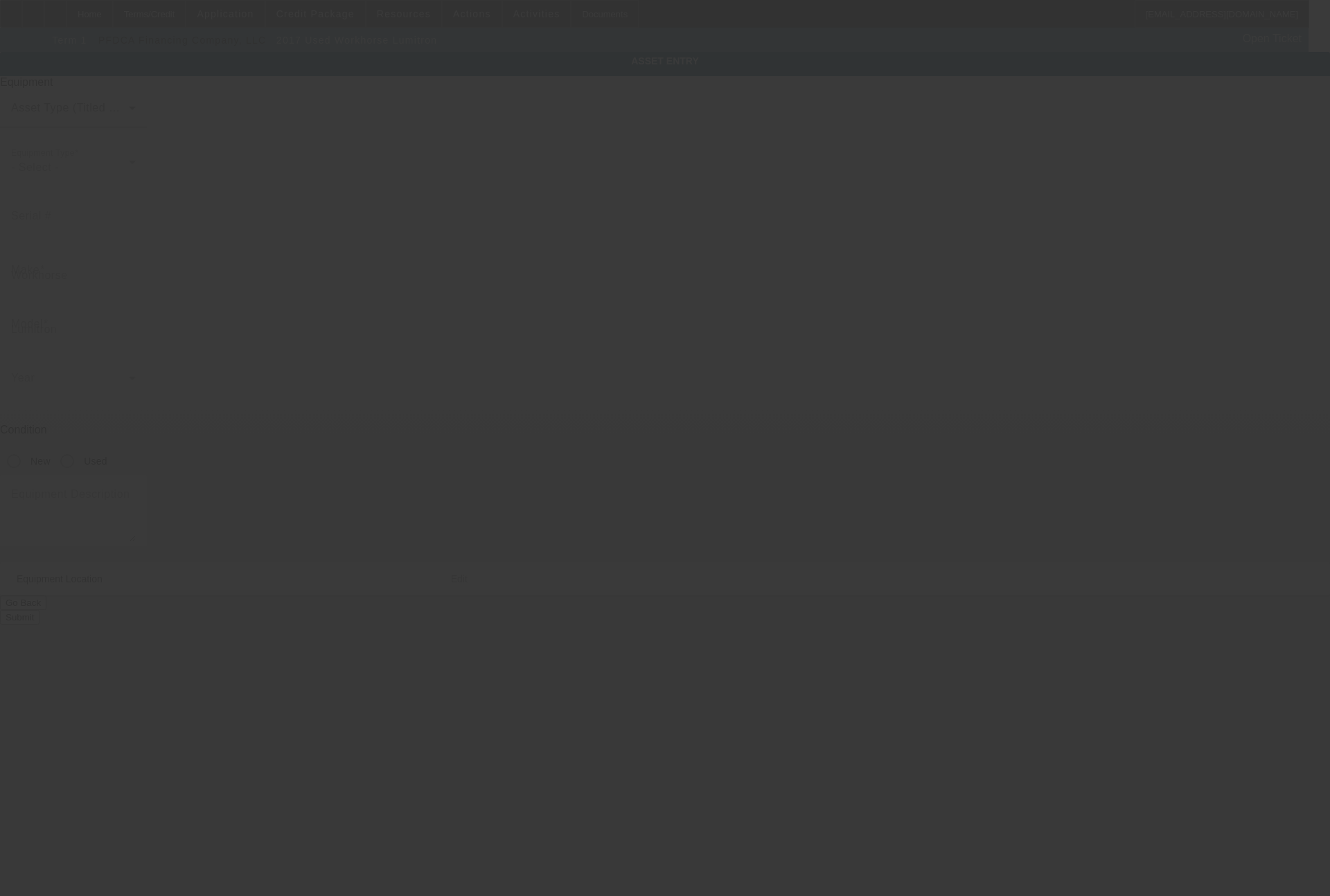
type input "Ste 7"
type input "Monroe"
type input "98272"
type input "Snohomish"
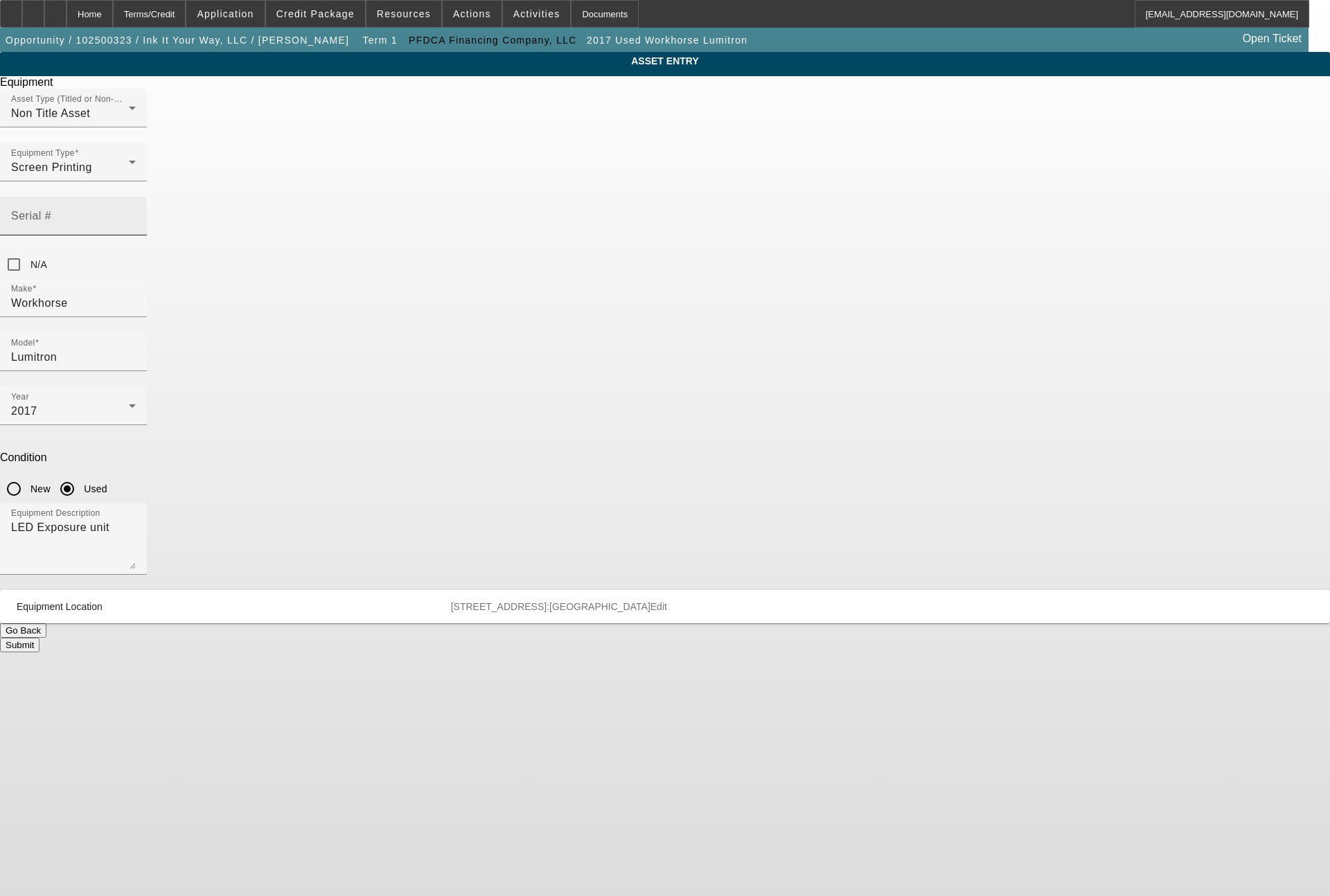
click at [136, 213] on input "Serial #" at bounding box center [73, 221] width 125 height 17
type input "B102984"
click at [39, 637] on button "Submit" at bounding box center [19, 644] width 39 height 15
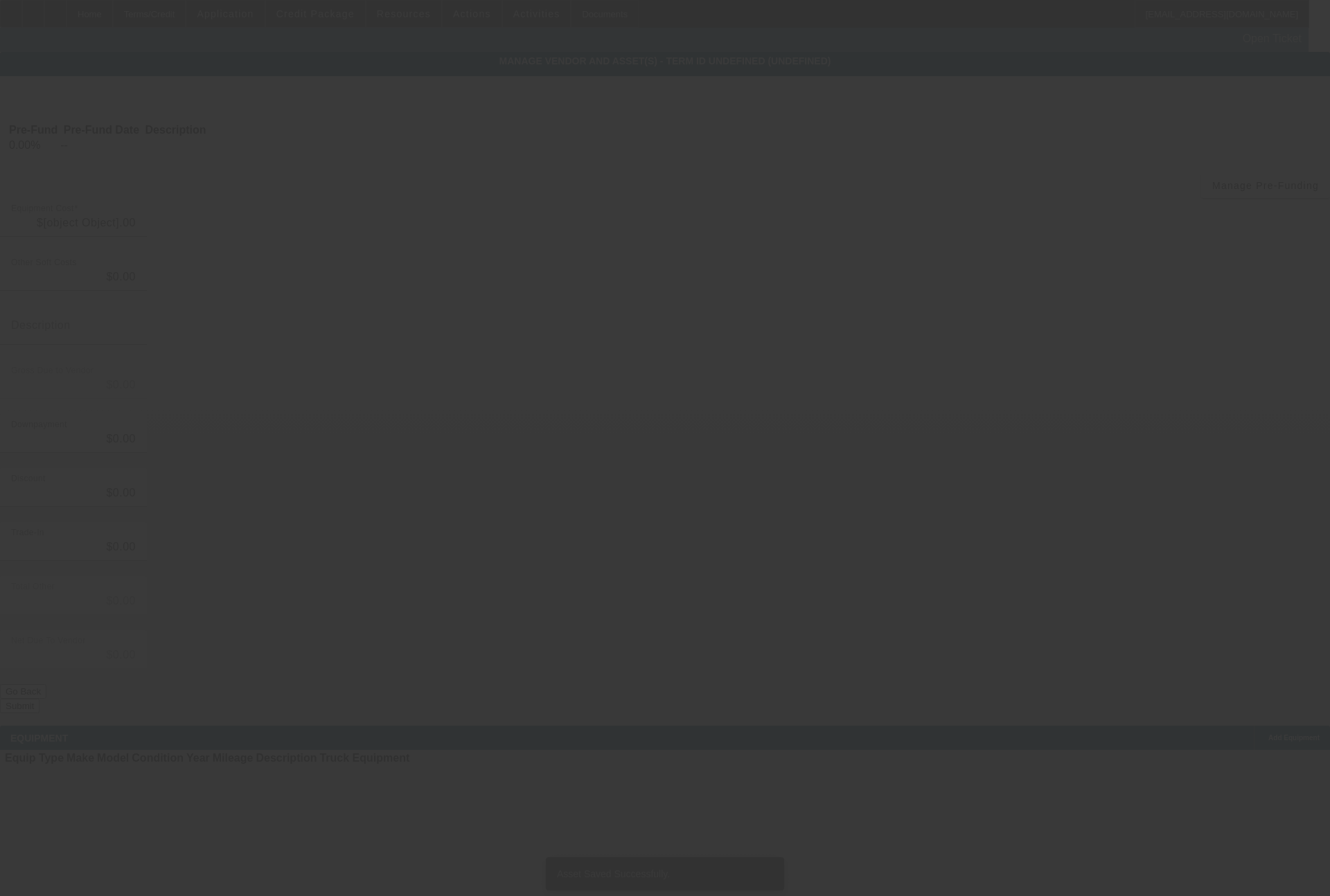
type input "$85,000.00"
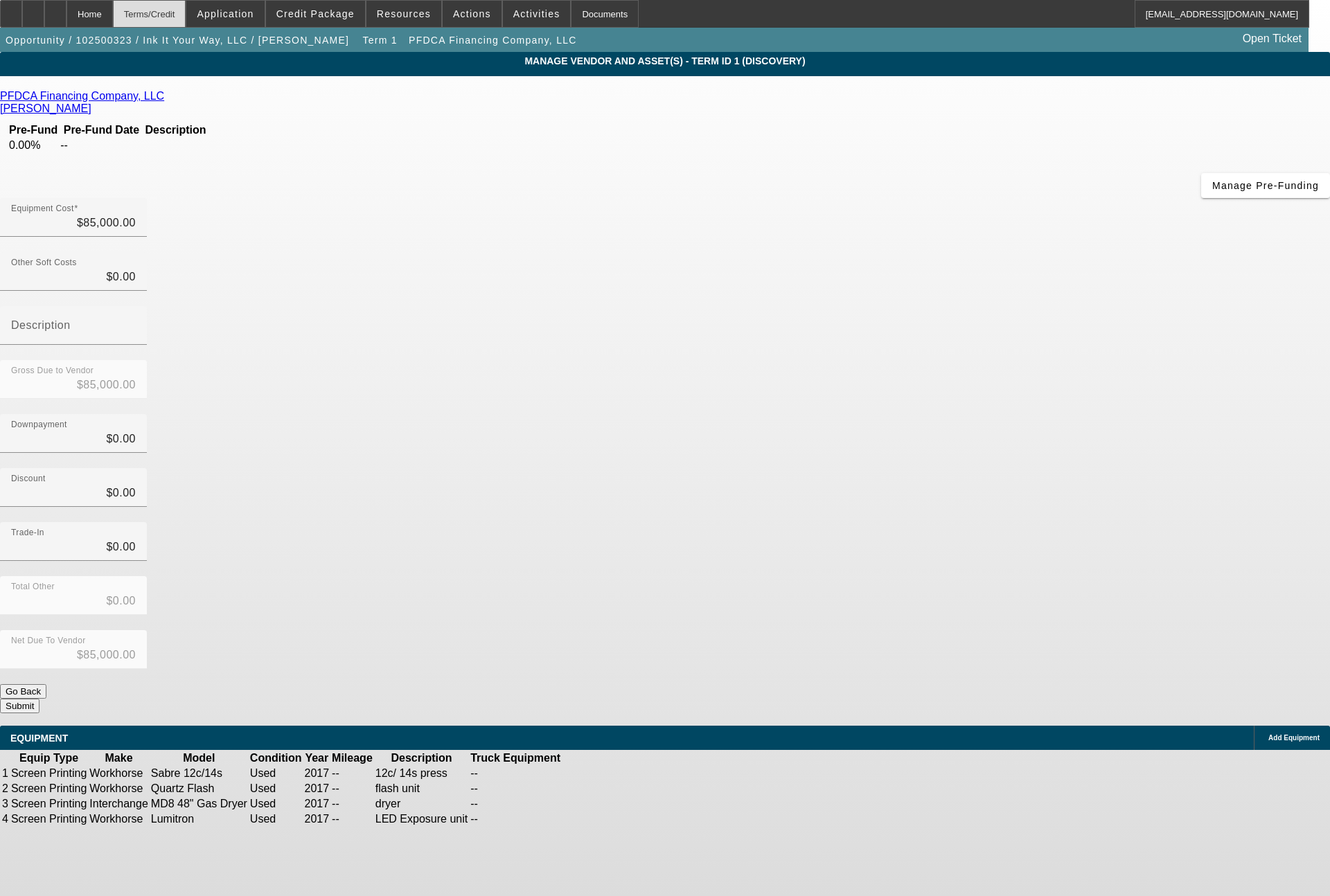
click at [186, 13] on div "Terms/Credit" at bounding box center [150, 14] width 73 height 28
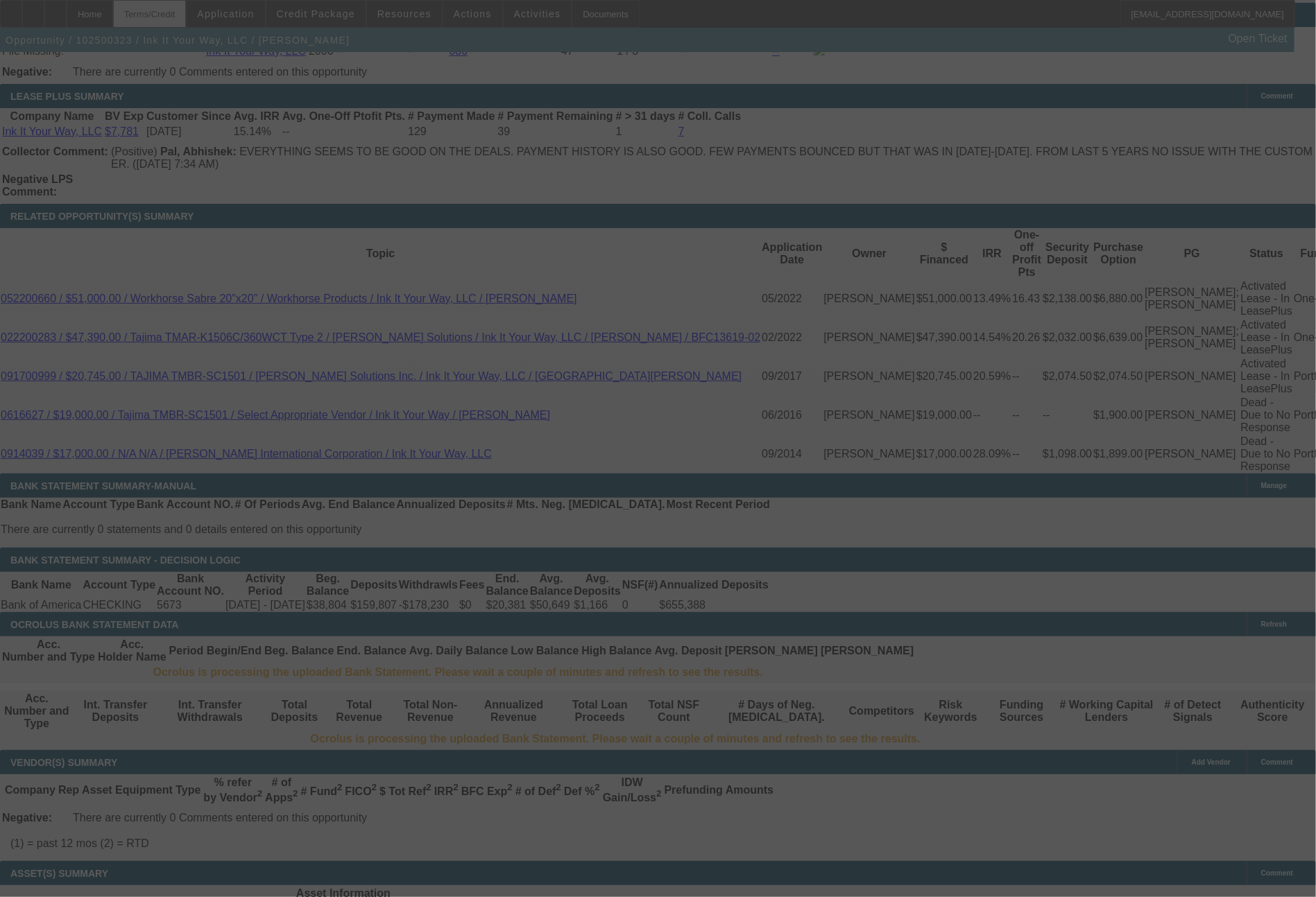
scroll to position [2353, 0]
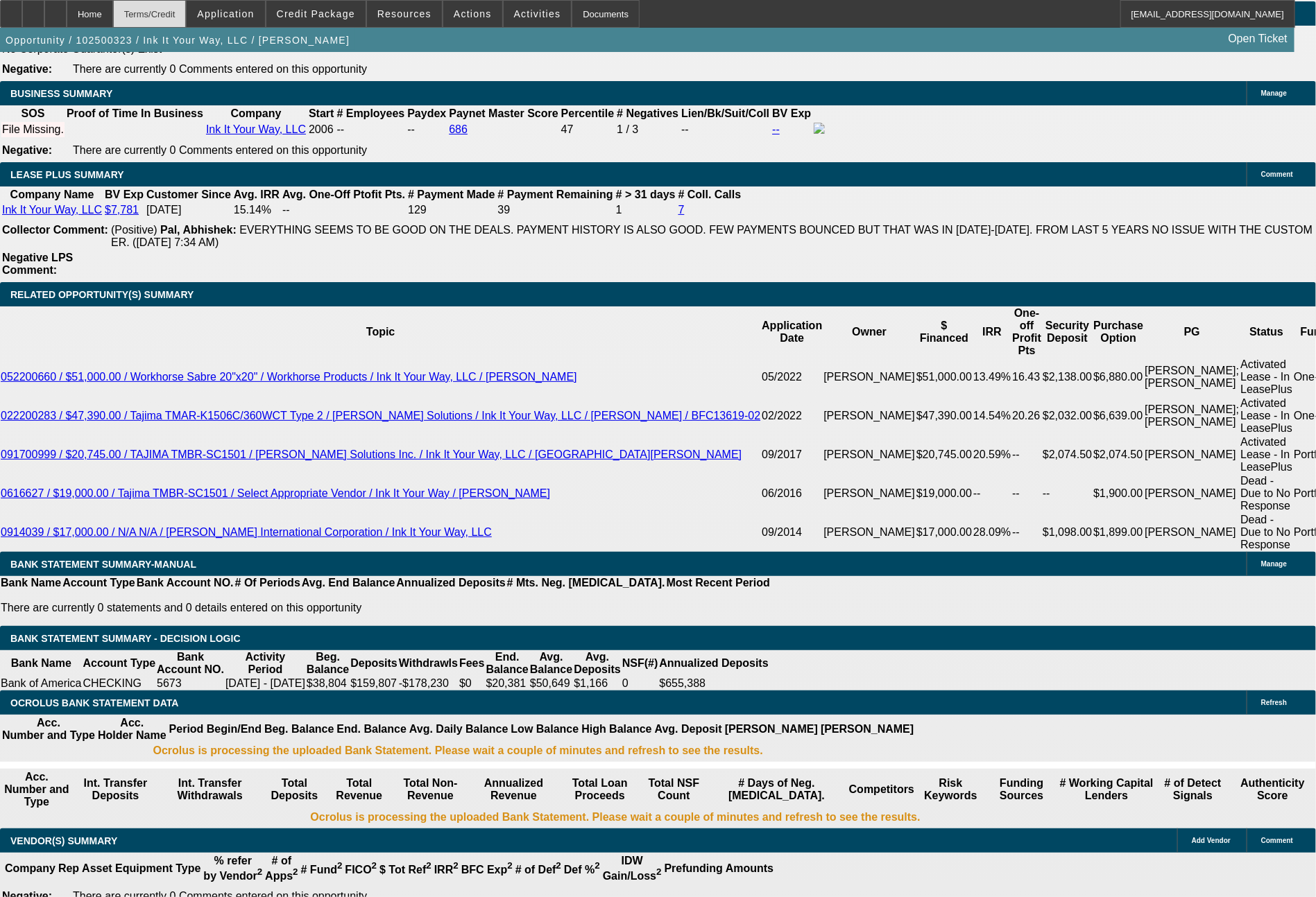
select select "0"
select select "2"
select select "0.1"
select select "4"
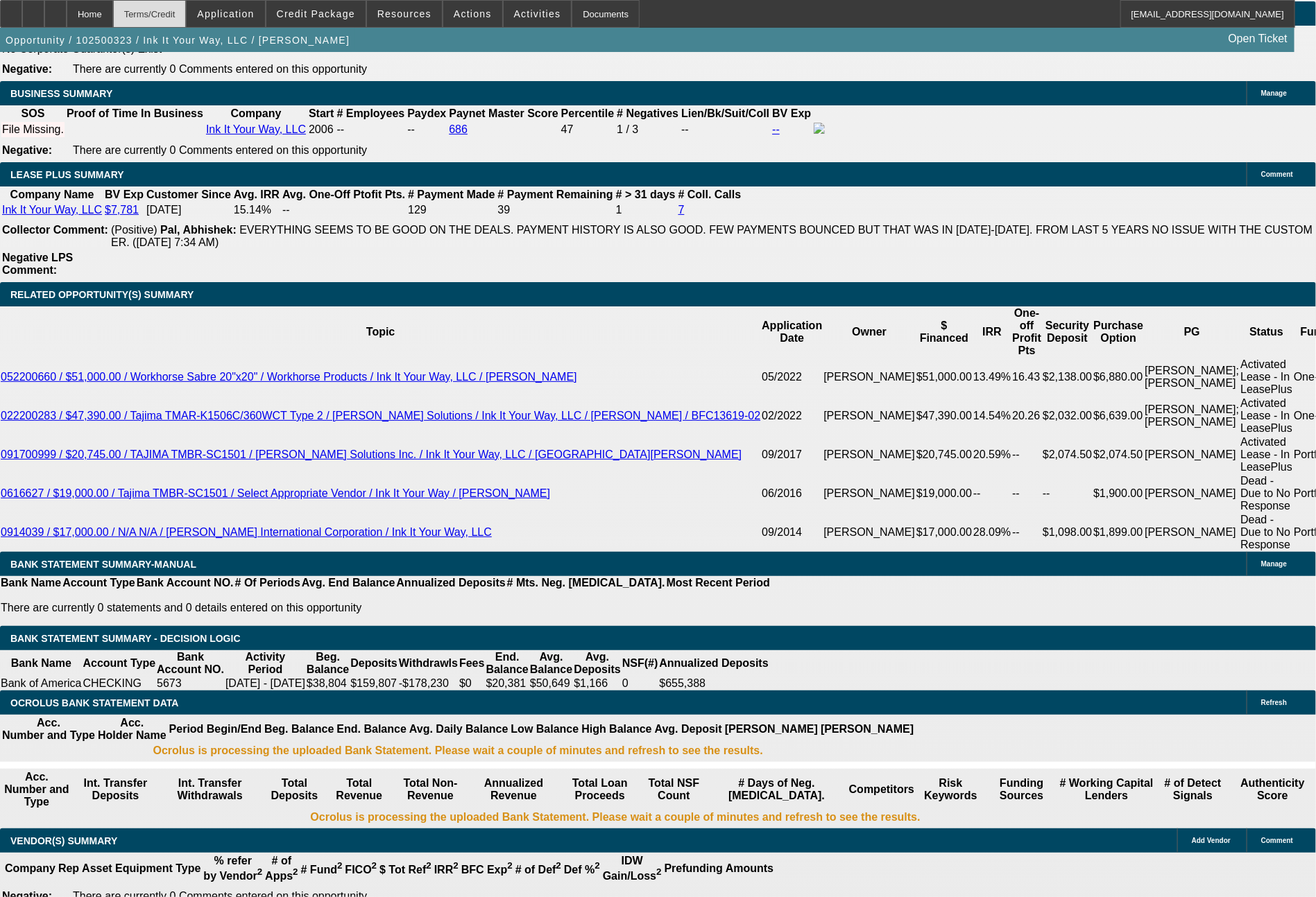
scroll to position [2433, 0]
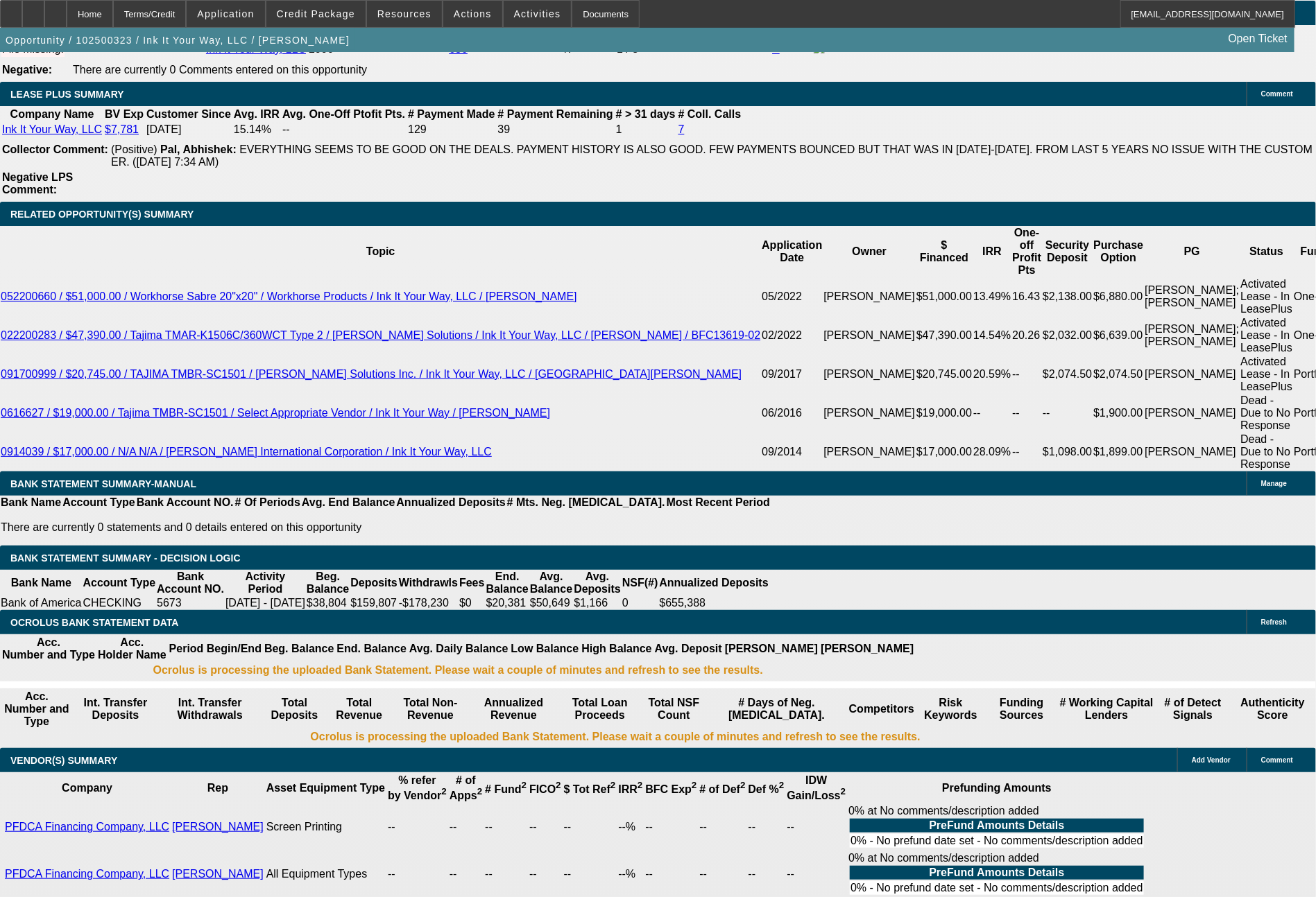
type input "$0.00"
type input "UNKNOWN"
type input "60"
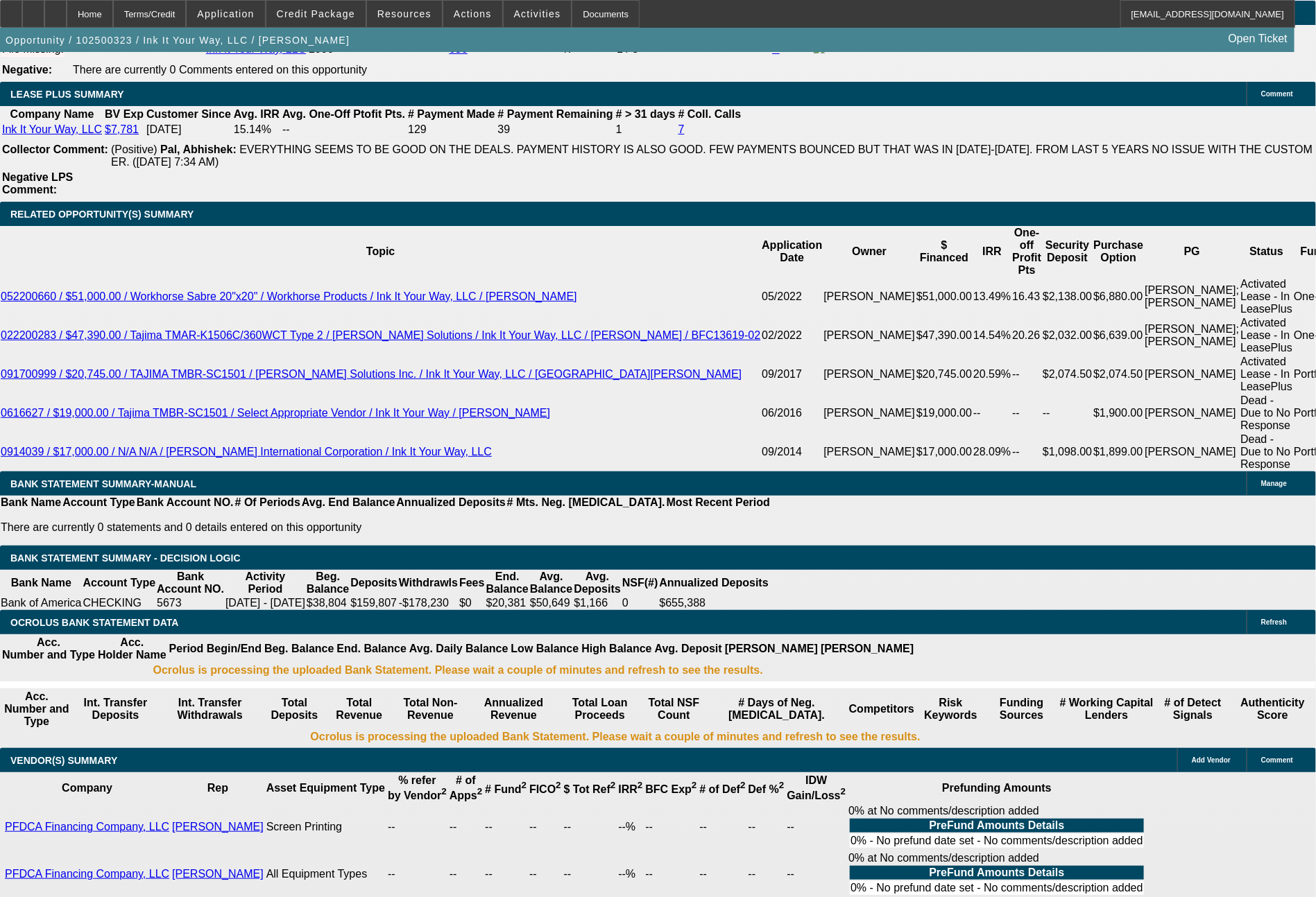
type input "1833"
type input "10.6"
type input "$3,666.00"
type input "18"
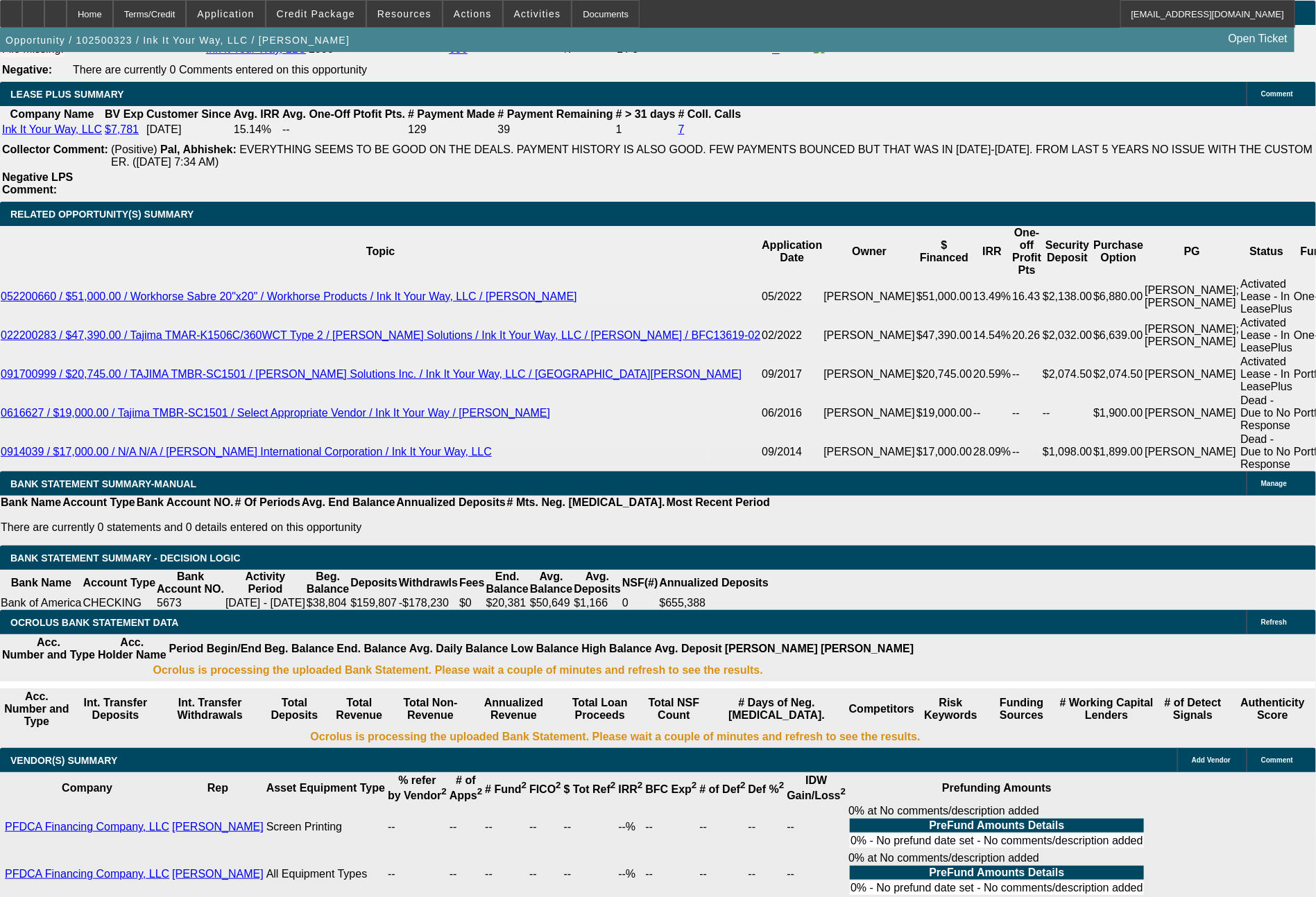
type input "$36.00"
type input "1796"
type input "9.8"
type input "$3,592.00"
type input "$1,796.00"
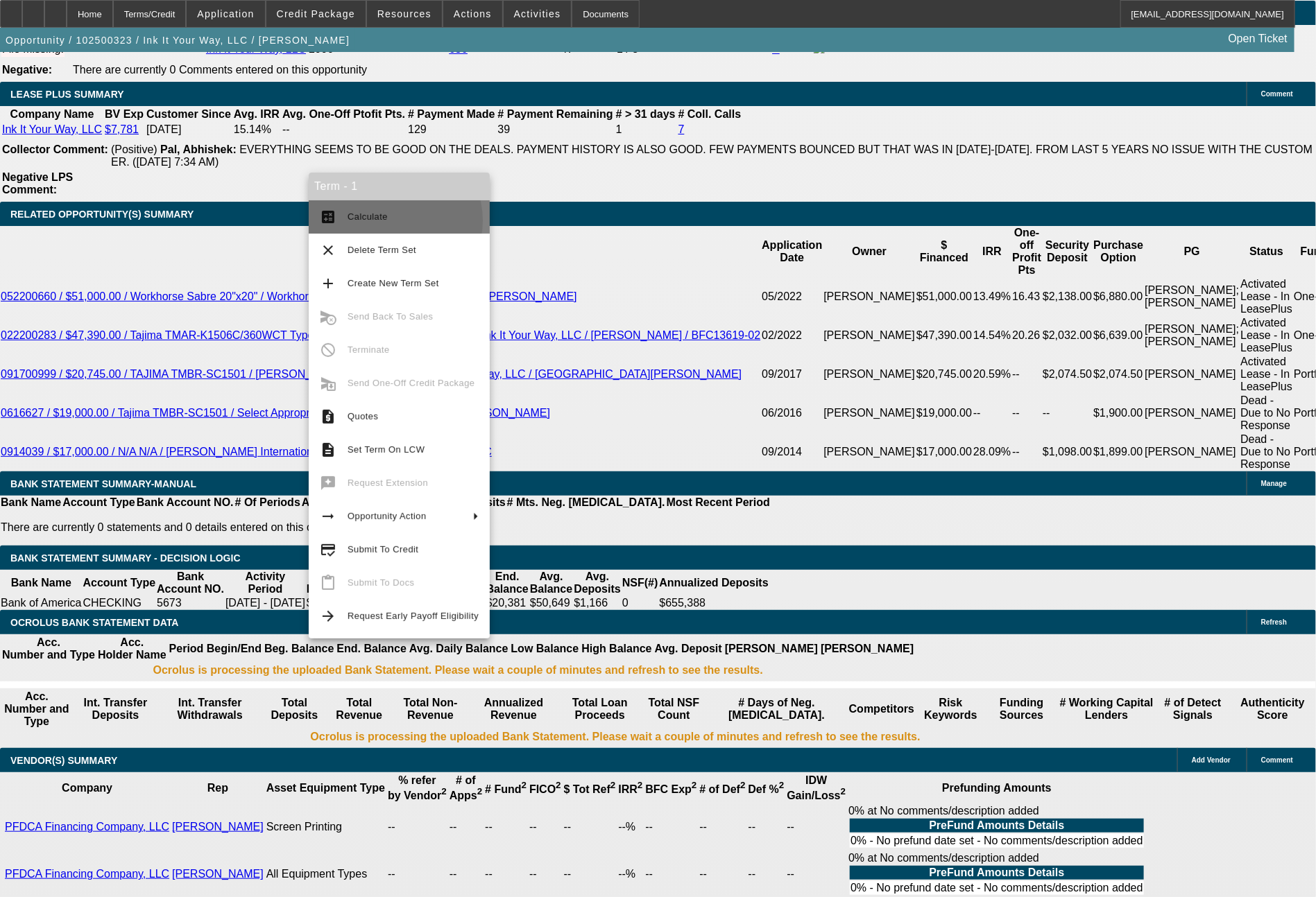
click at [384, 221] on span "Calculate" at bounding box center [367, 217] width 40 height 10
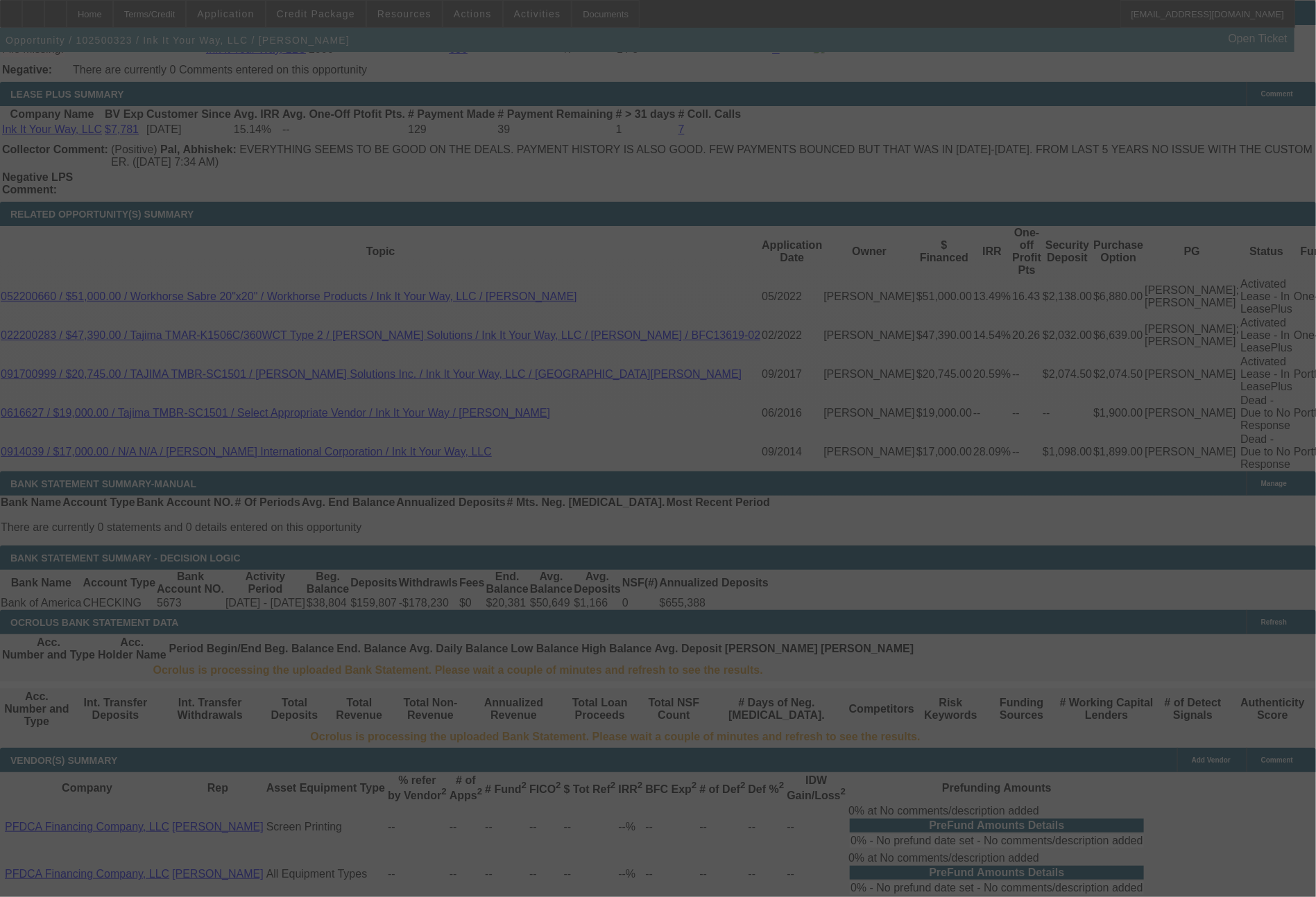
select select "0"
select select "2"
select select "0.1"
select select "4"
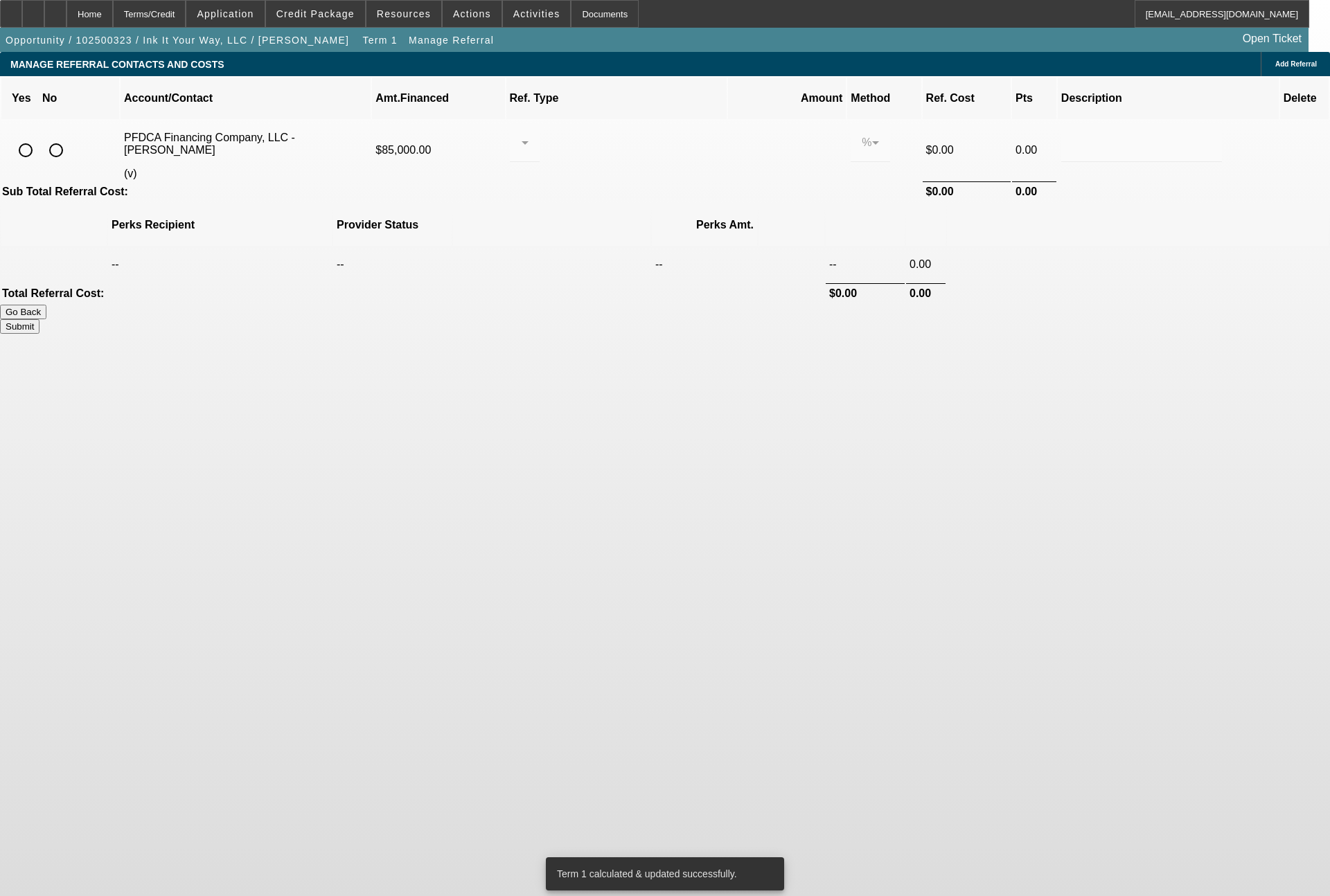
click at [39, 137] on input "radio" at bounding box center [26, 151] width 28 height 28
radio input "true"
click at [70, 137] on input "radio" at bounding box center [57, 151] width 28 height 28
radio input "true"
click at [39, 320] on button "Submit" at bounding box center [19, 327] width 39 height 15
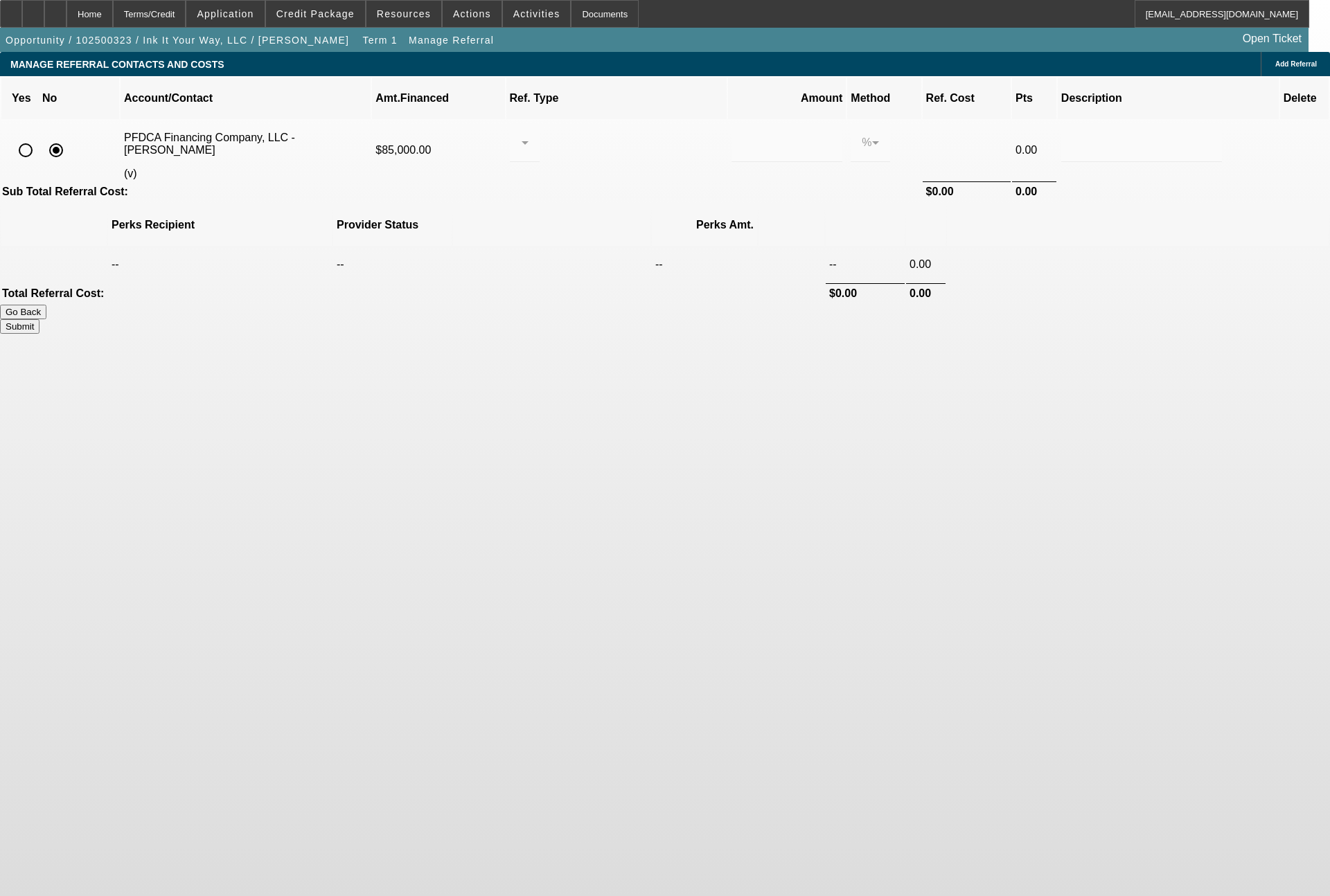
type input "0.000"
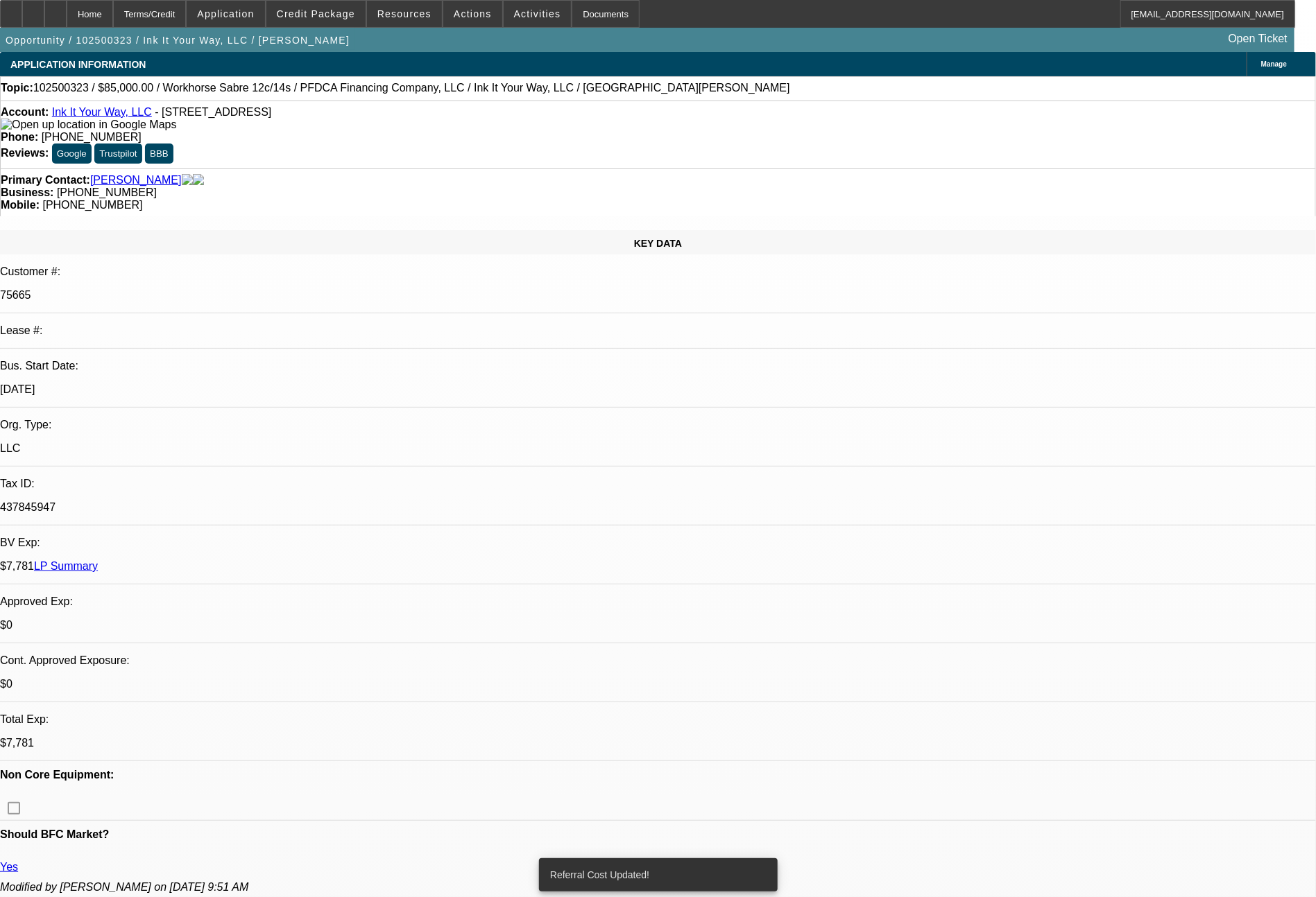
select select "0"
select select "2"
select select "0.1"
select select "4"
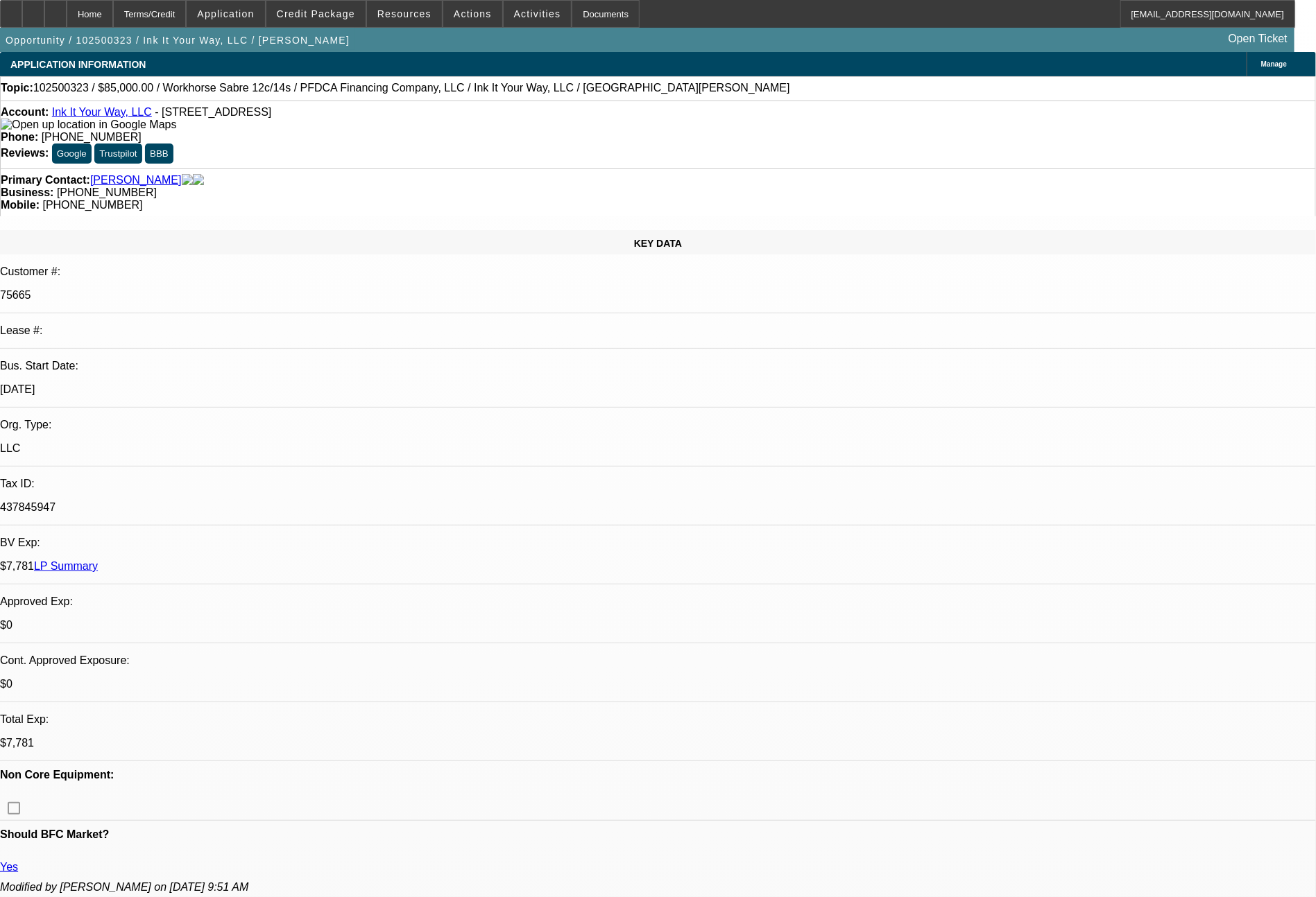
click at [98, 561] on link "LP Summary" at bounding box center [65, 567] width 64 height 12
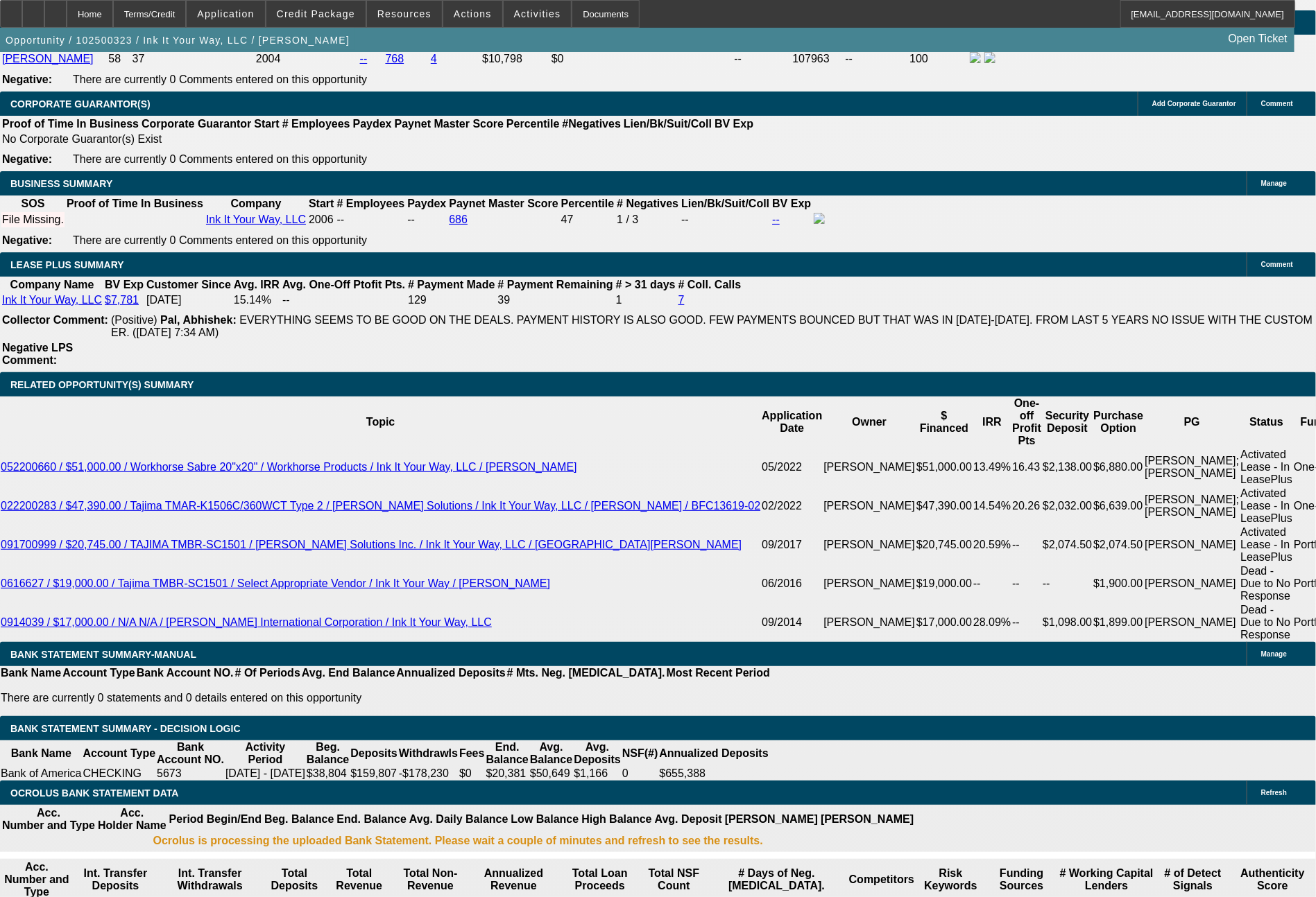
scroll to position [2374, 0]
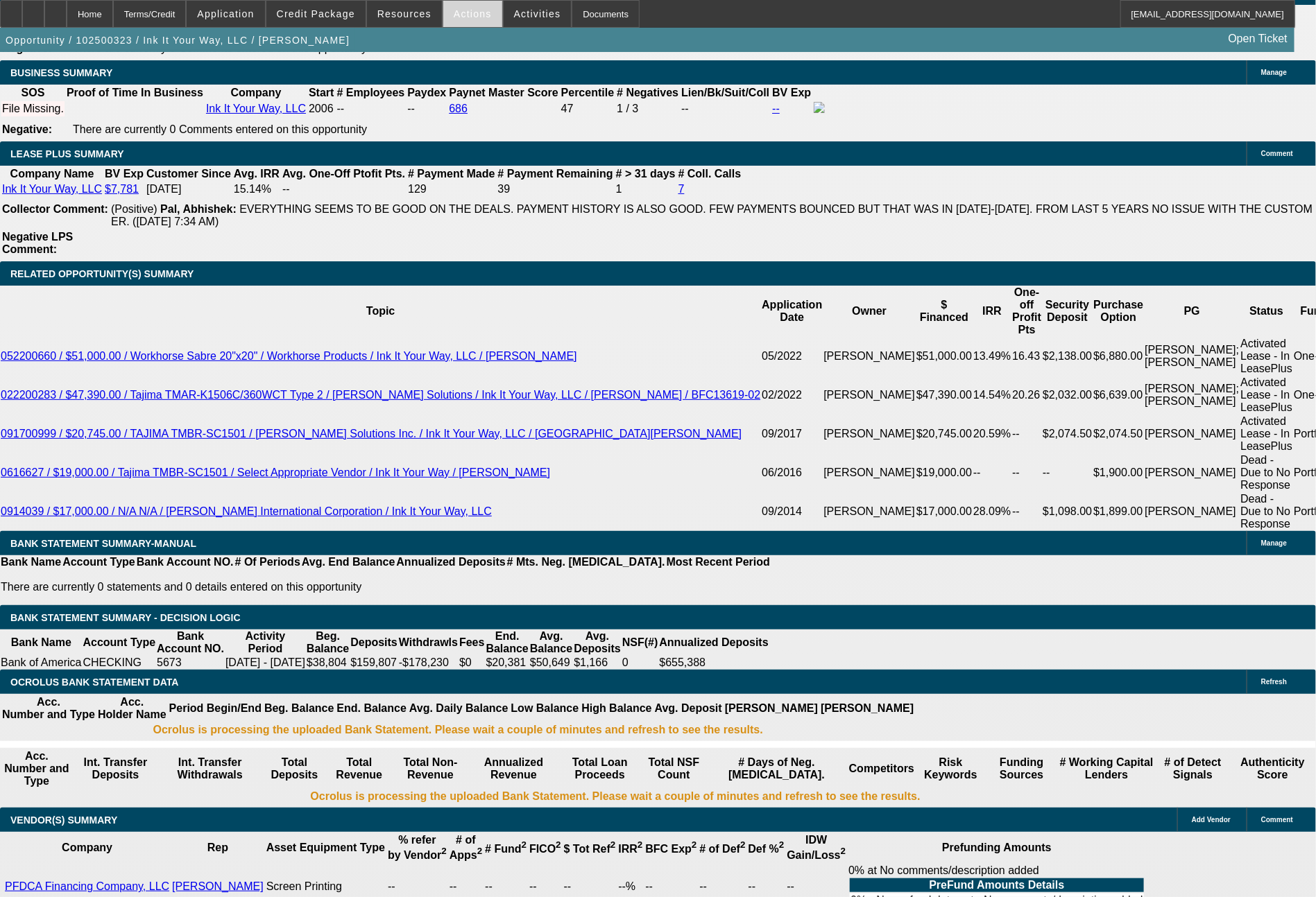
click at [462, 22] on span at bounding box center [473, 14] width 59 height 33
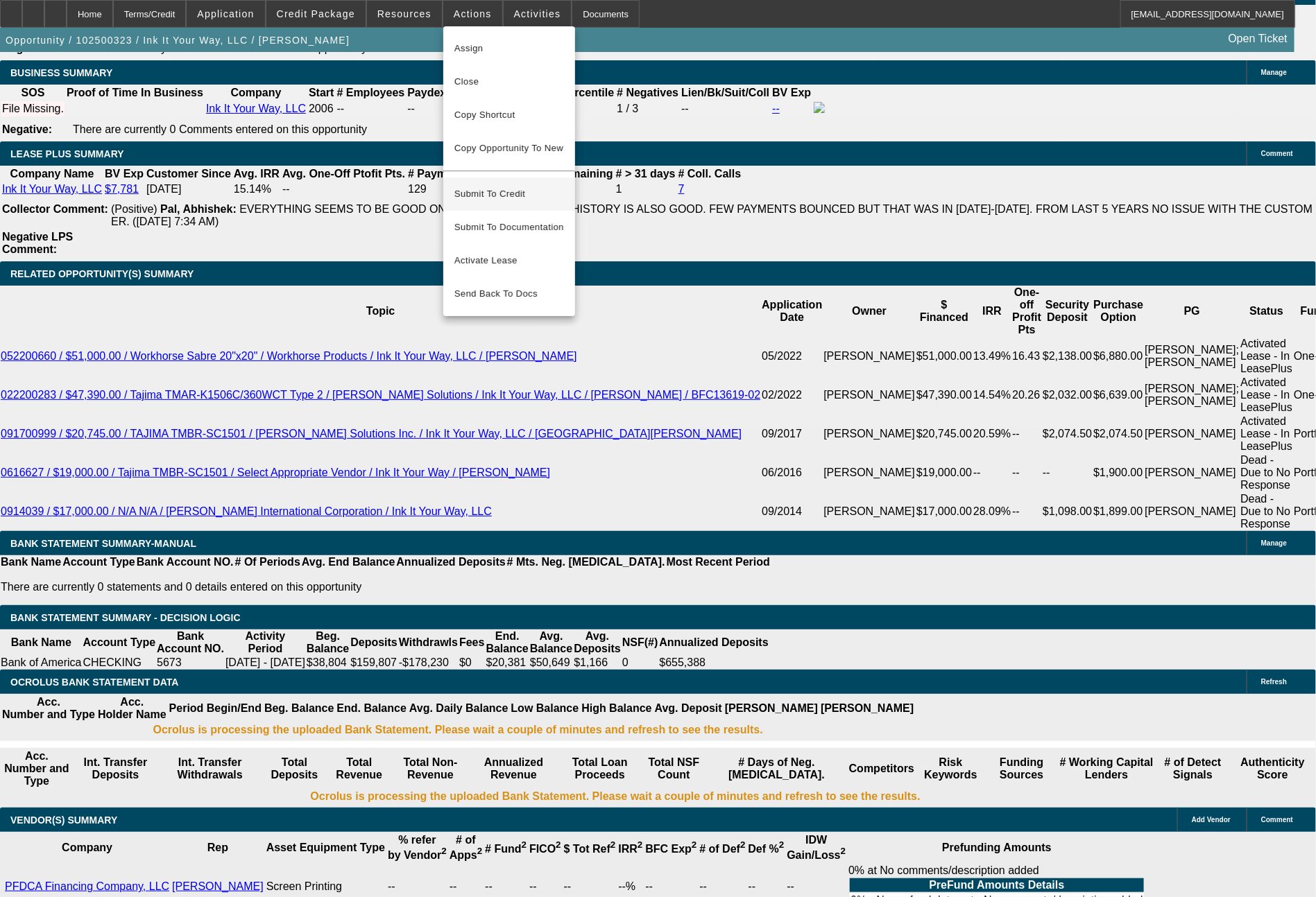
click at [522, 190] on span "Submit To Credit" at bounding box center [509, 194] width 110 height 17
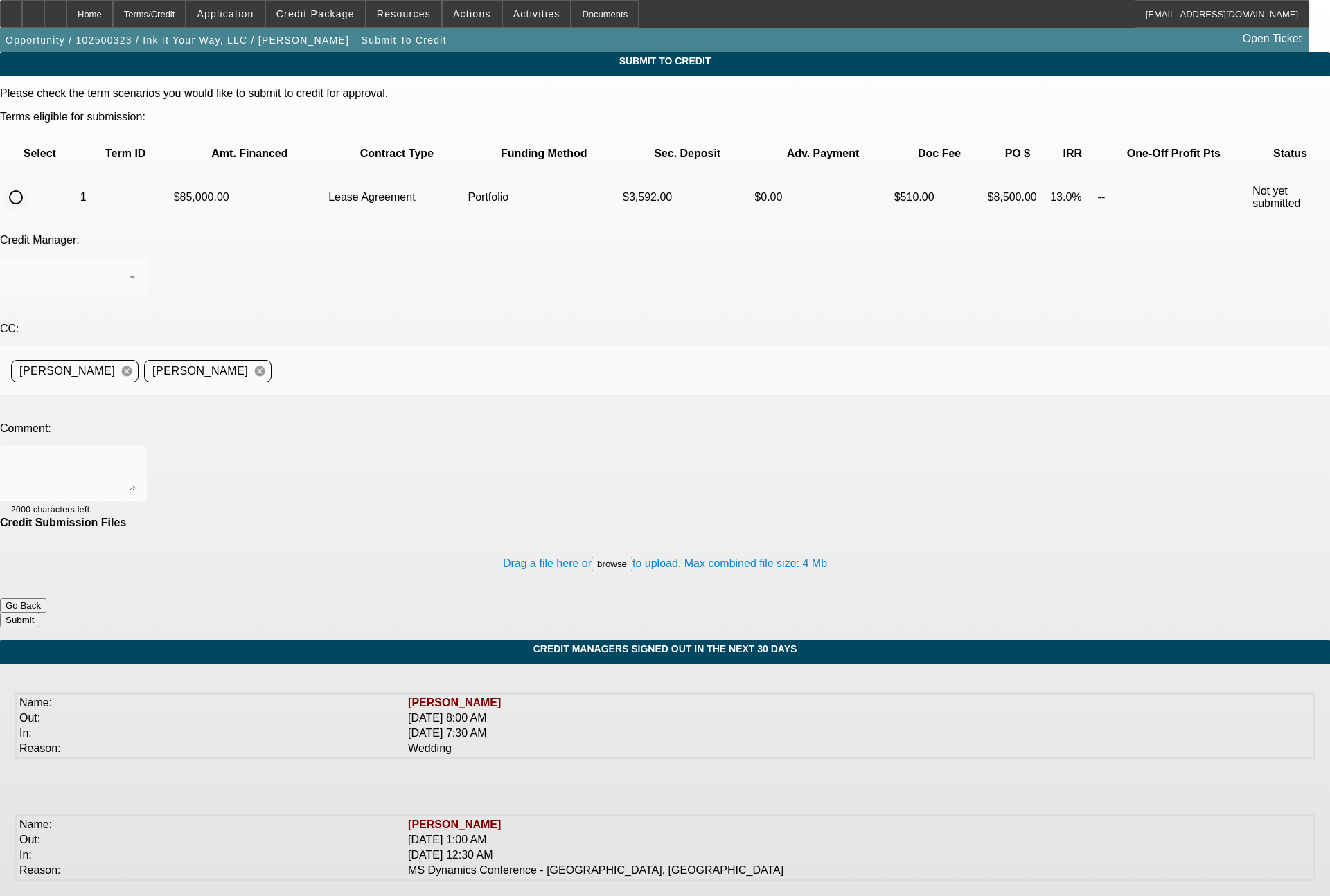
click at [30, 184] on input "radio" at bounding box center [16, 198] width 28 height 28
radio input "true"
click at [136, 280] on div at bounding box center [136, 280] width 0 height 0
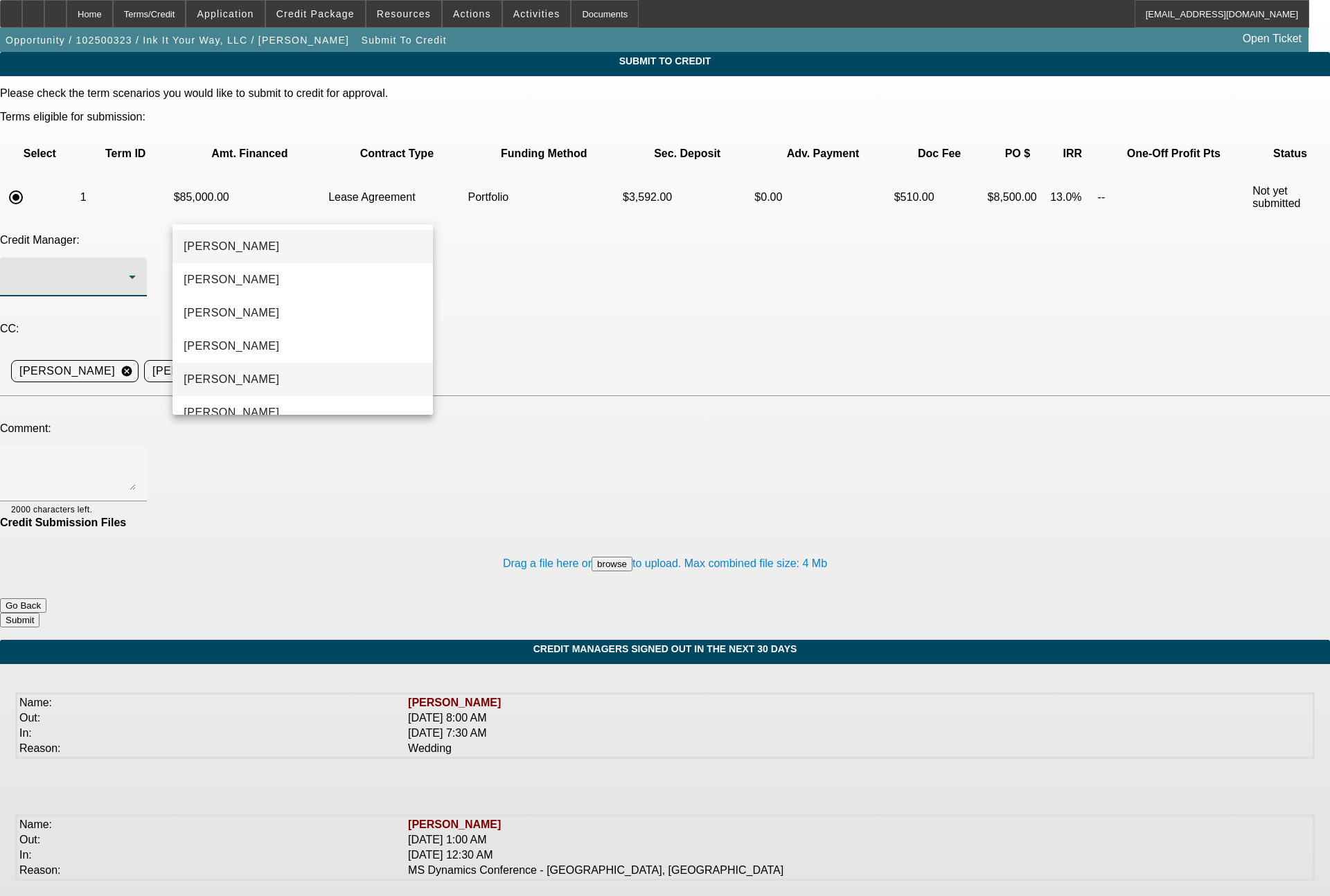
click at [243, 374] on span "[PERSON_NAME]" at bounding box center [232, 379] width 96 height 17
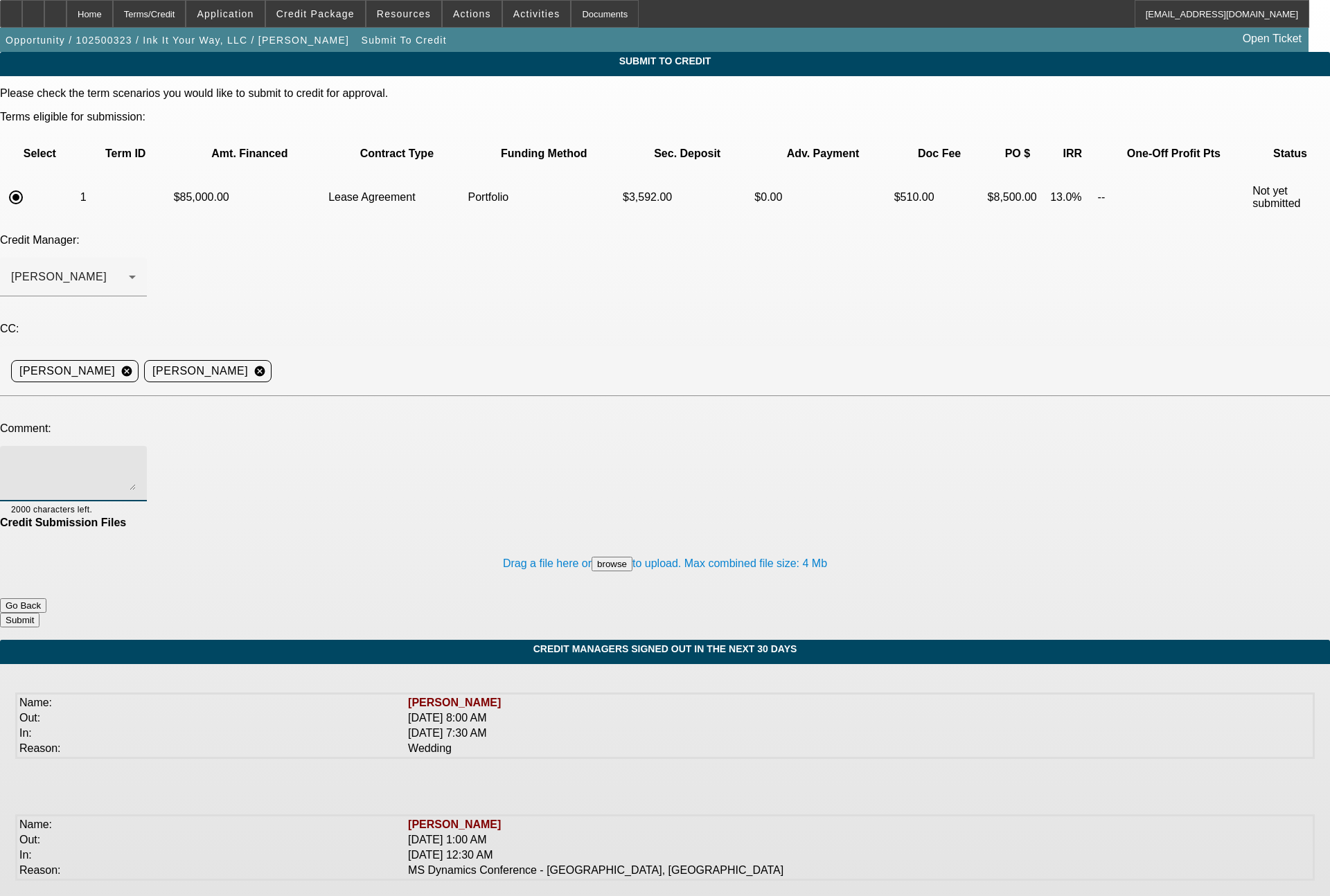
click at [136, 457] on textarea at bounding box center [73, 474] width 125 height 33
type textarea "Bill - 3x past lessee of ours in good standing, looking to lease this used pres…"
click at [39, 613] on button "Submit" at bounding box center [19, 620] width 39 height 15
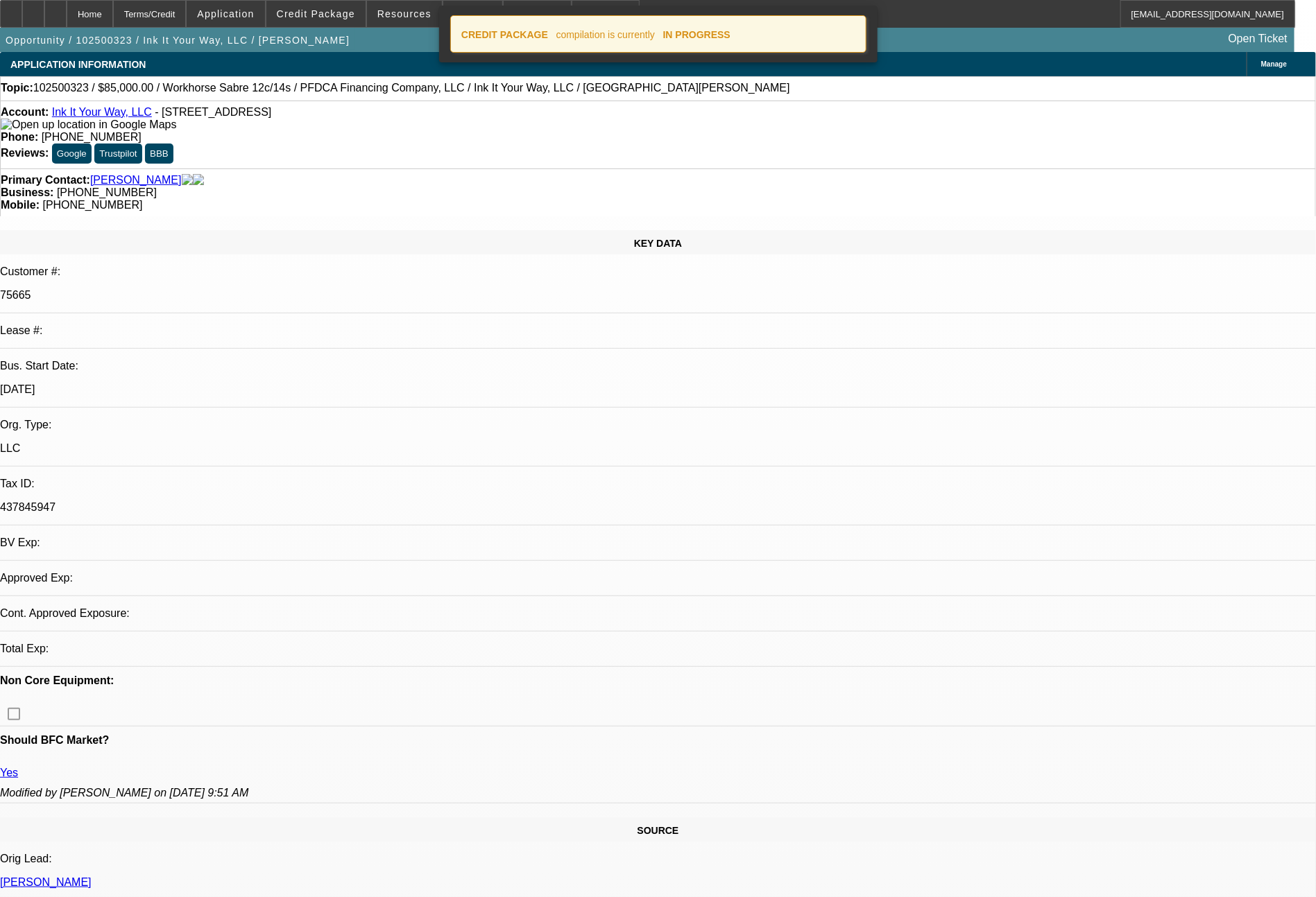
select select "0"
select select "2"
select select "0.1"
select select "4"
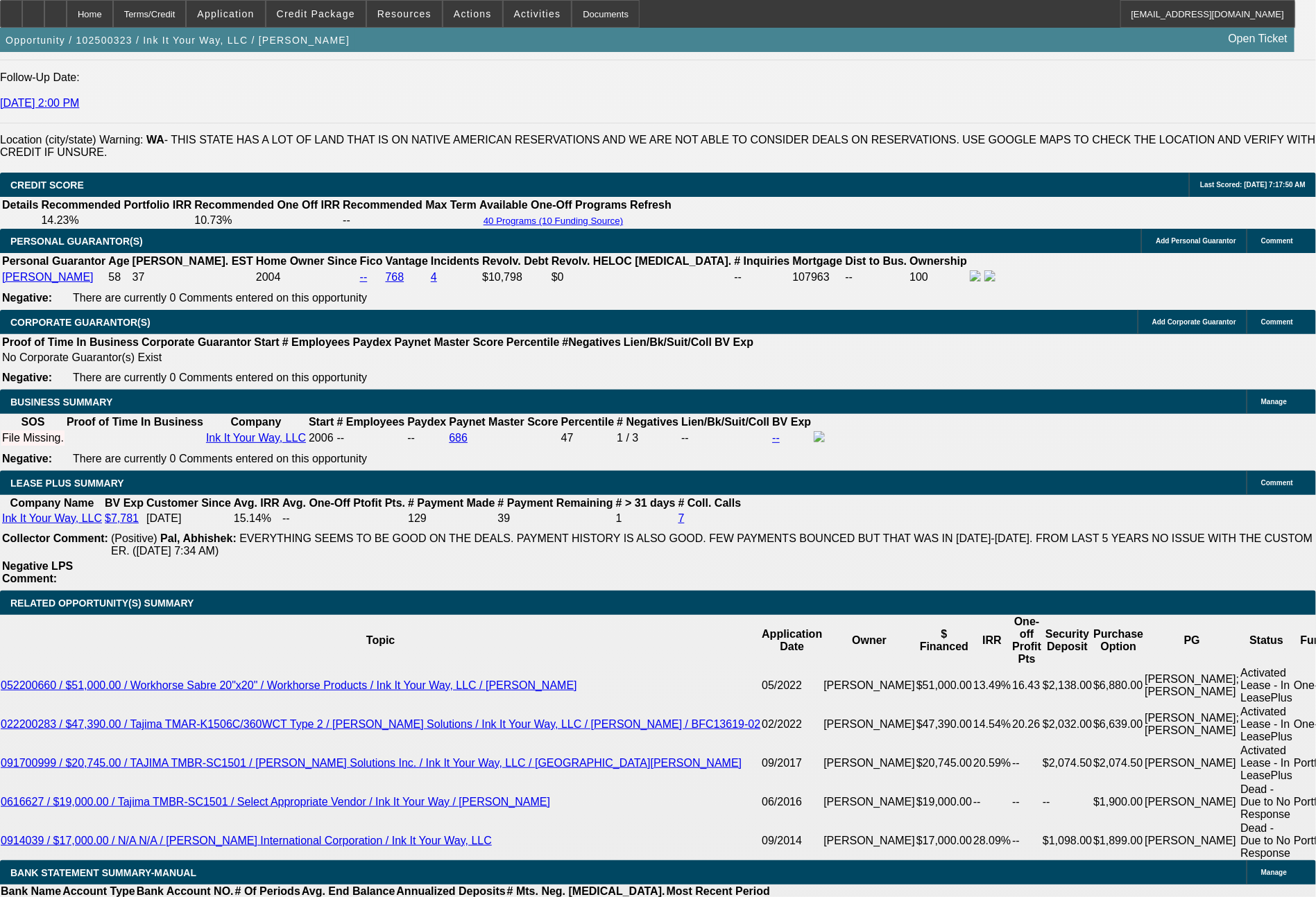
scroll to position [2056, 0]
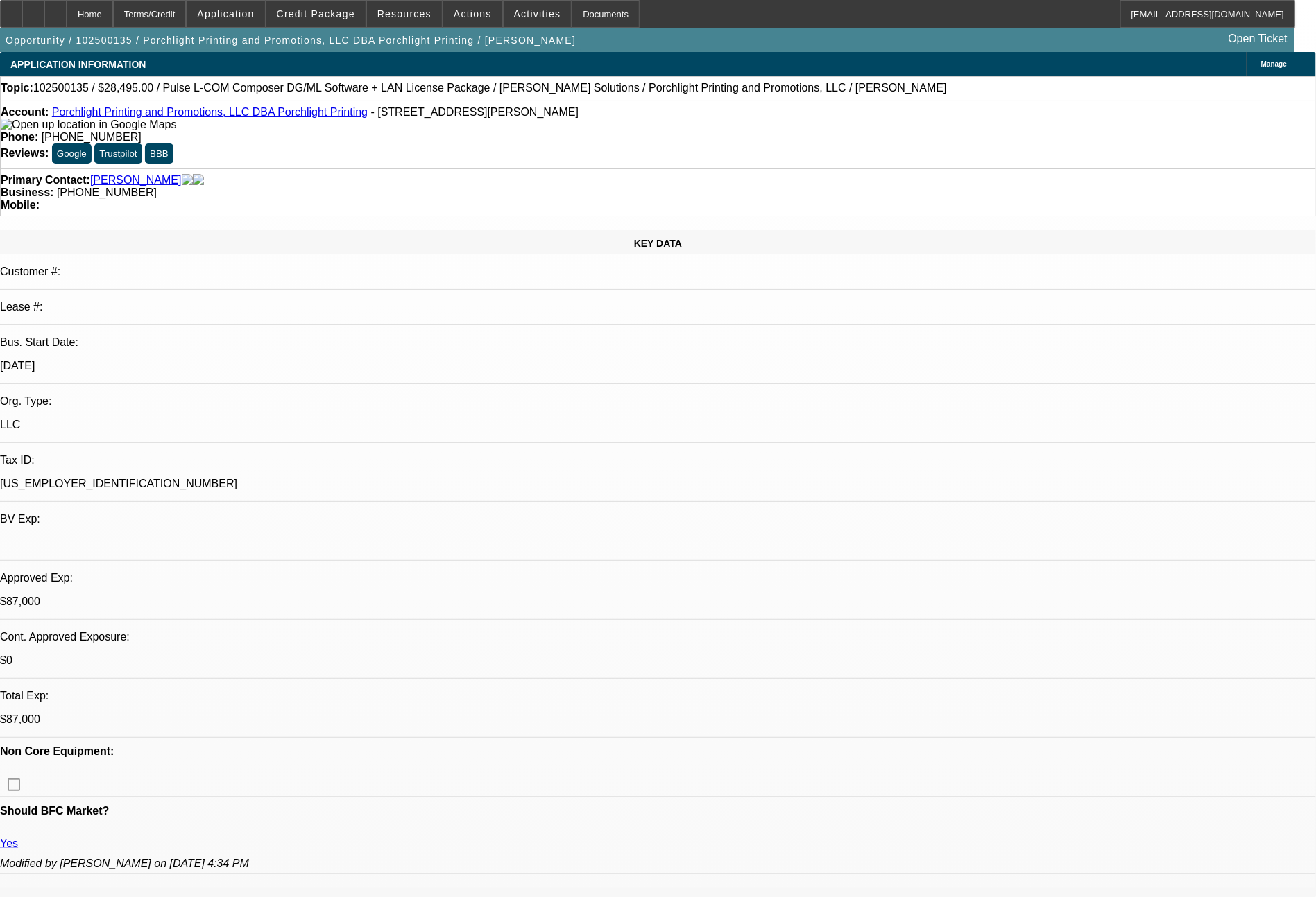
select select "0"
select select "2"
select select "0"
select select "6"
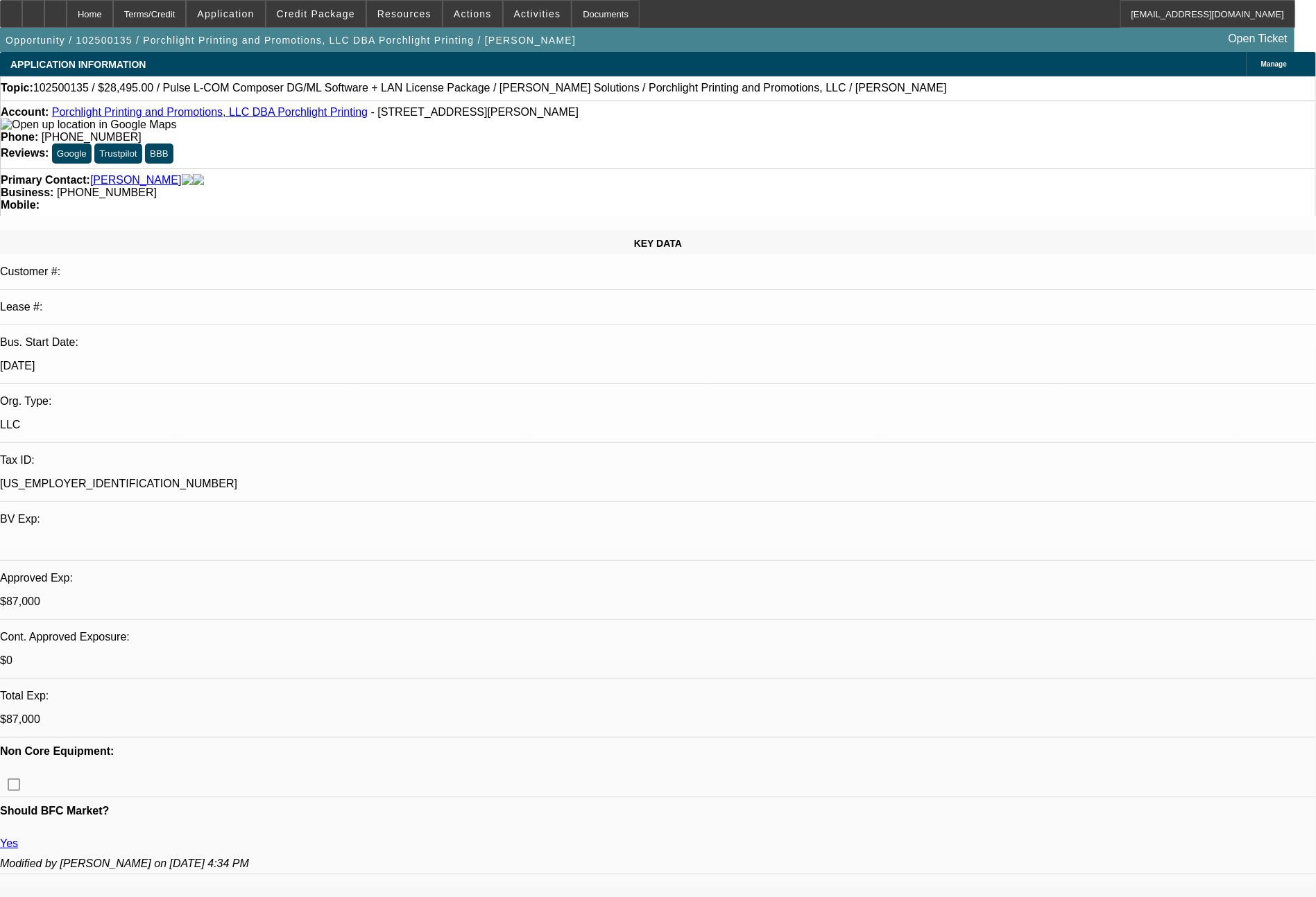
select select "0"
select select "2"
select select "0.1"
select select "4"
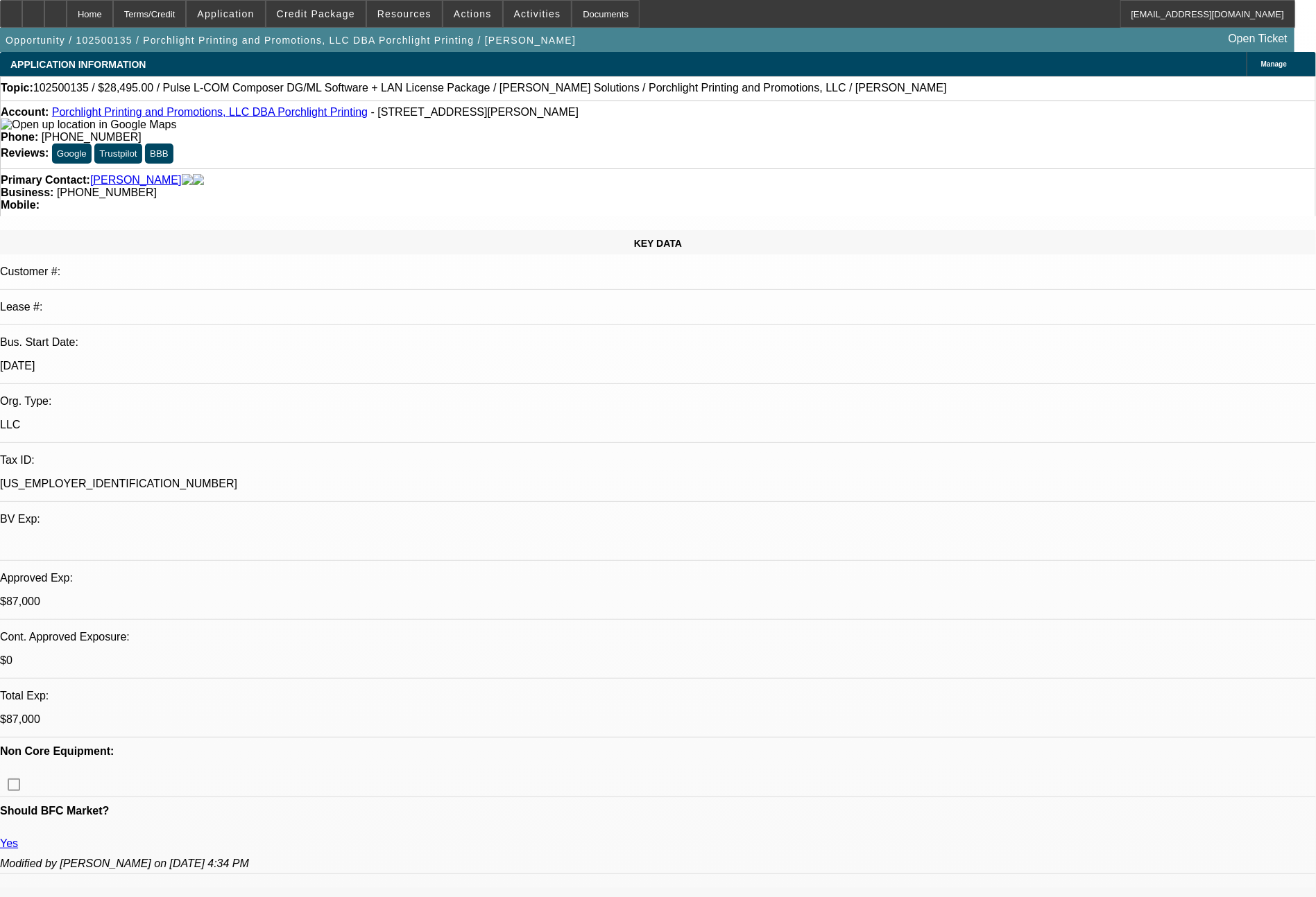
select select "0"
select select "2"
select select "0.1"
select select "4"
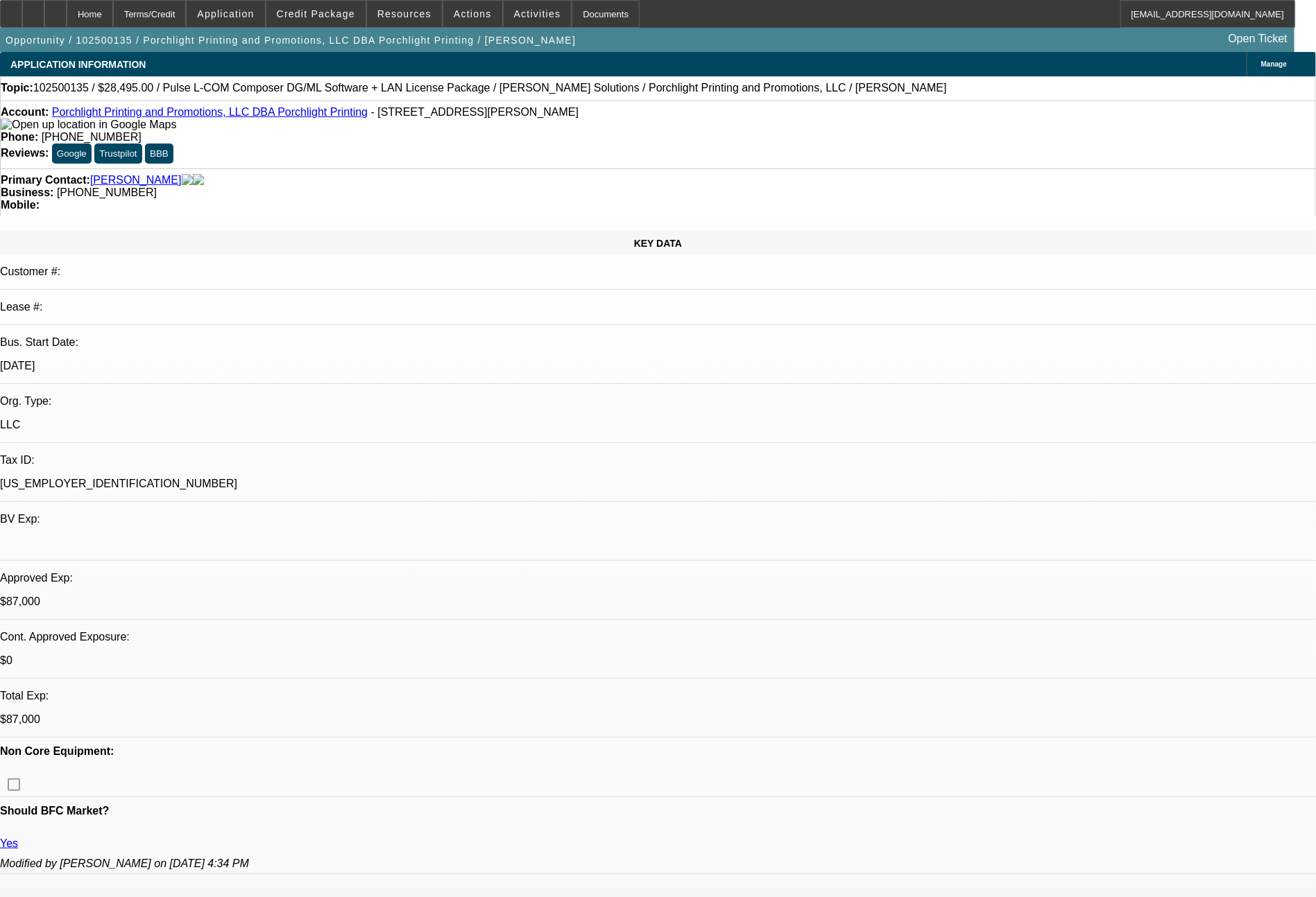
select select "0"
select select "2"
select select "0"
select select "6"
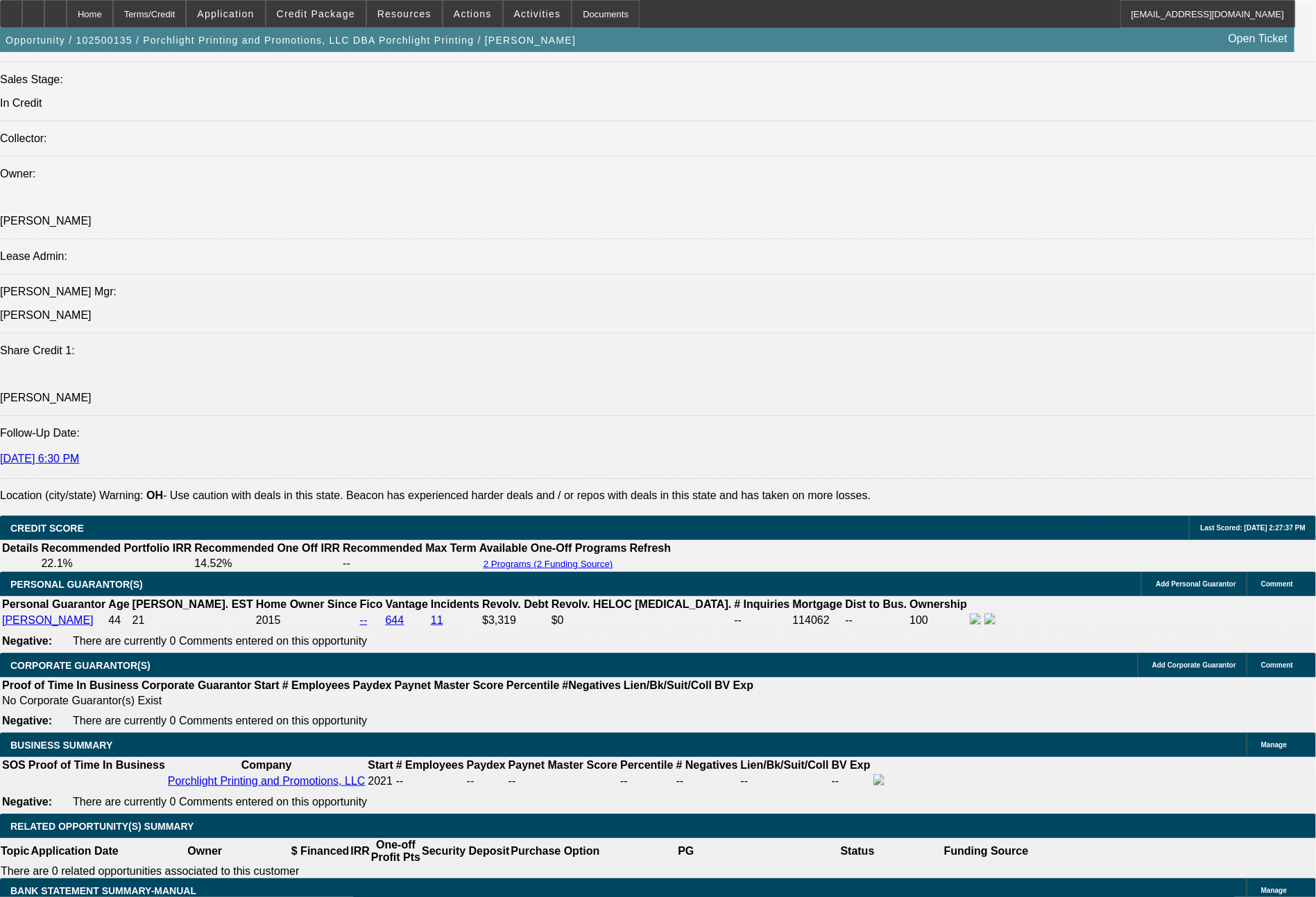
scroll to position [2355, 0]
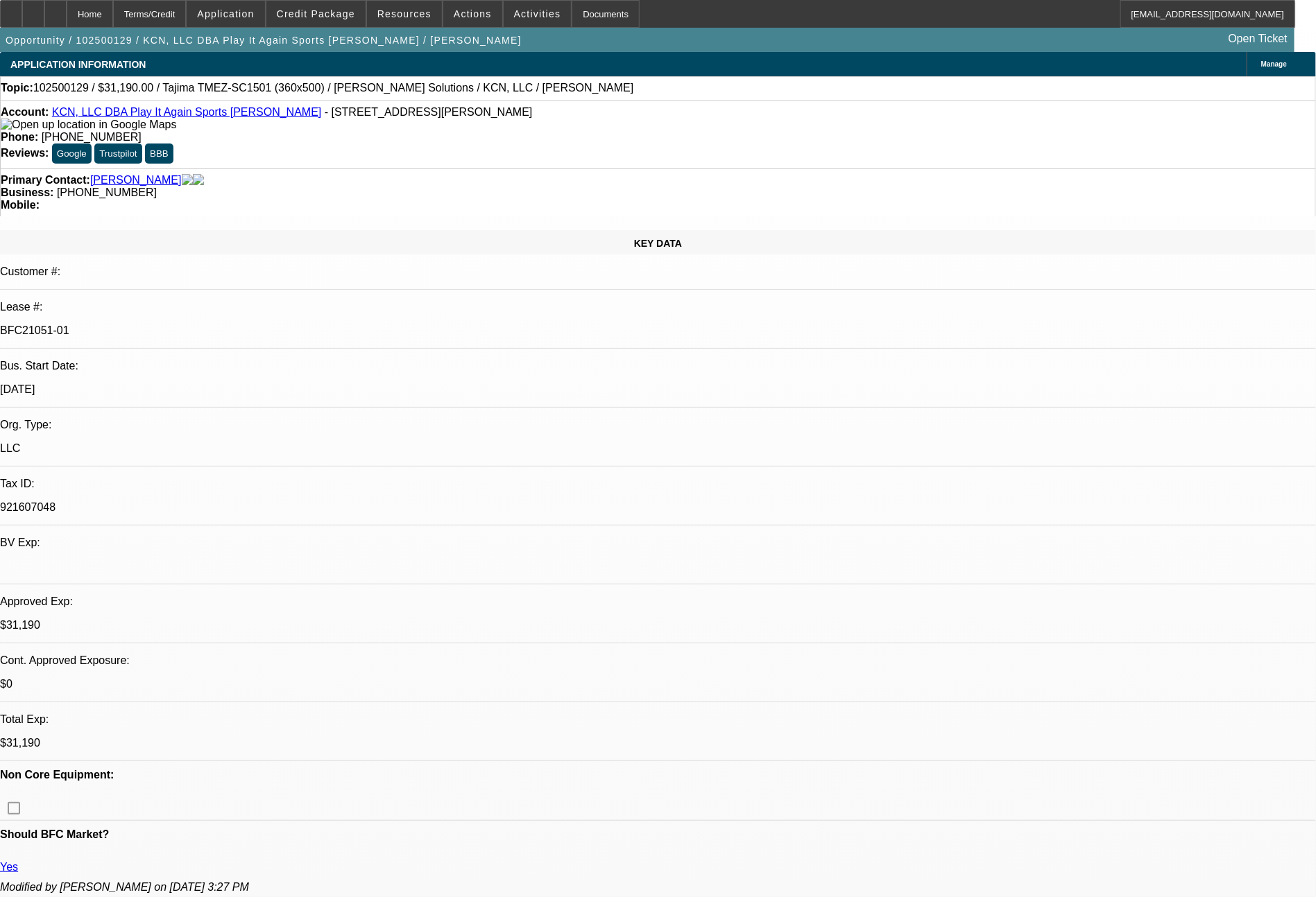
select select "0"
select select "2"
select select "0"
select select "6"
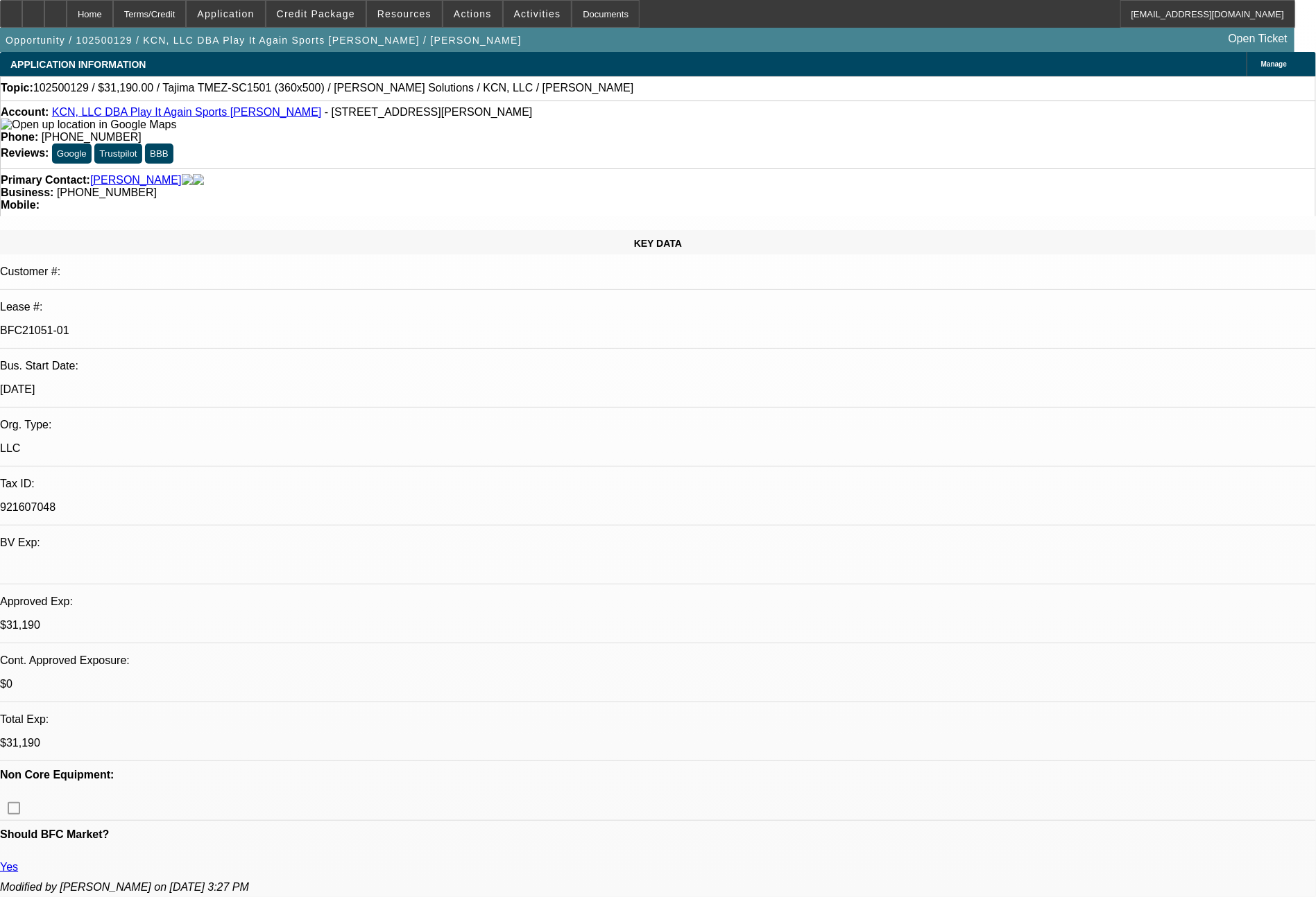
select select "0"
select select "2"
select select "0"
select select "6"
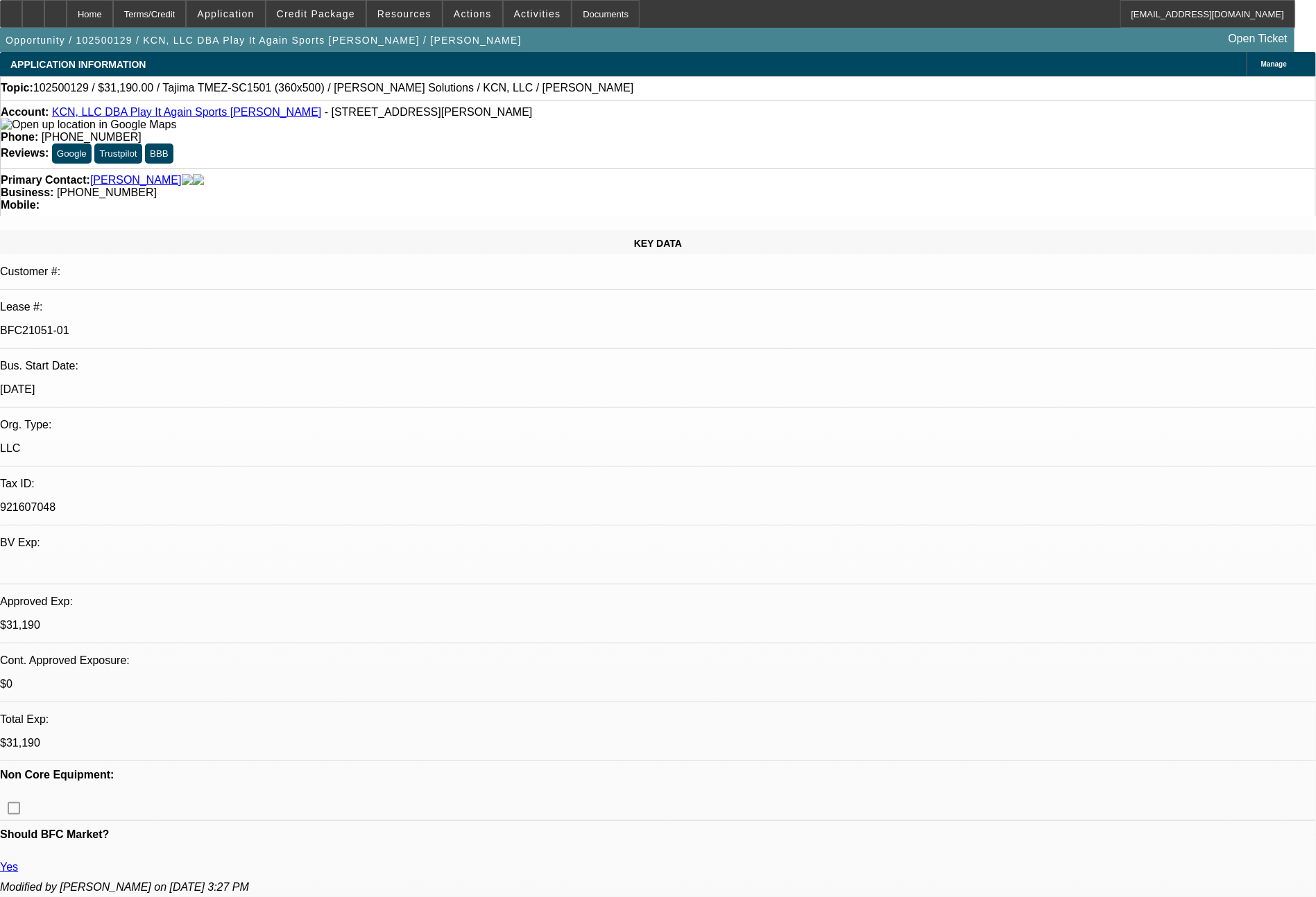
select select "0"
select select "2"
select select "0"
select select "6"
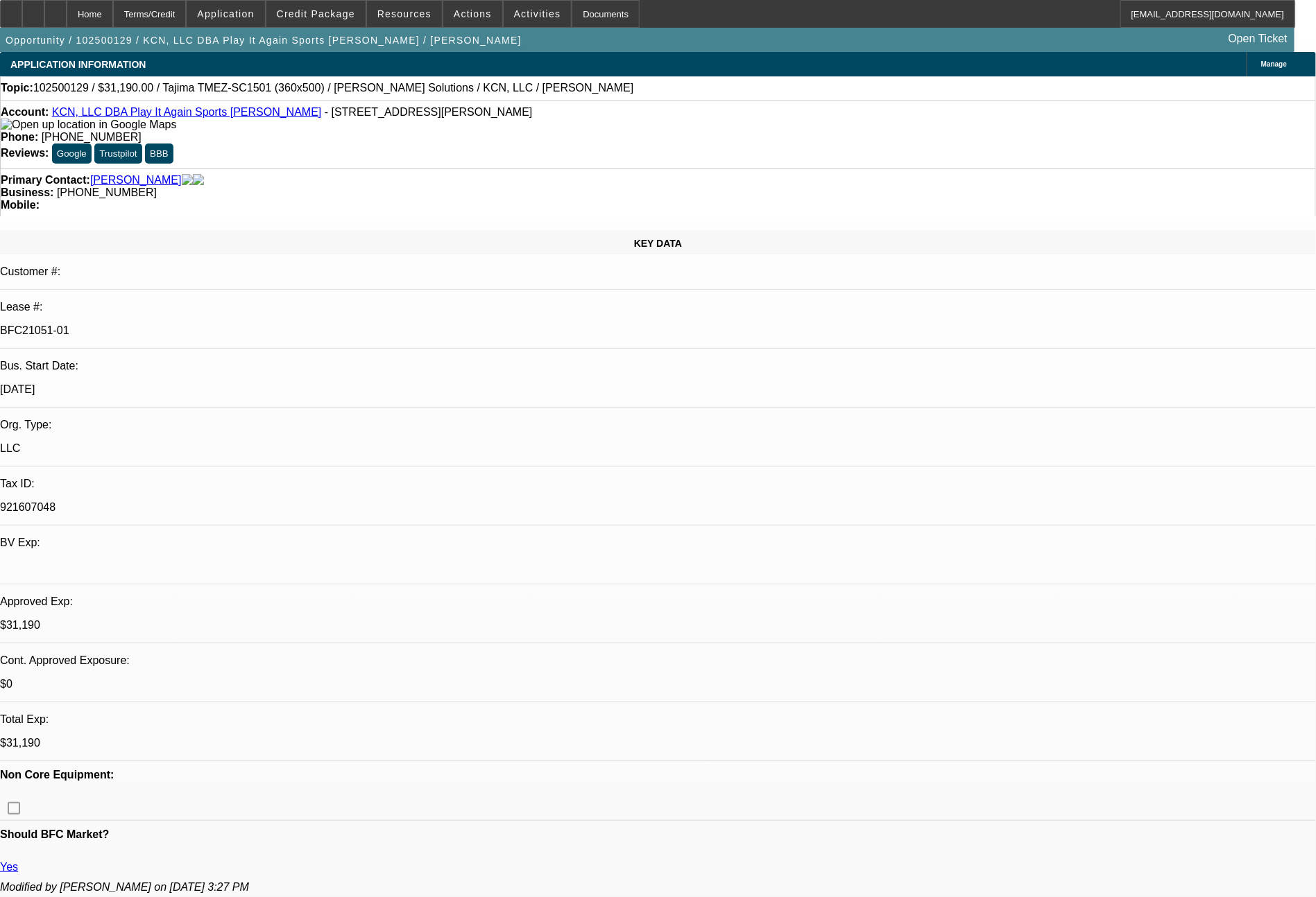
select select "0"
select select "2"
select select "0"
select select "6"
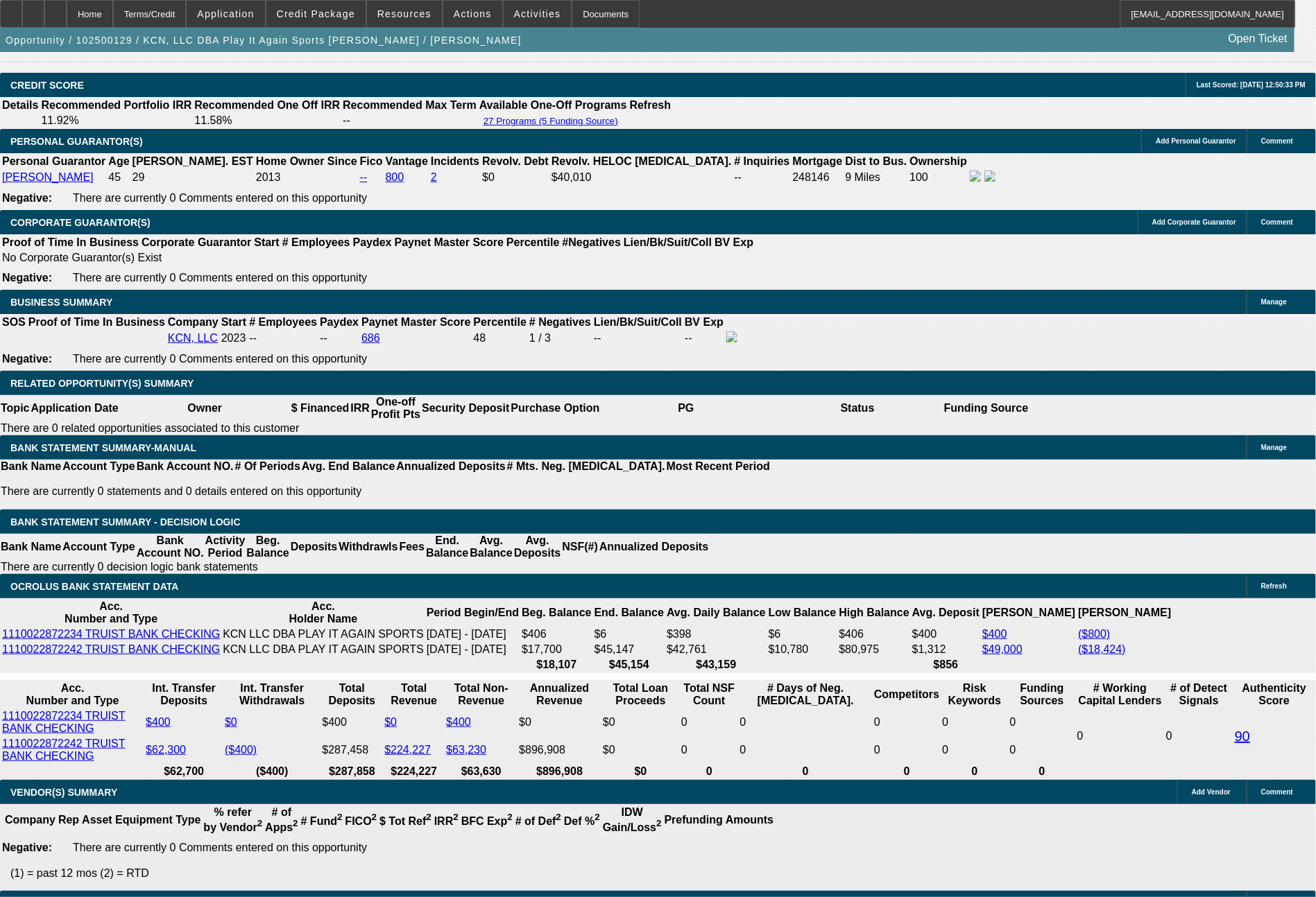
scroll to position [1993, 0]
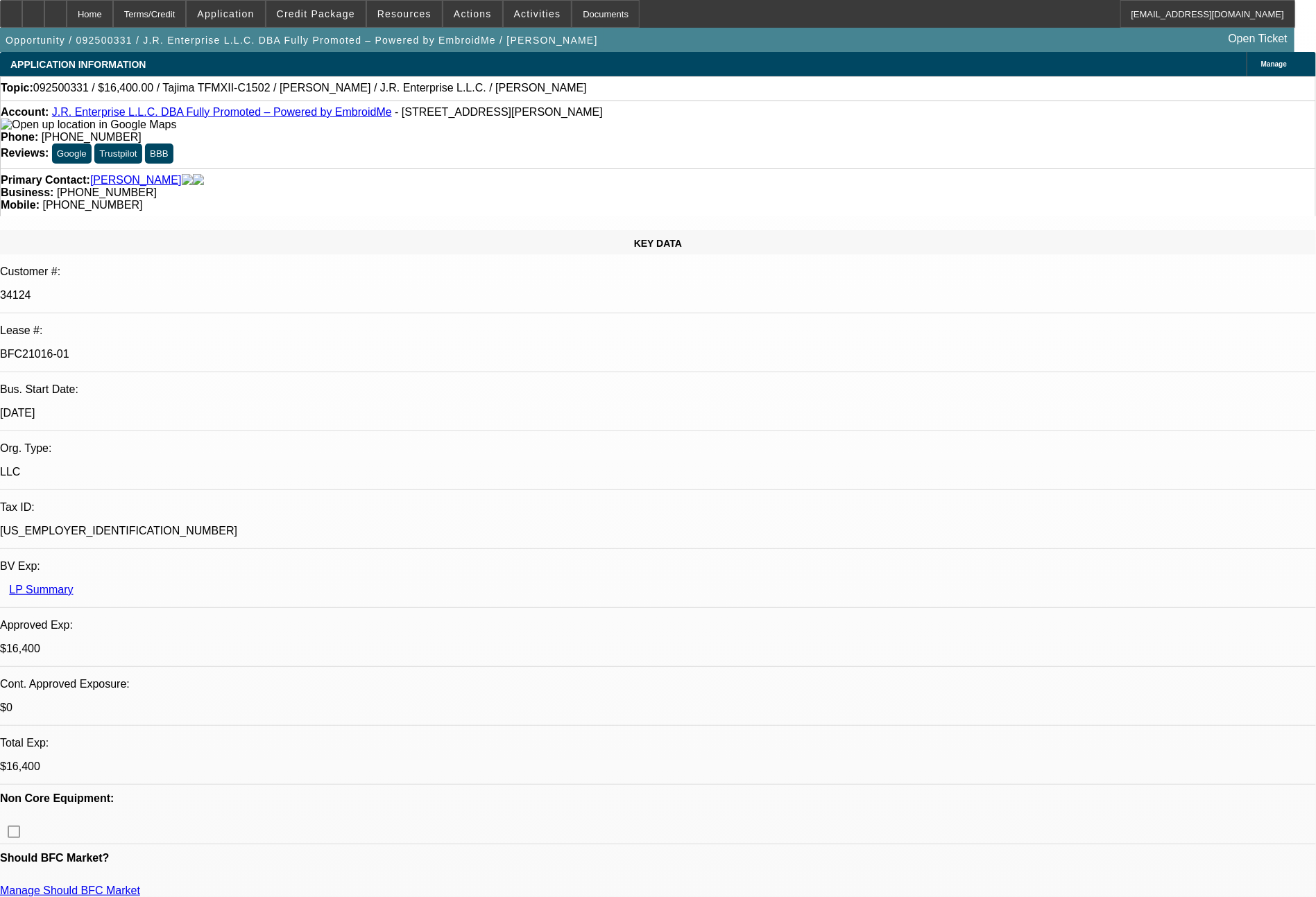
select select "0"
select select "2"
select select "0"
select select "6"
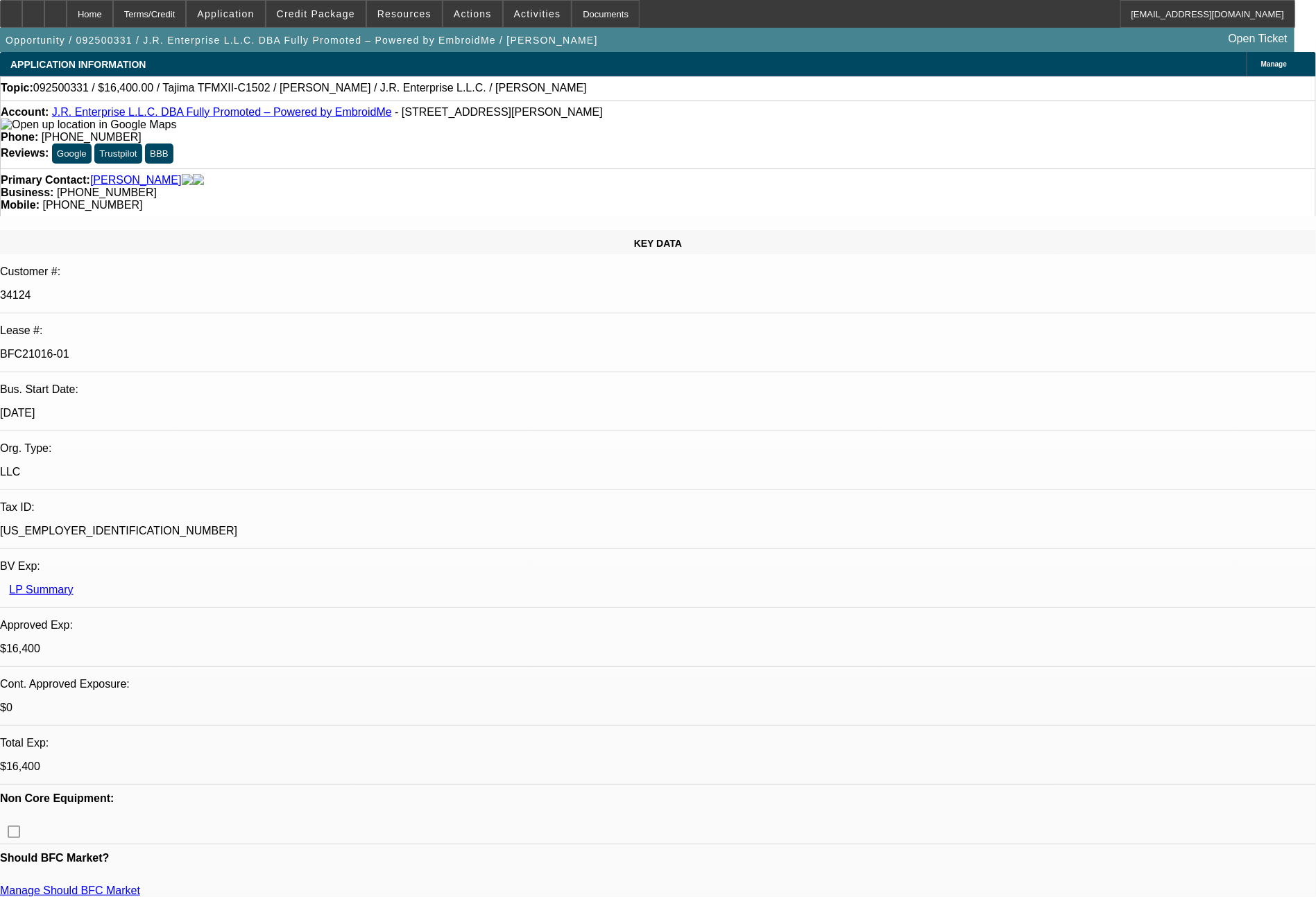
select select "0"
select select "2"
select select "0.1"
select select "4"
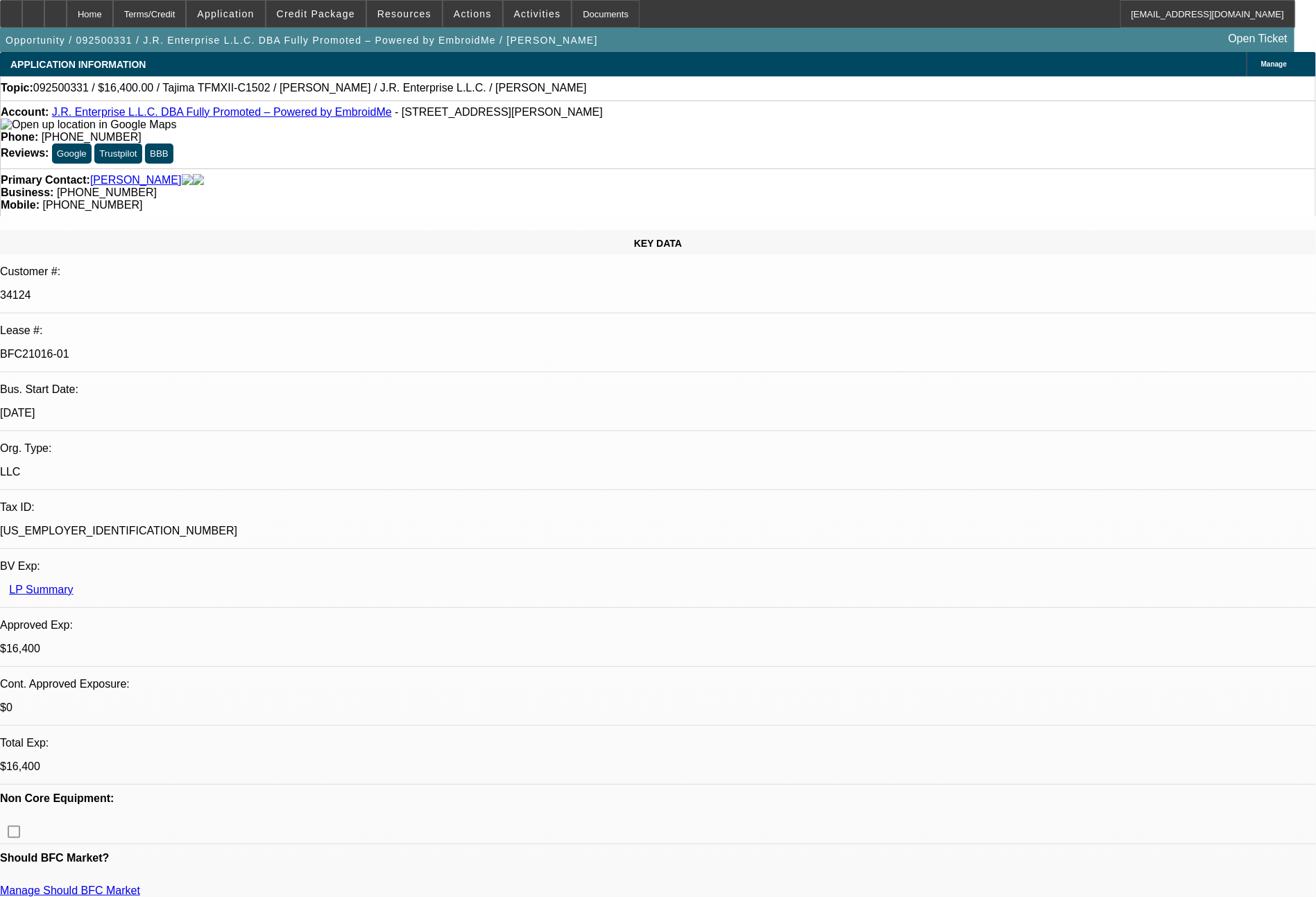
select select "0"
select select "2"
select select "0"
select select "6"
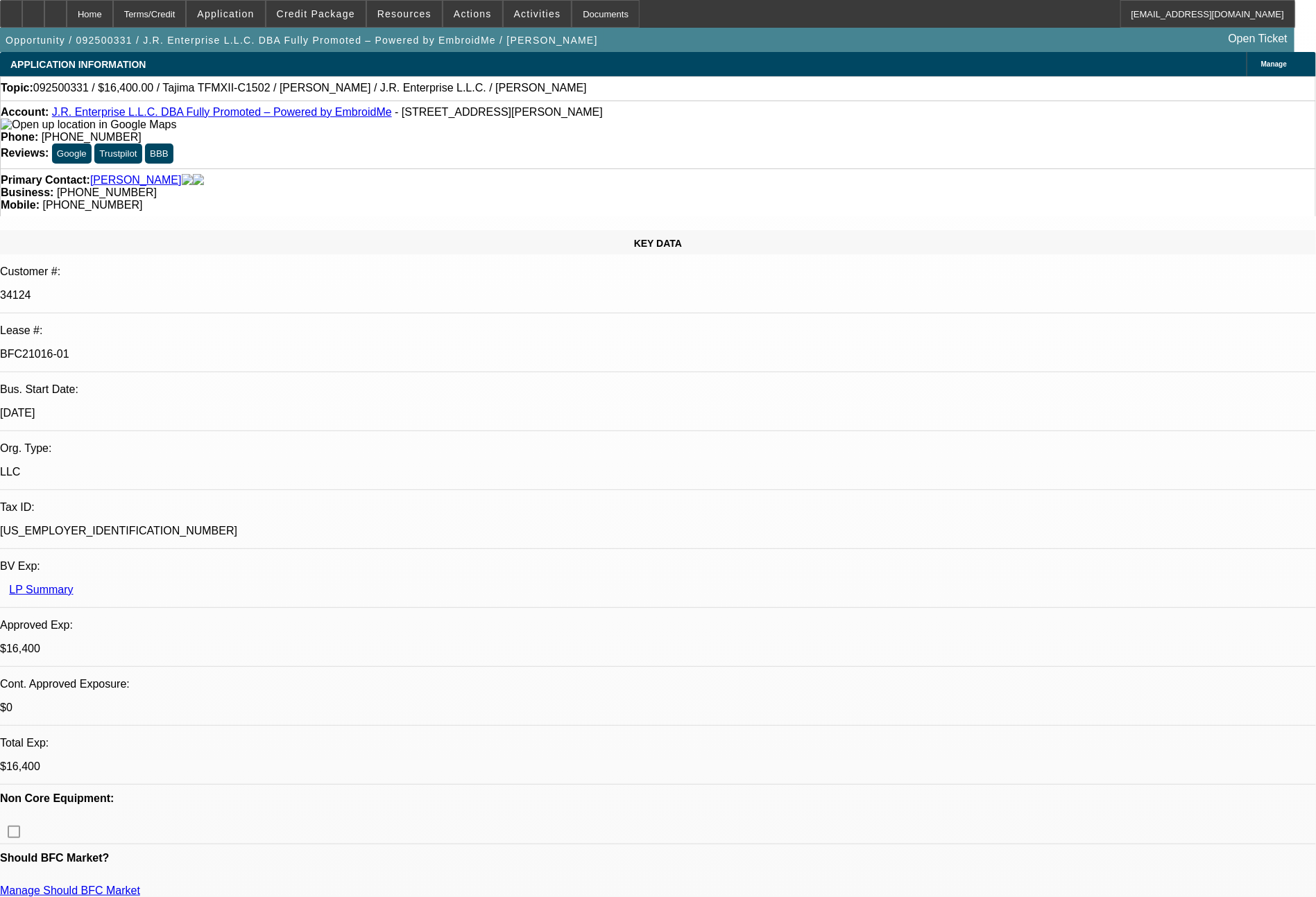
select select "0"
select select "2"
select select "0.1"
select select "4"
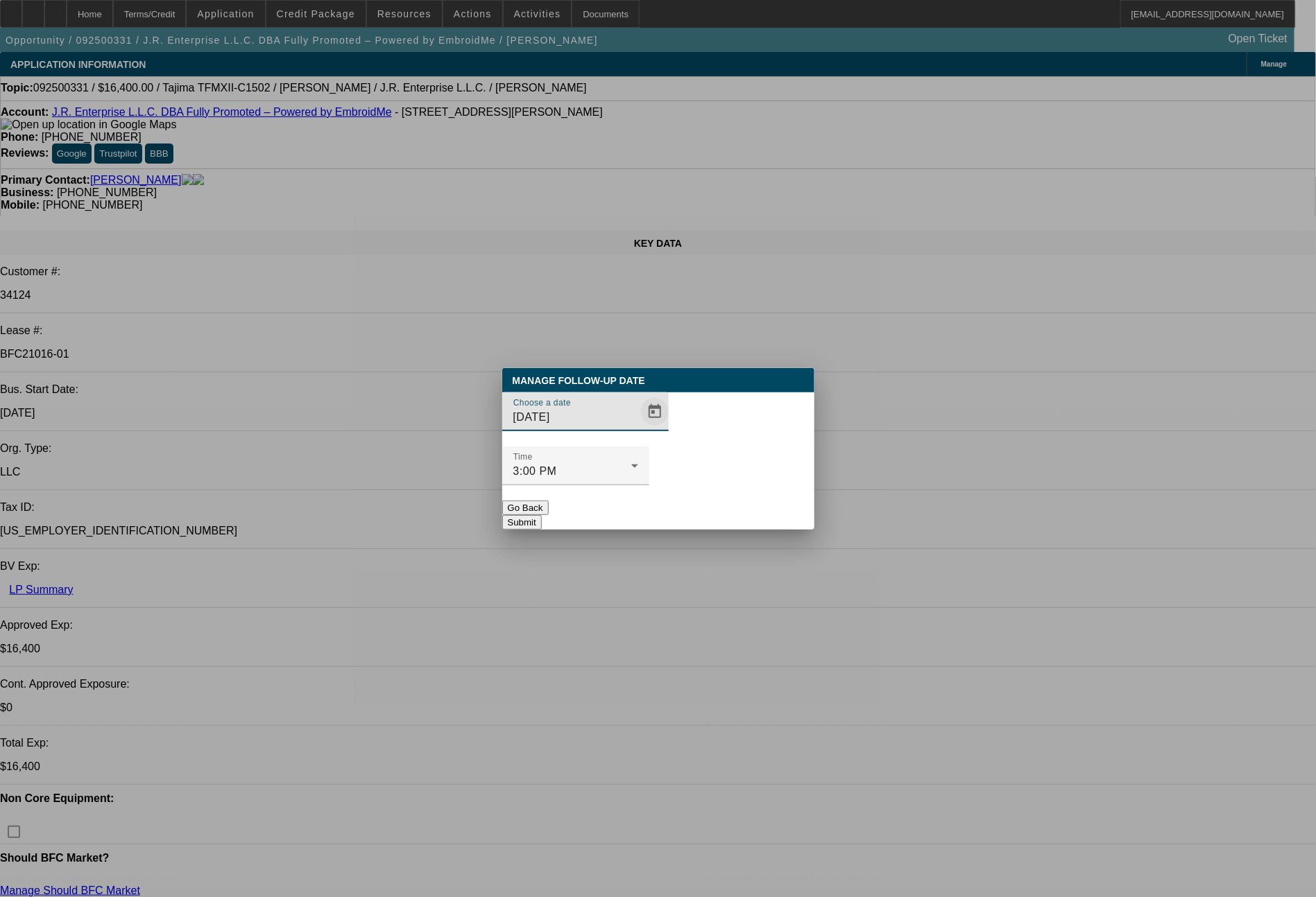
click at [638, 428] on span "Open calendar" at bounding box center [655, 411] width 33 height 33
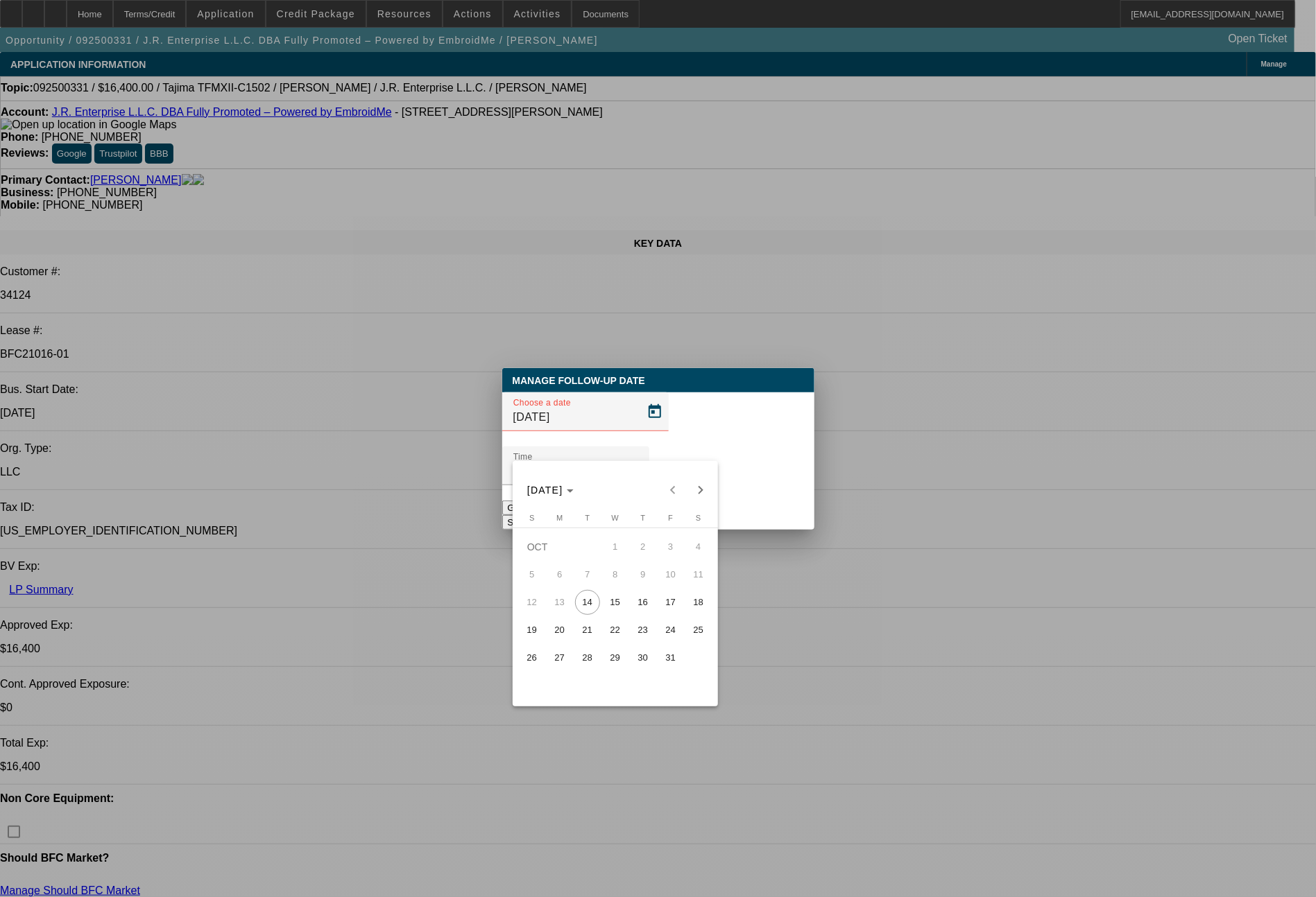
drag, startPoint x: 608, startPoint y: 612, endPoint x: 645, endPoint y: 581, distance: 48.3
click at [623, 601] on span "15" at bounding box center [615, 602] width 25 height 25
type input "10/15/2025"
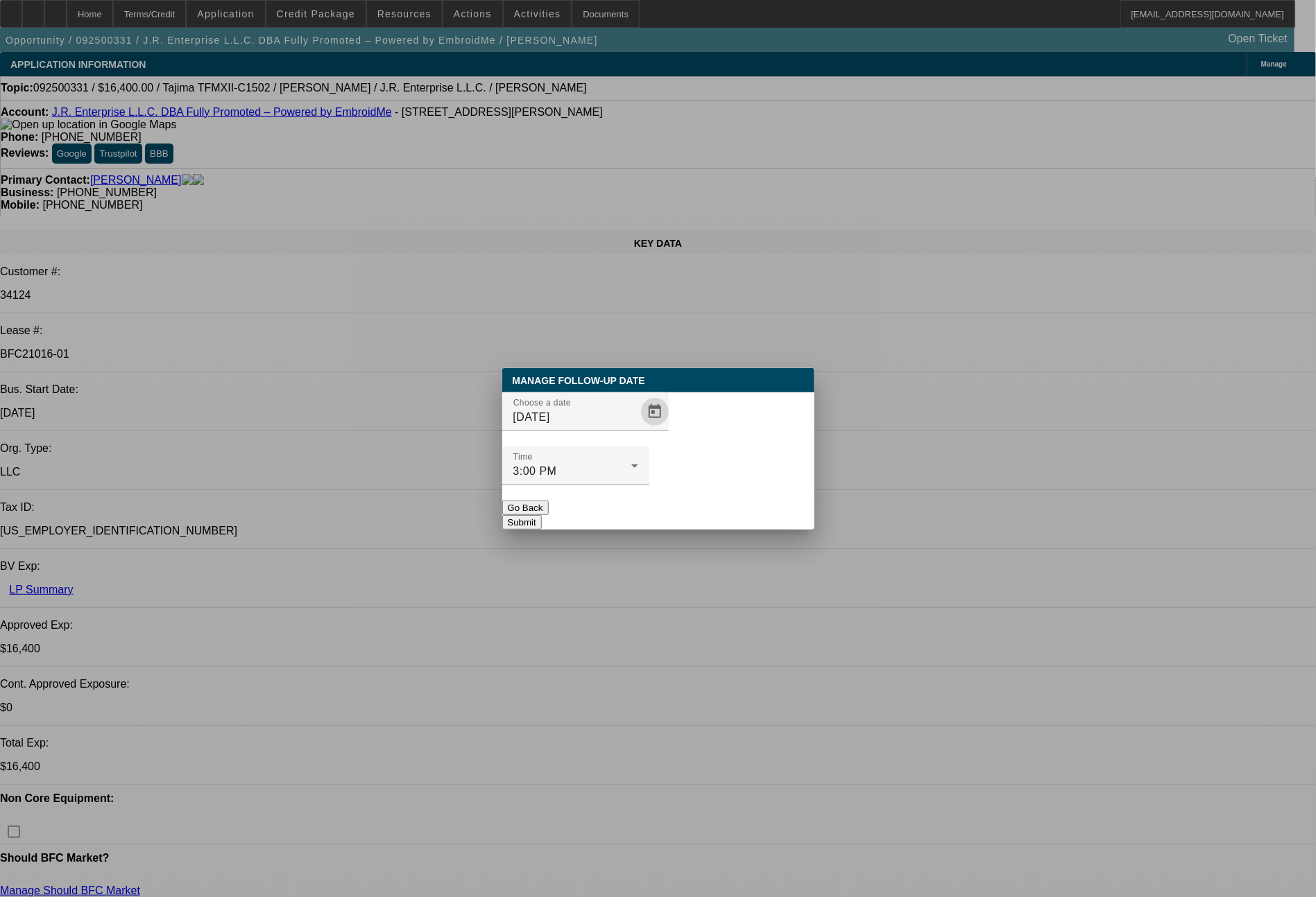
click at [542, 515] on button "Submit" at bounding box center [522, 522] width 39 height 15
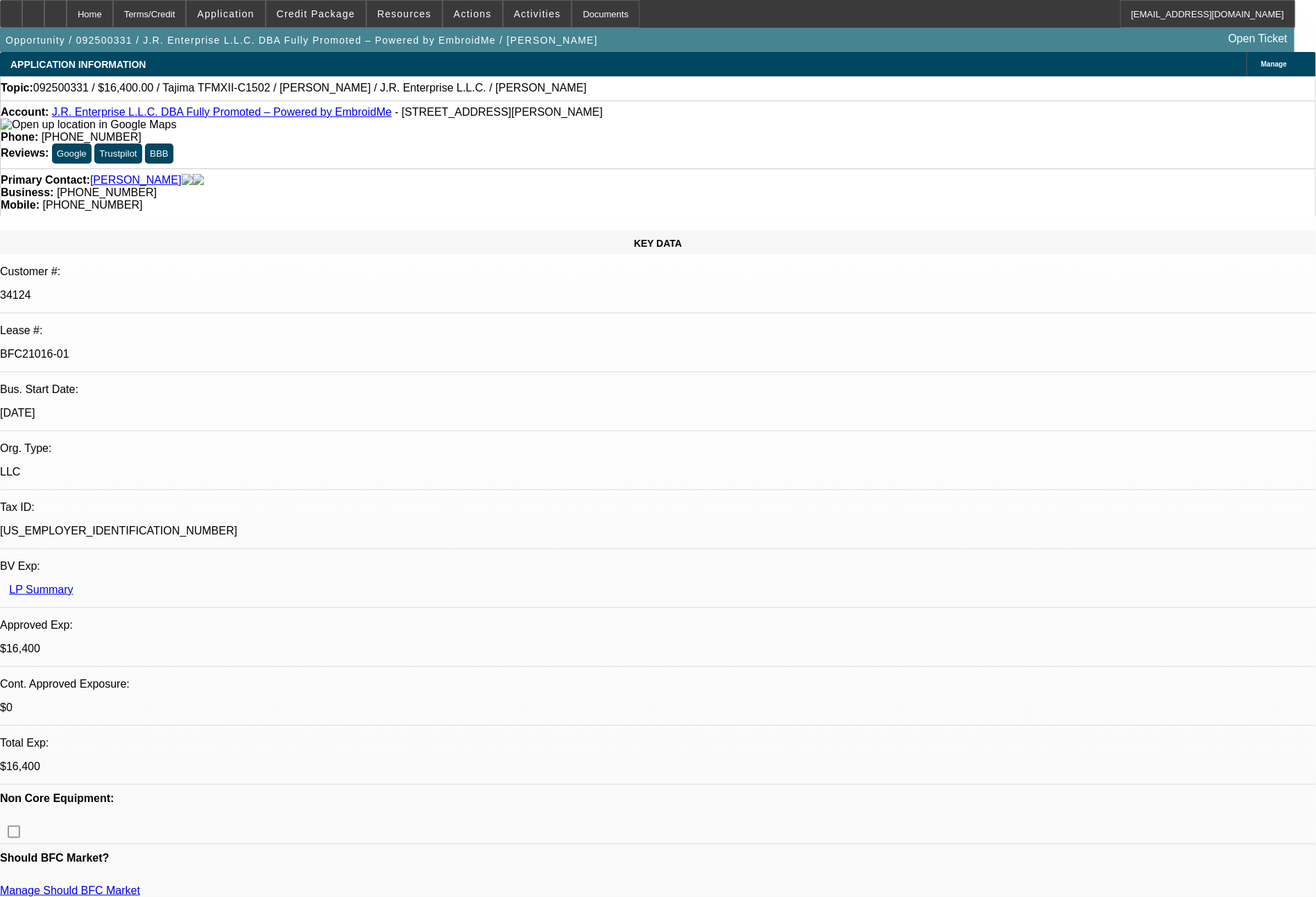
scroll to position [582, 0]
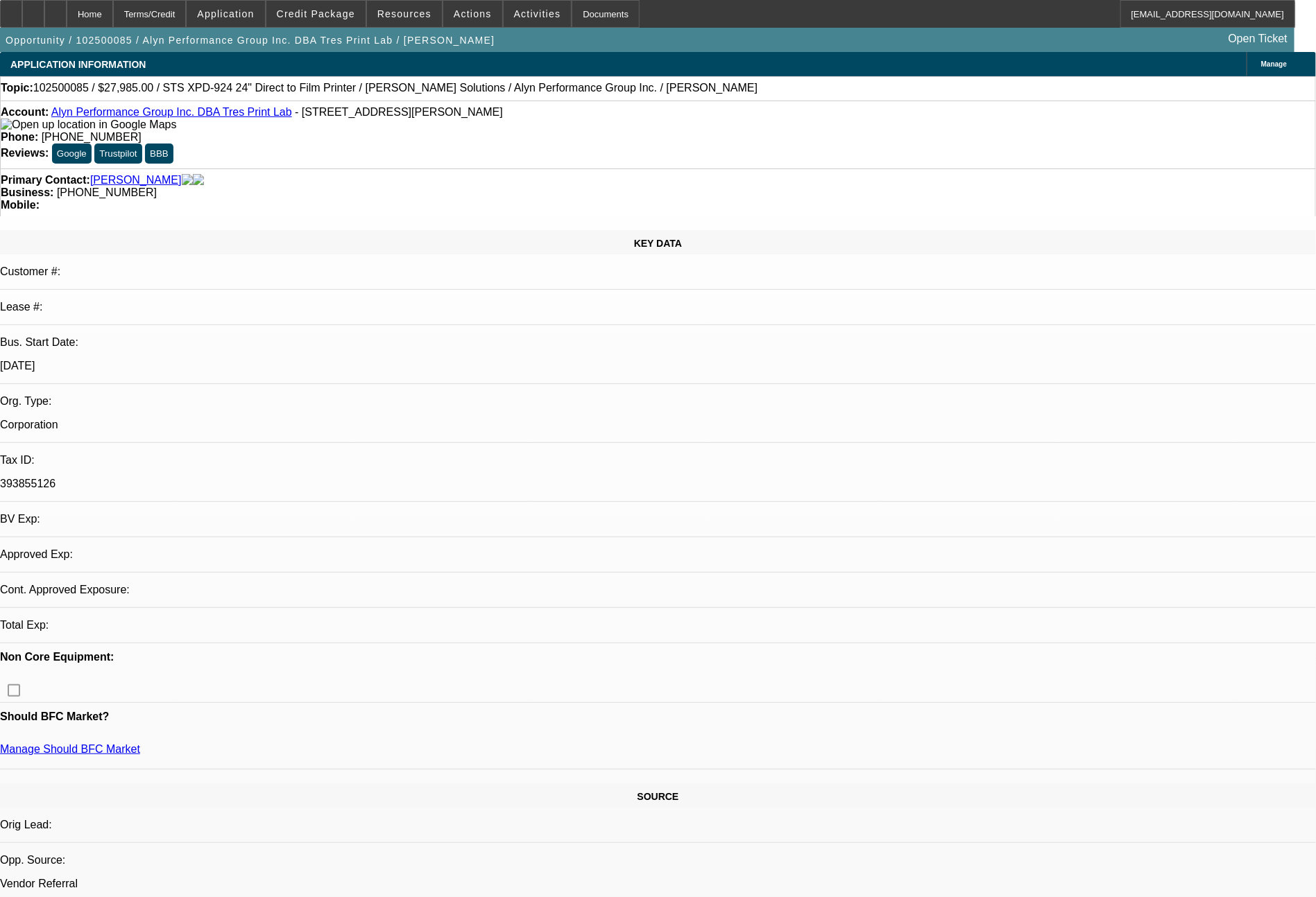
select select "0"
select select "6"
select select "0"
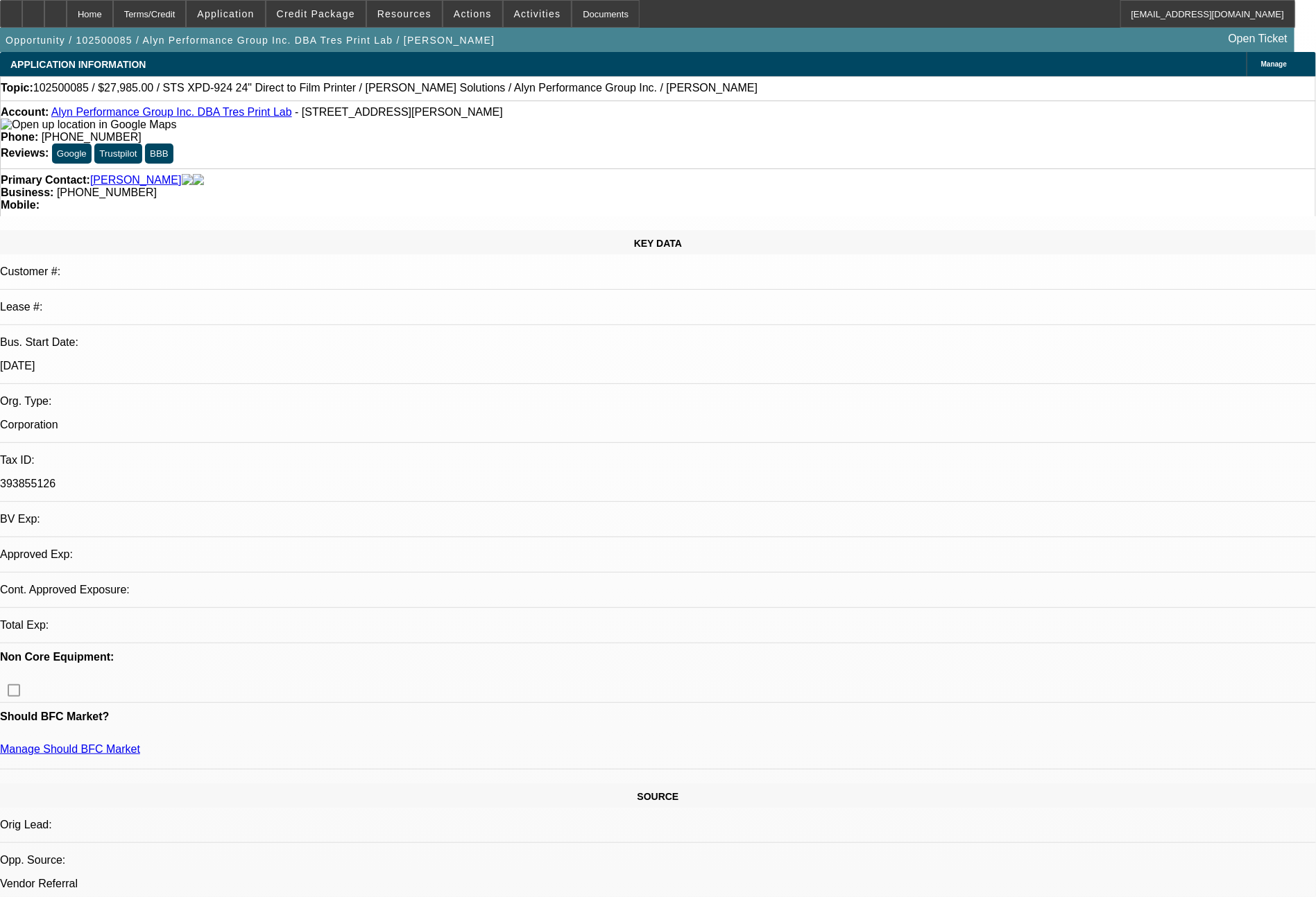
select select "0"
select select "0.1"
select select "4"
select select "0"
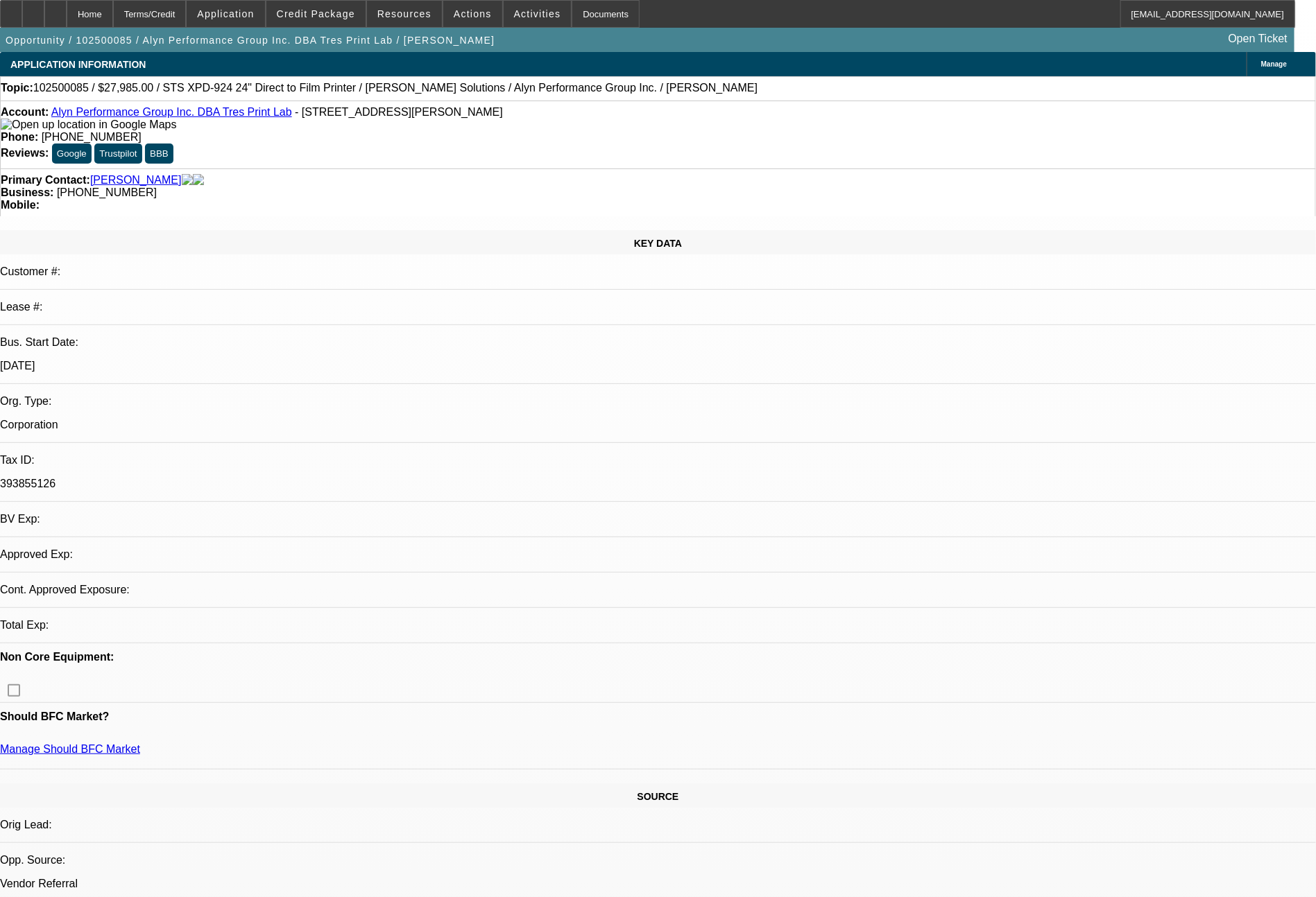
select select "0"
select select "6"
select select "0"
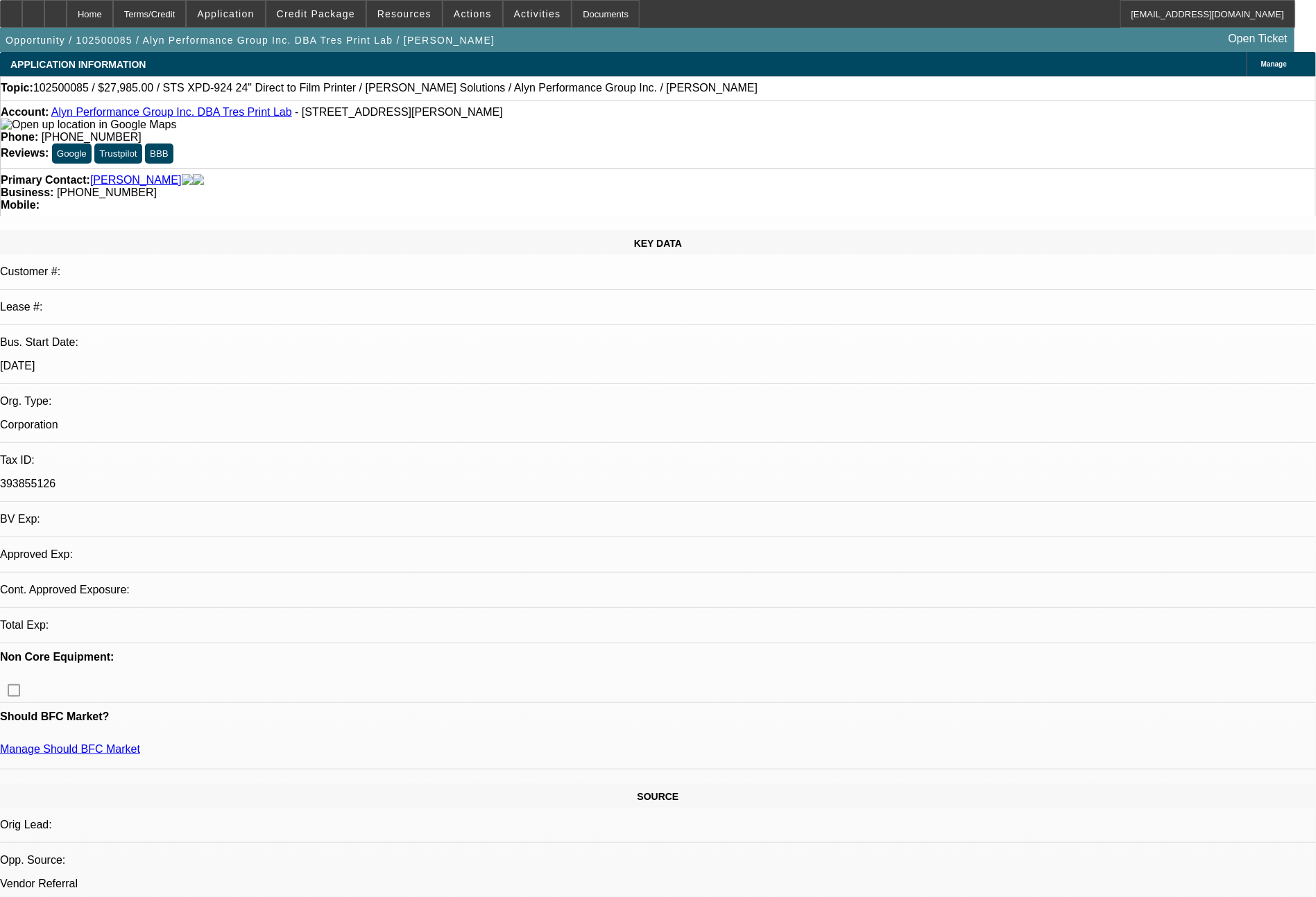
select select "6"
